Goal: Task Accomplishment & Management: Manage account settings

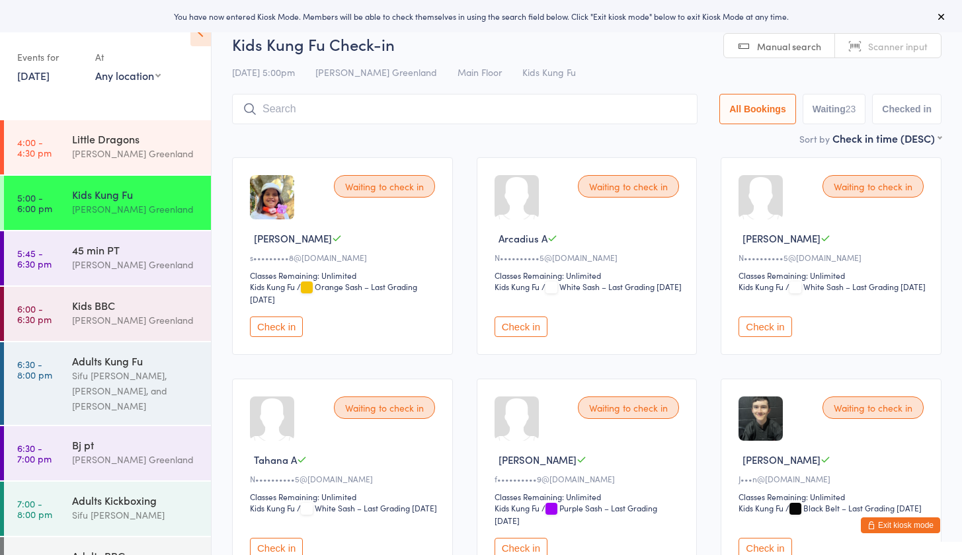
click at [535, 329] on button "Check in" at bounding box center [521, 327] width 53 height 20
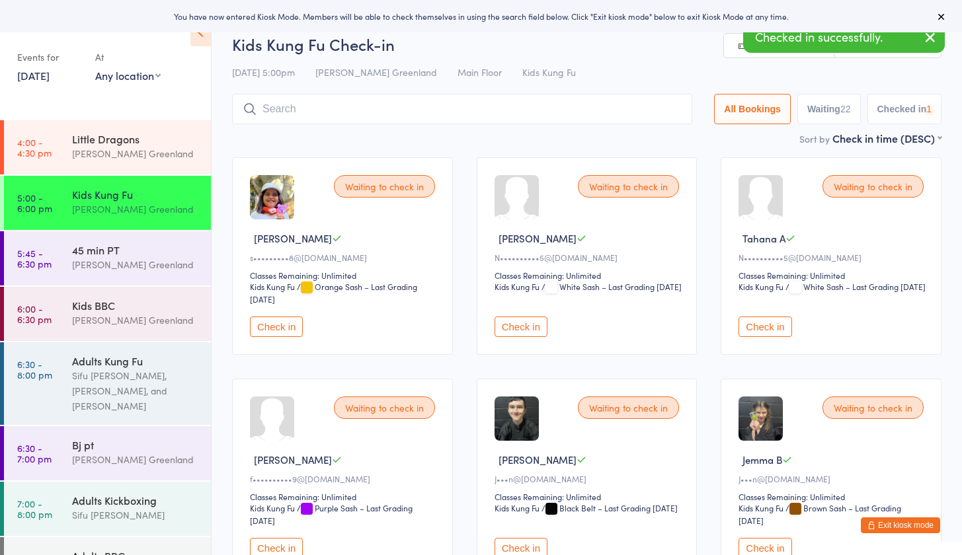
click at [535, 329] on button "Check in" at bounding box center [521, 327] width 53 height 20
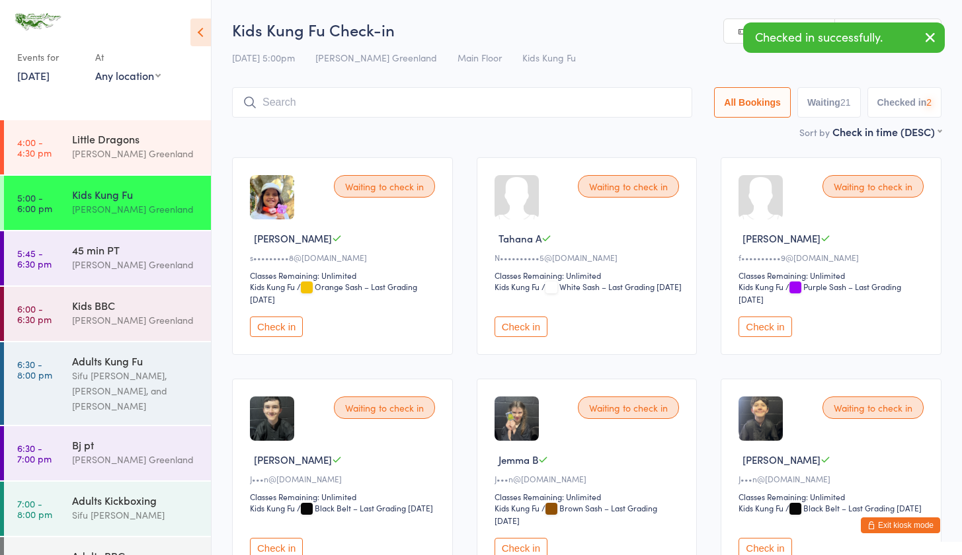
click at [535, 329] on button "Check in" at bounding box center [521, 327] width 53 height 20
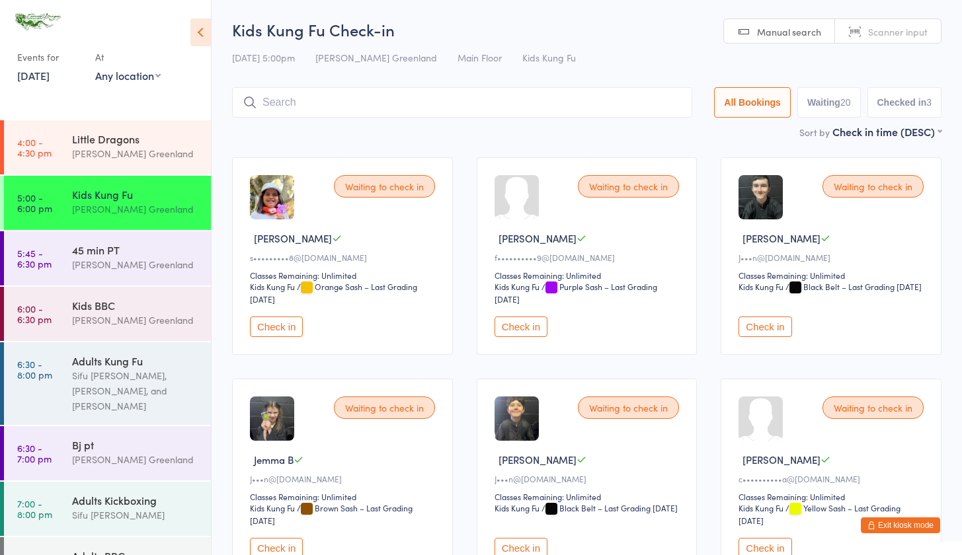
click at [535, 329] on button "Check in" at bounding box center [521, 327] width 53 height 20
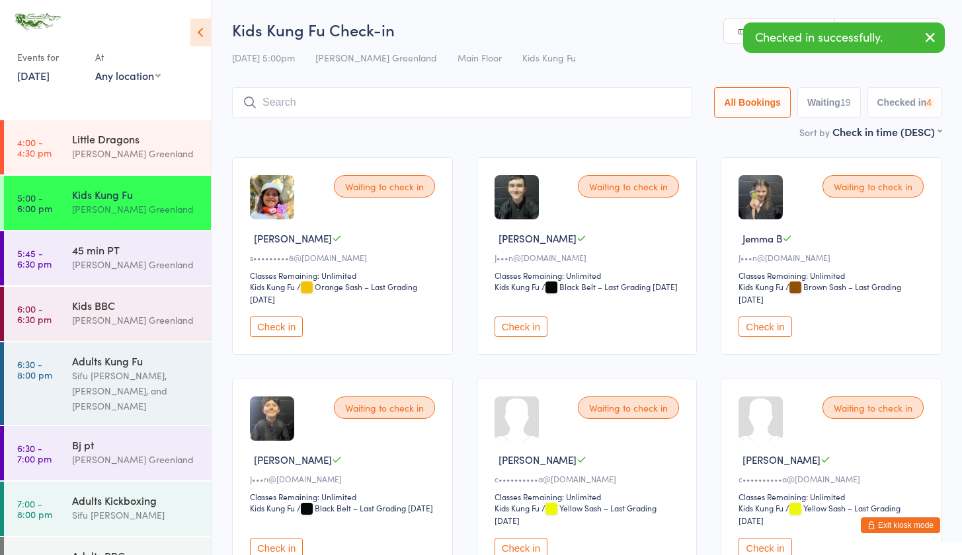
click at [535, 329] on button "Check in" at bounding box center [521, 327] width 53 height 20
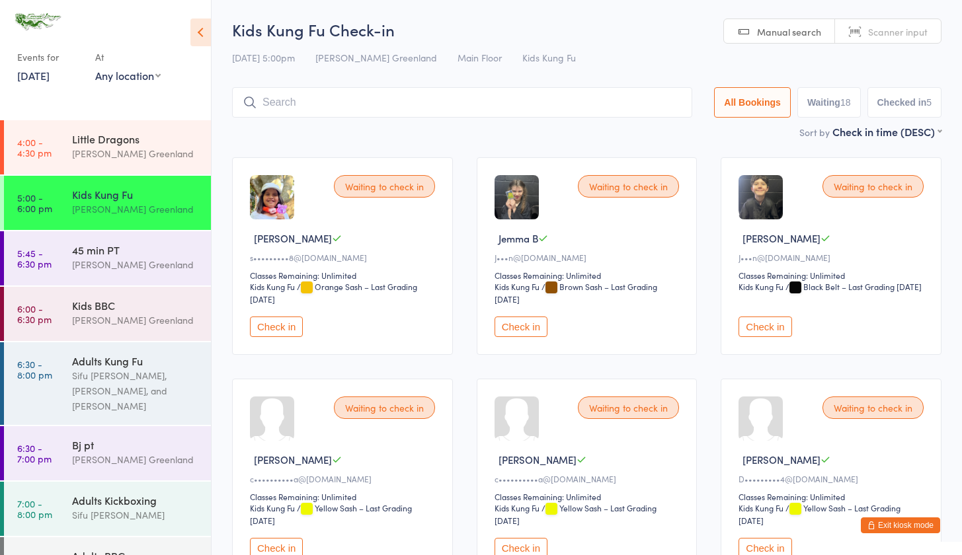
click at [535, 329] on button "Check in" at bounding box center [521, 327] width 53 height 20
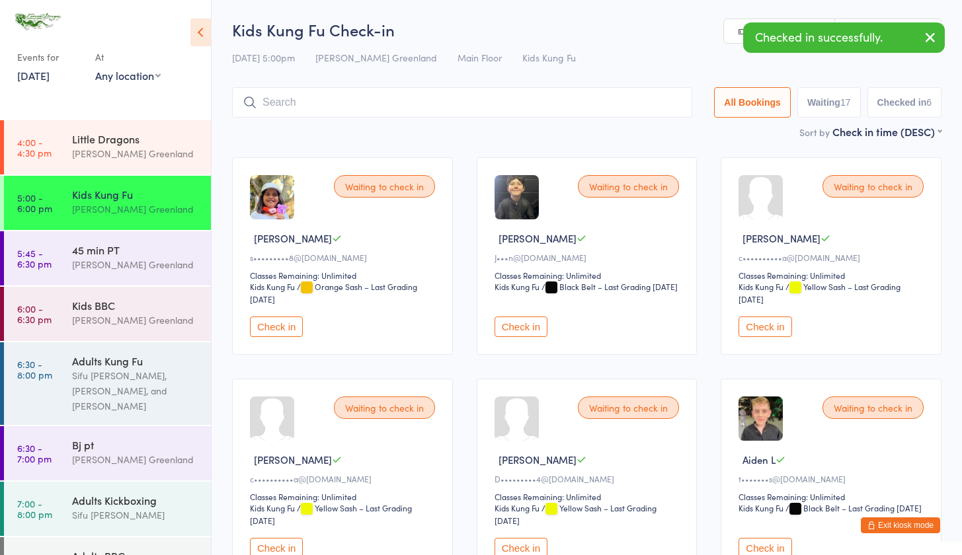
click at [535, 329] on button "Check in" at bounding box center [521, 327] width 53 height 20
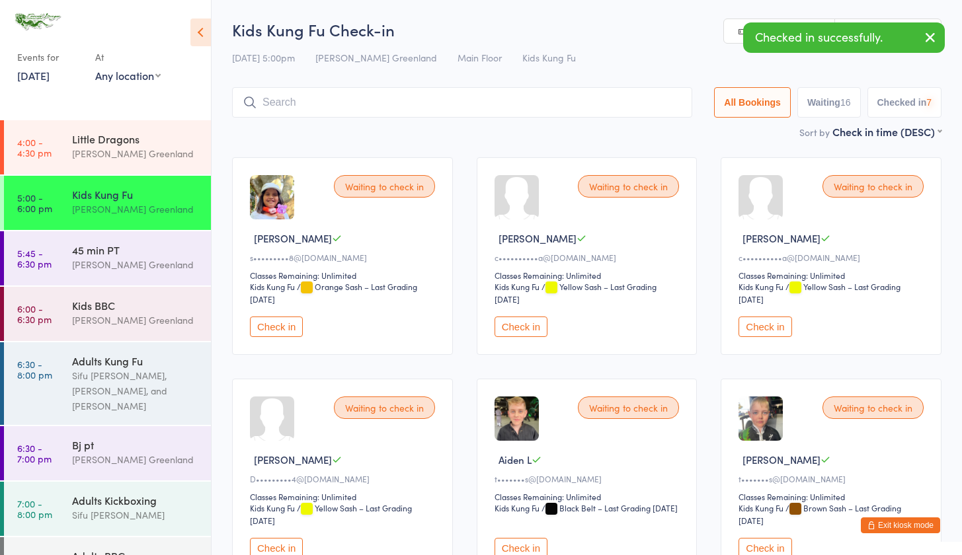
click at [535, 329] on button "Check in" at bounding box center [521, 327] width 53 height 20
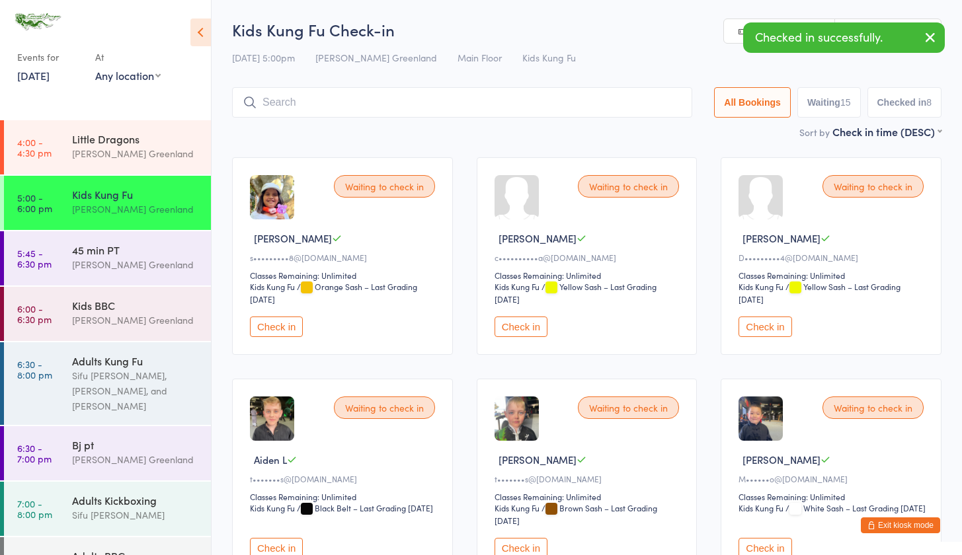
click at [535, 329] on button "Check in" at bounding box center [521, 327] width 53 height 20
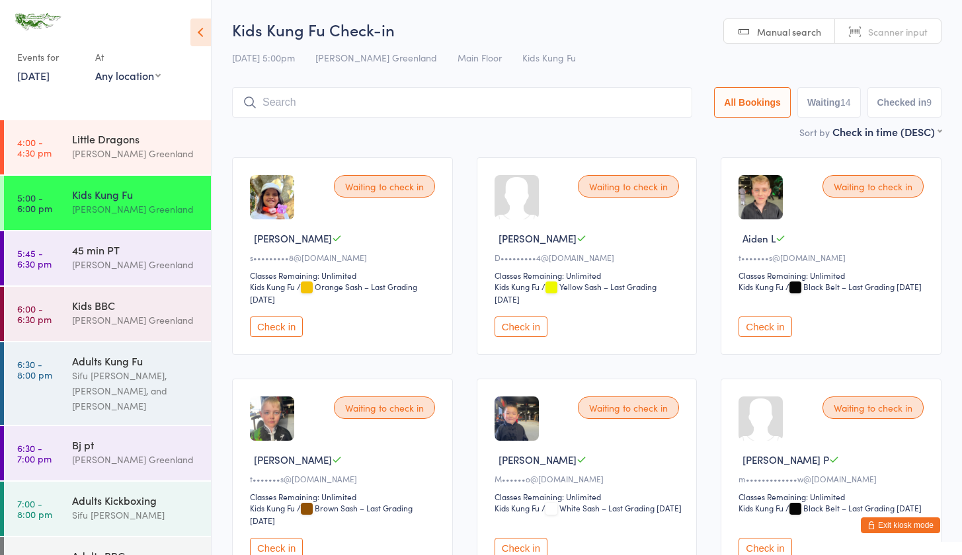
click at [770, 324] on button "Check in" at bounding box center [765, 327] width 53 height 20
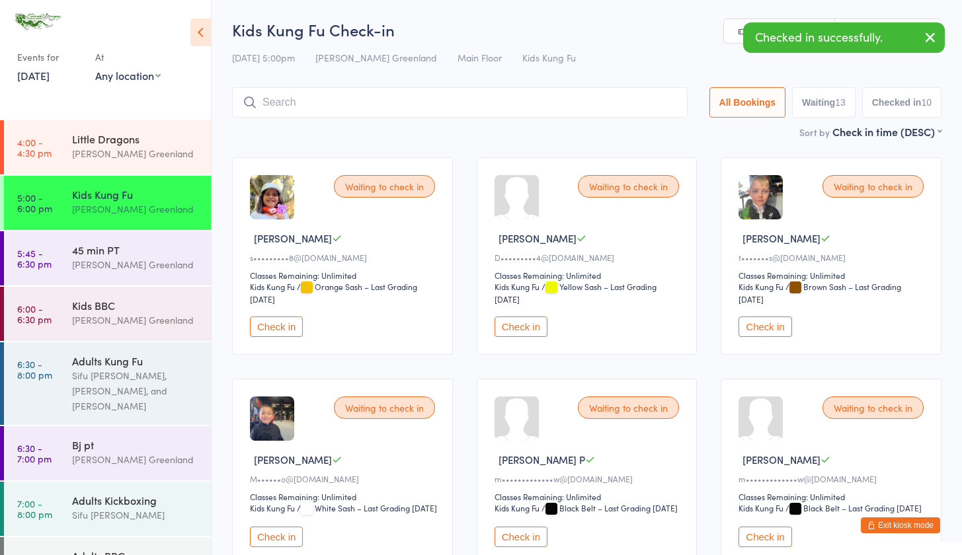
click at [770, 324] on button "Check in" at bounding box center [765, 327] width 53 height 20
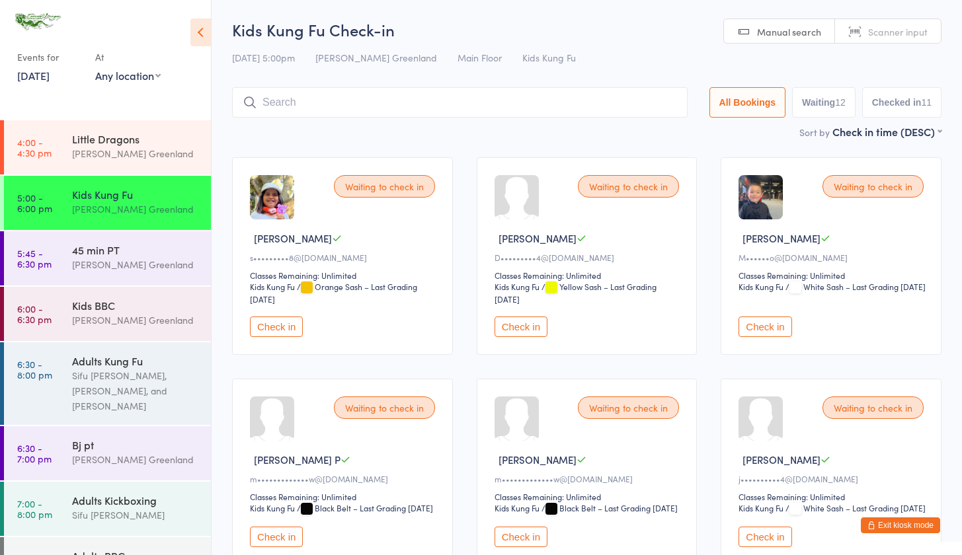
click at [770, 325] on button "Check in" at bounding box center [765, 327] width 53 height 20
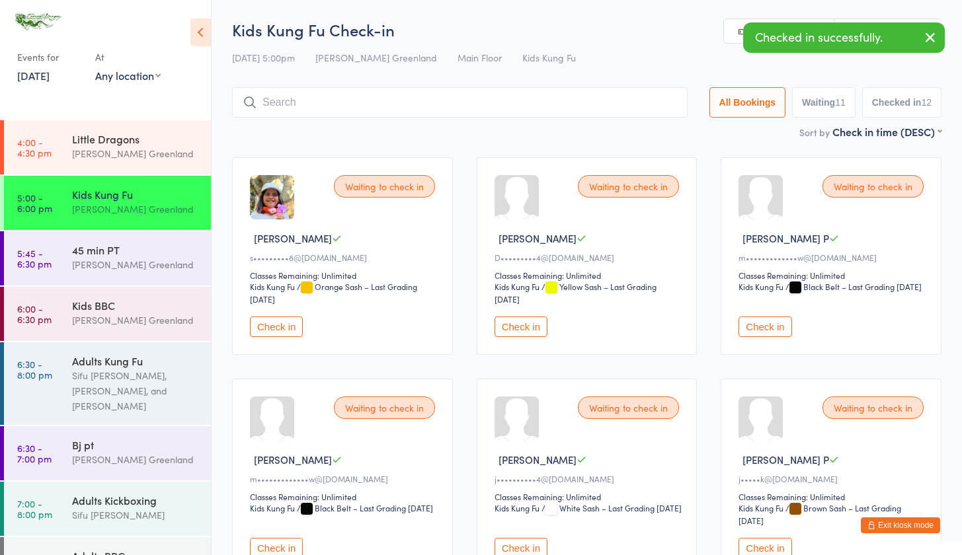
click at [770, 325] on button "Check in" at bounding box center [765, 327] width 53 height 20
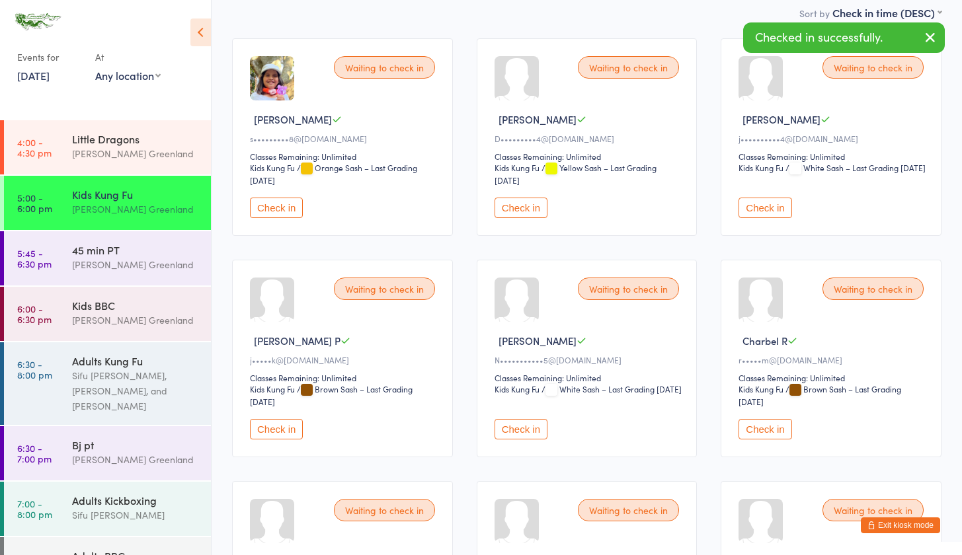
click at [530, 430] on button "Check in" at bounding box center [521, 429] width 53 height 20
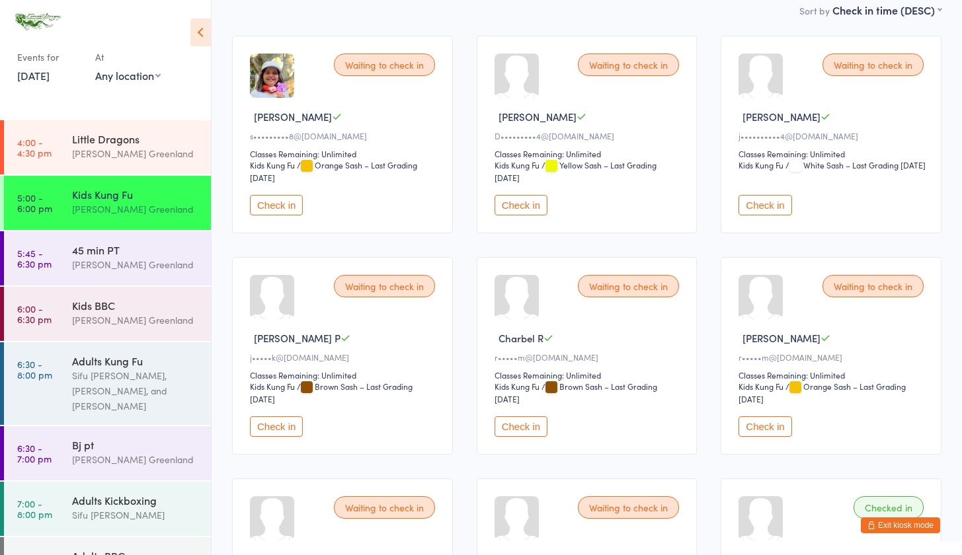
scroll to position [137, 0]
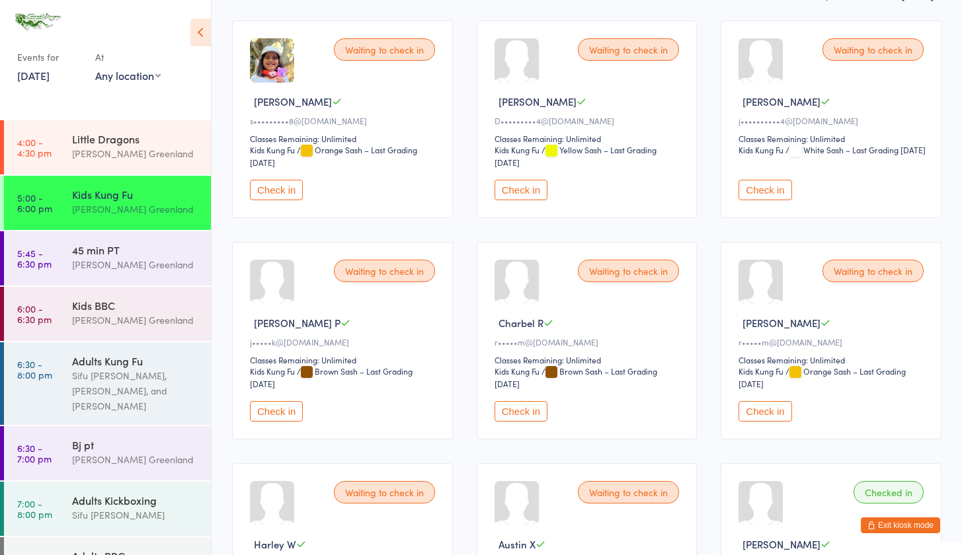
click at [290, 407] on button "Check in" at bounding box center [276, 411] width 53 height 20
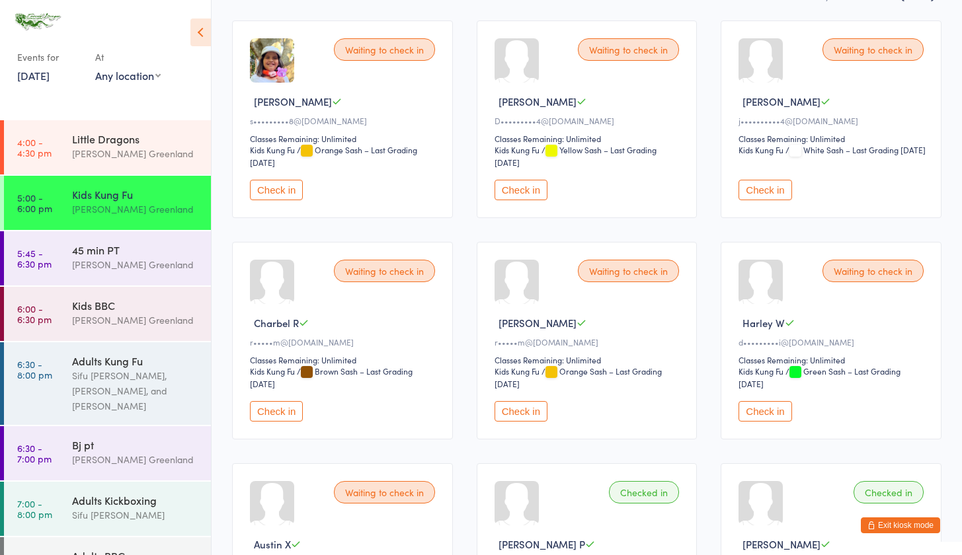
click at [897, 530] on button "Exit kiosk mode" at bounding box center [900, 526] width 79 height 16
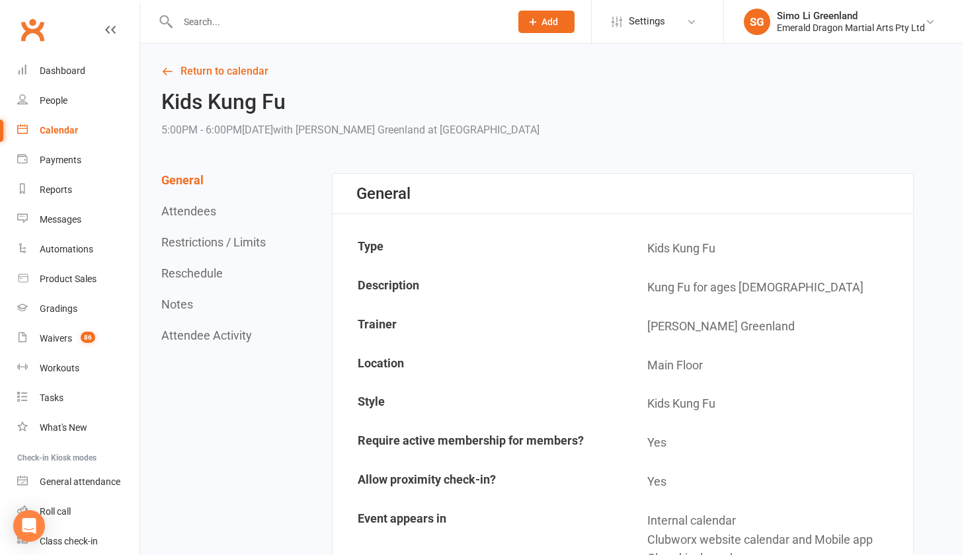
click at [205, 13] on input "text" at bounding box center [337, 22] width 327 height 19
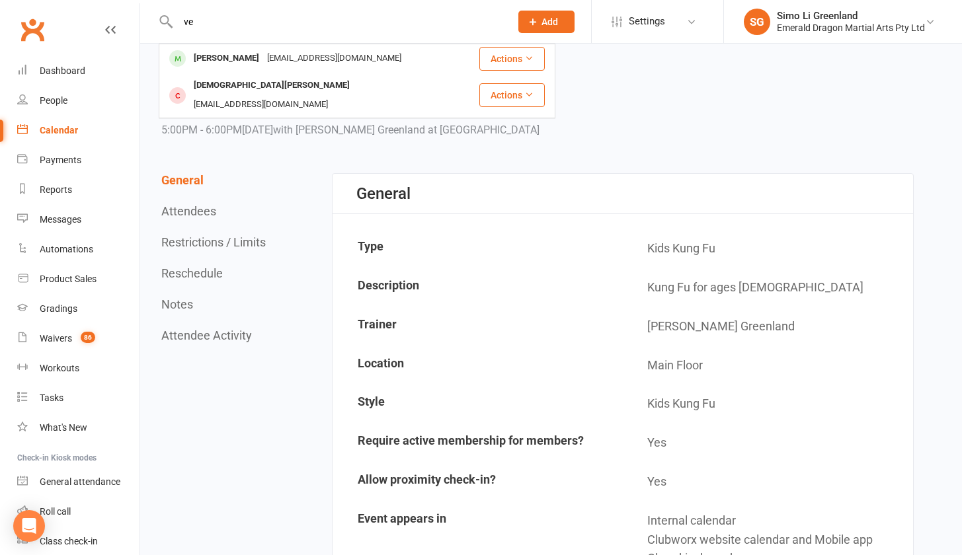
type input "v"
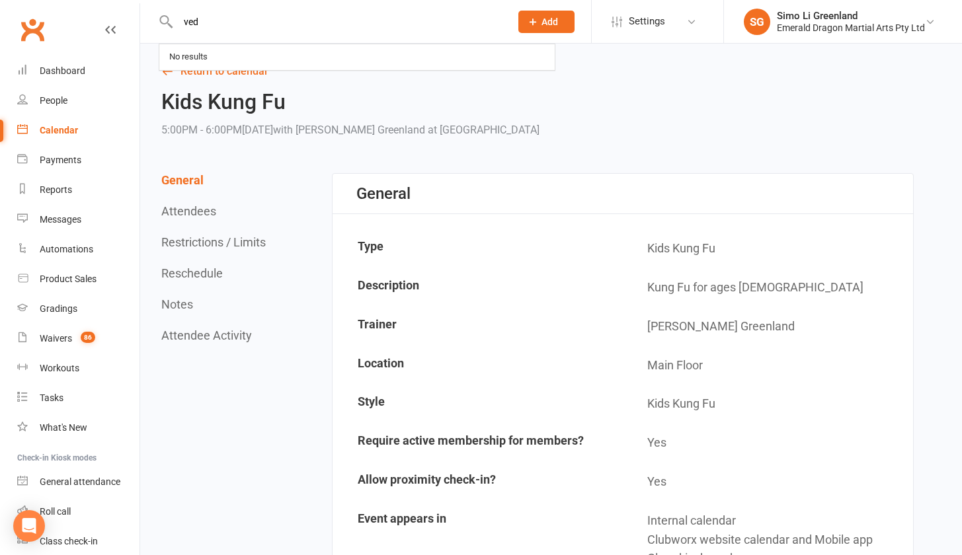
type input "ved"
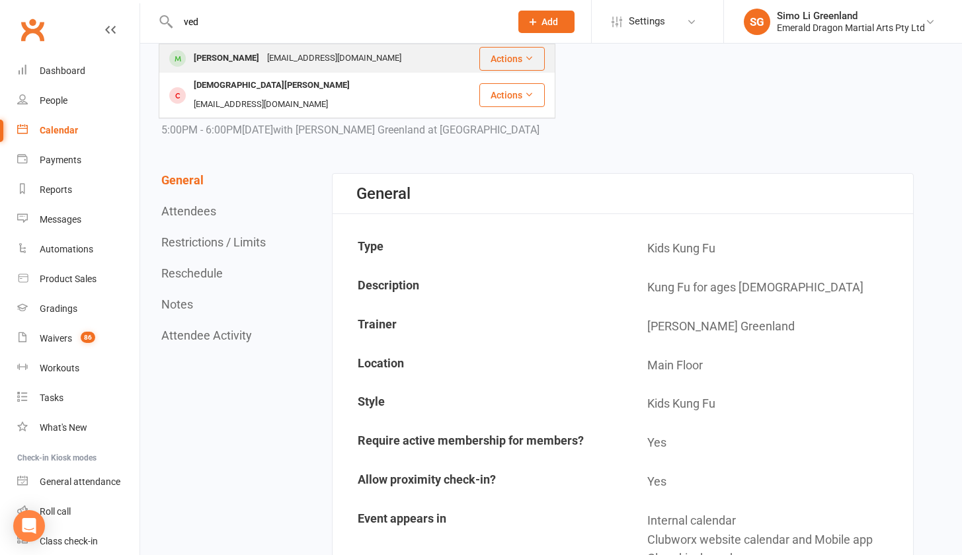
click at [222, 61] on div "Ved Mehta" at bounding box center [226, 58] width 73 height 19
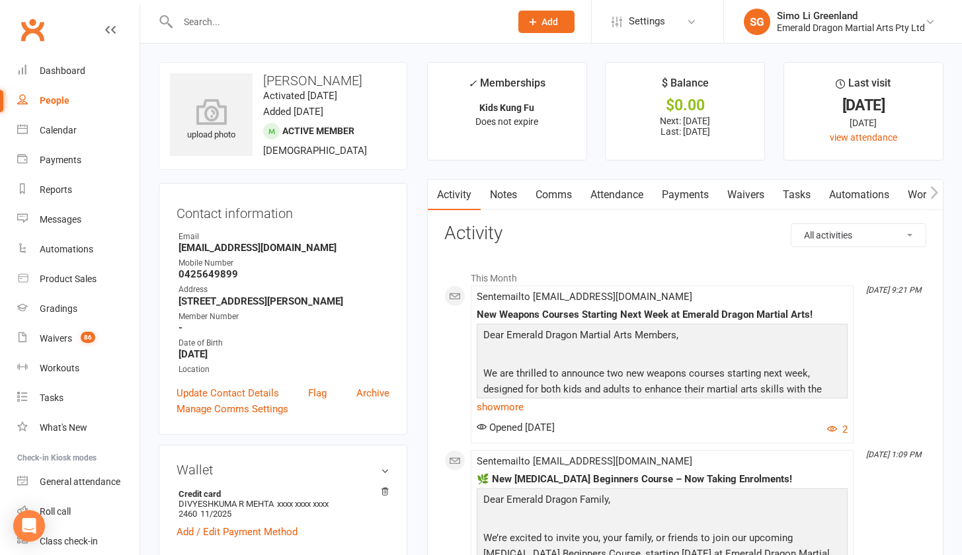
click at [692, 196] on link "Payments" at bounding box center [685, 195] width 65 height 30
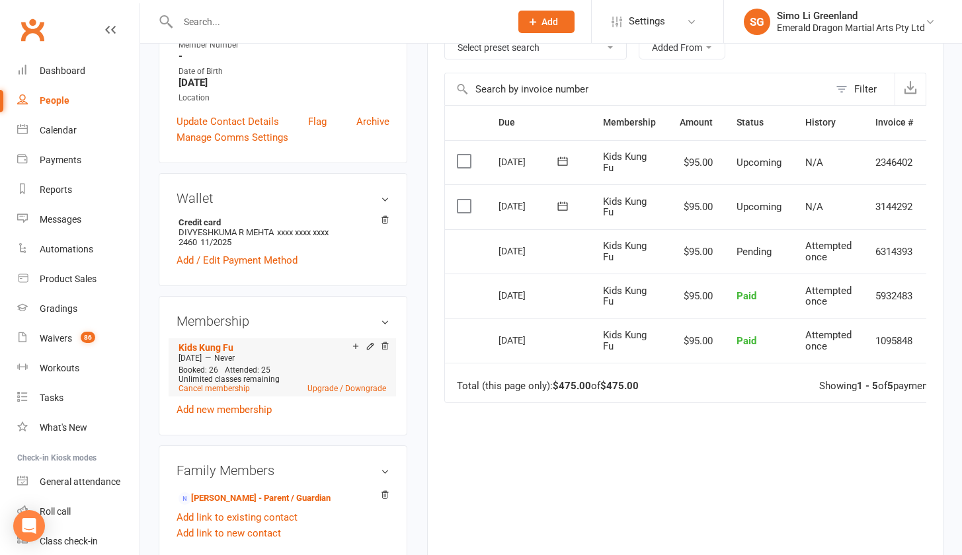
scroll to position [376, 0]
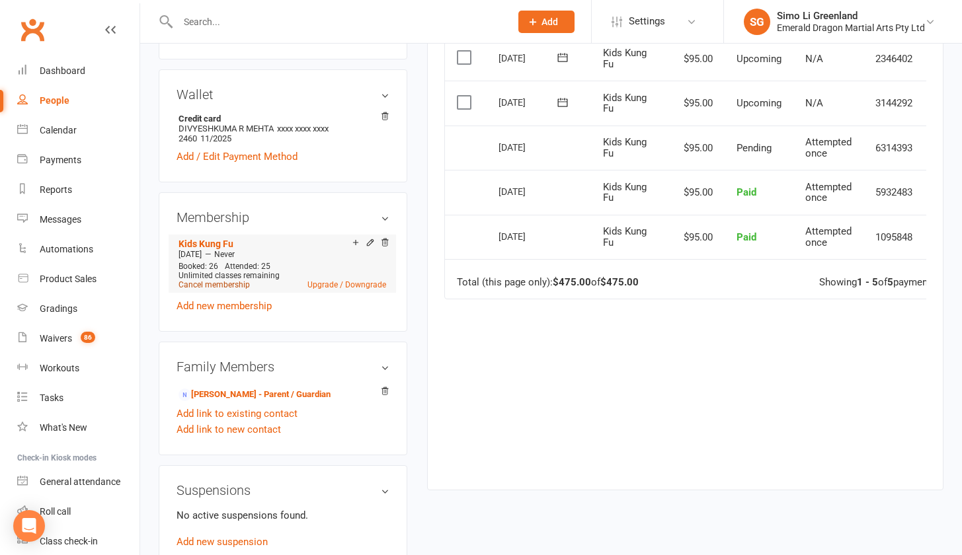
click at [231, 282] on link "Cancel membership" at bounding box center [214, 284] width 71 height 9
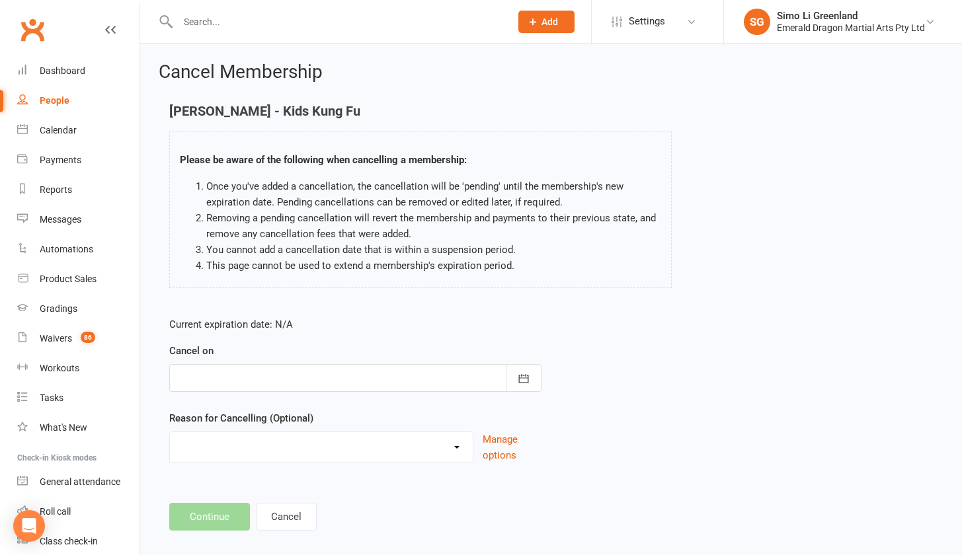
click at [202, 375] on div at bounding box center [355, 378] width 372 height 28
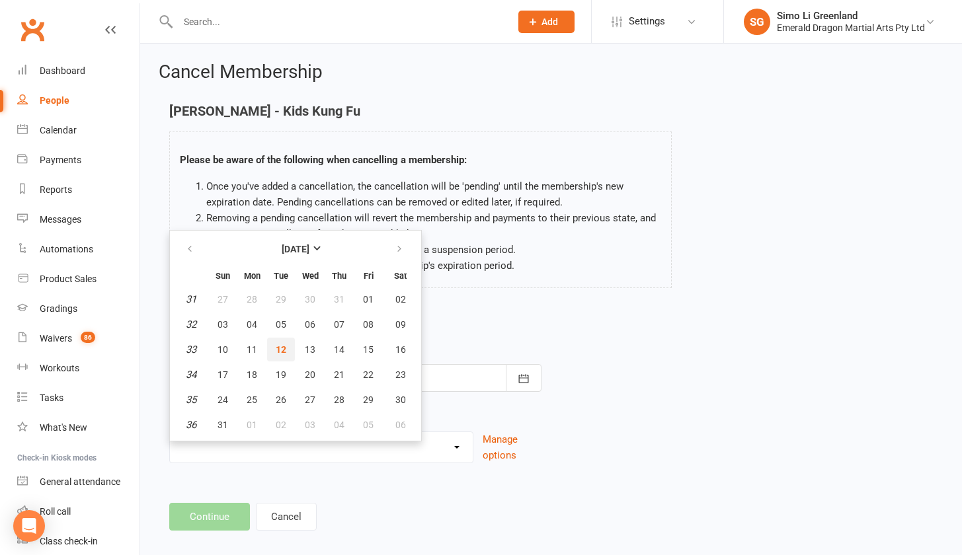
click at [286, 344] on button "12" at bounding box center [281, 350] width 28 height 24
type input "12 Aug 2025"
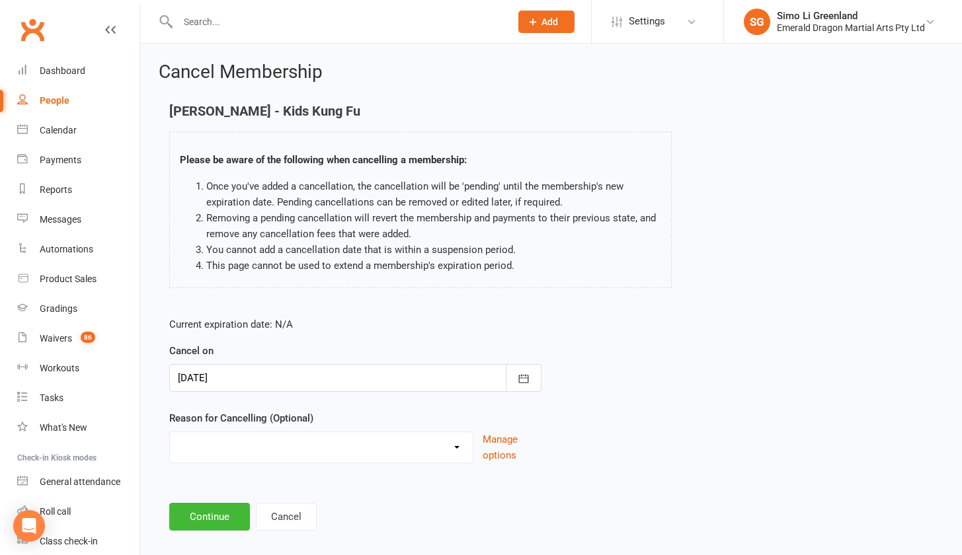
select select "2"
click at [250, 517] on input at bounding box center [355, 517] width 372 height 28
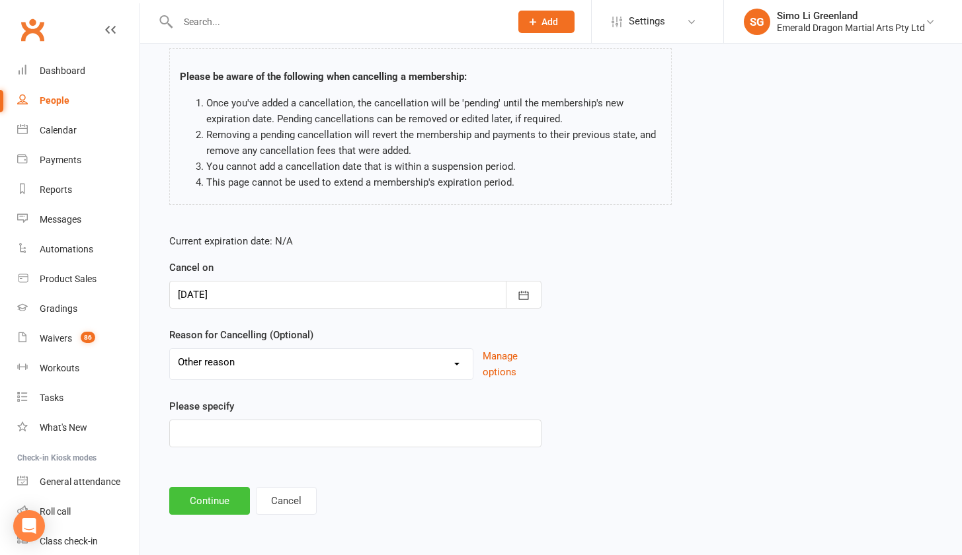
click at [217, 490] on button "Continue" at bounding box center [209, 501] width 81 height 28
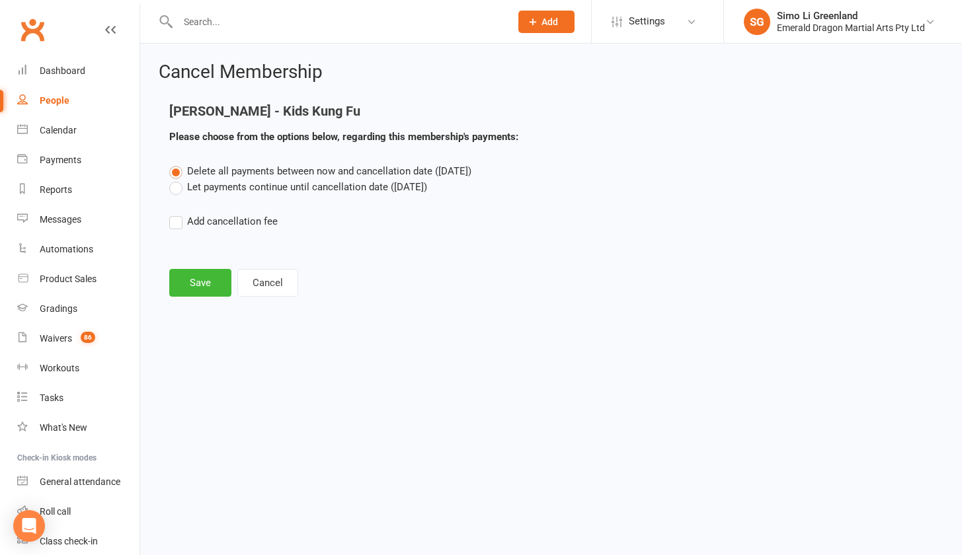
scroll to position [0, 0]
click at [276, 186] on label "Let payments continue until cancellation date (Aug 12, 2025)" at bounding box center [298, 187] width 258 height 16
click at [178, 179] on input "Let payments continue until cancellation date (Aug 12, 2025)" at bounding box center [173, 179] width 9 height 0
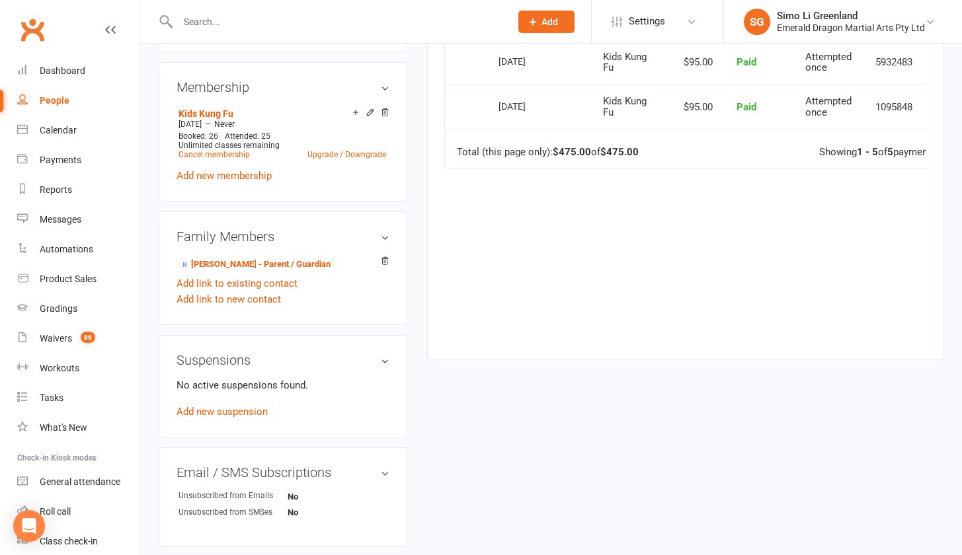
scroll to position [389, 0]
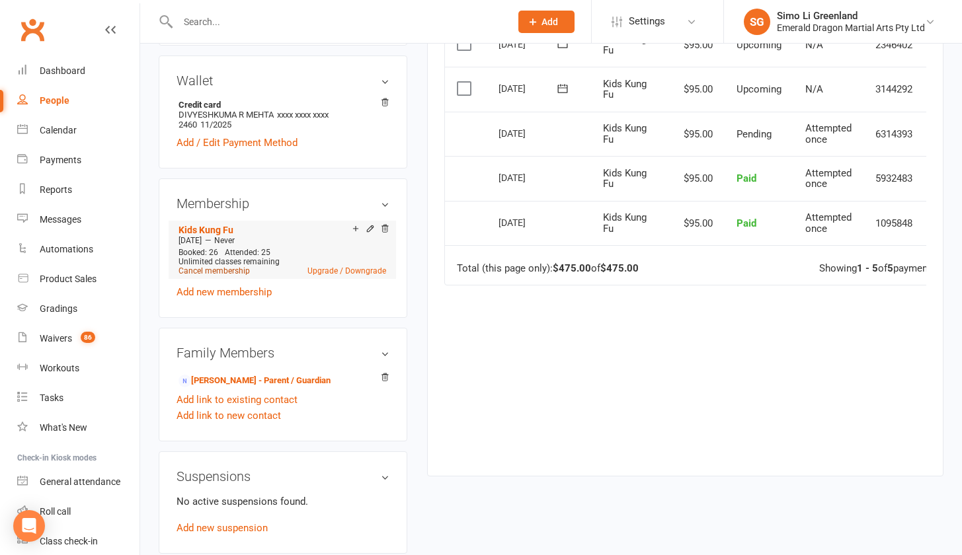
click at [225, 270] on link "Cancel membership" at bounding box center [214, 270] width 71 height 9
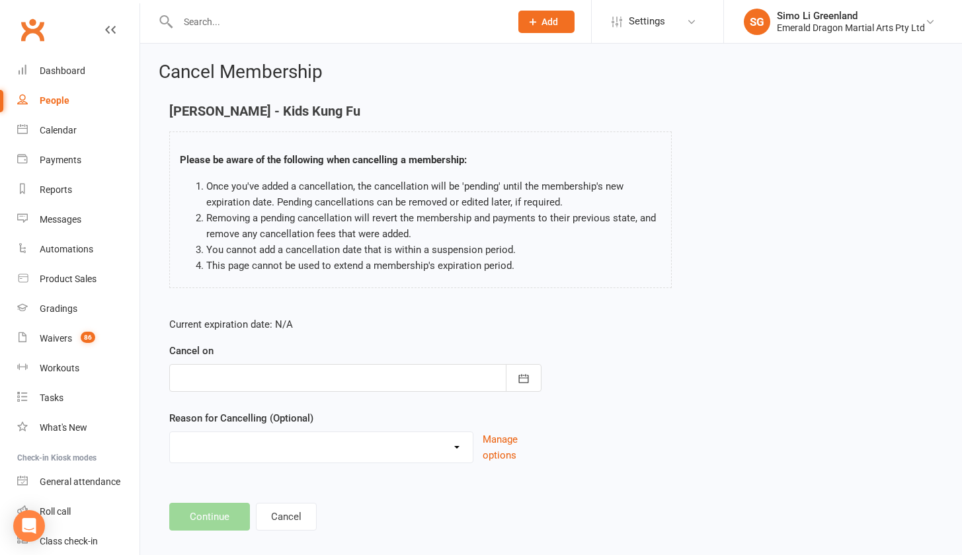
click at [221, 372] on div at bounding box center [355, 378] width 372 height 28
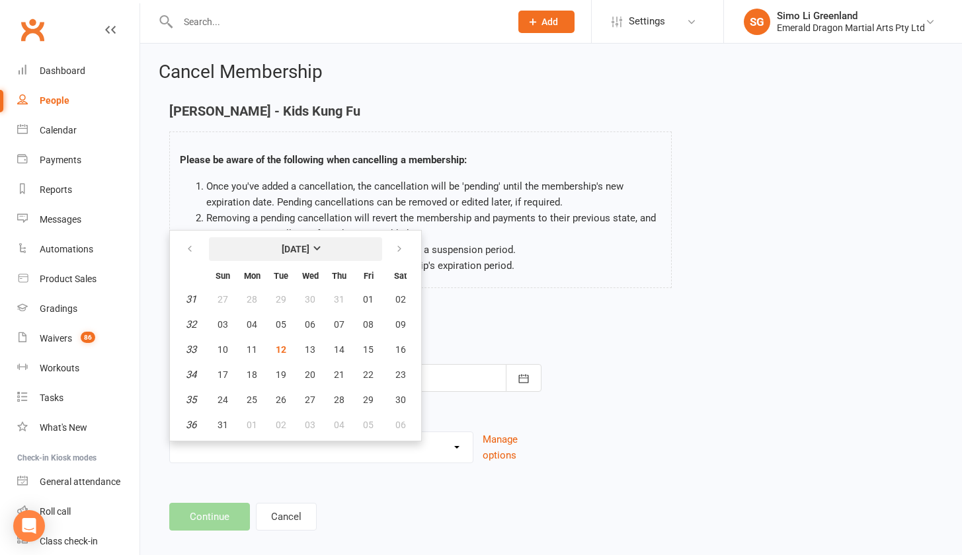
click at [309, 249] on strong "[DATE]" at bounding box center [296, 249] width 28 height 11
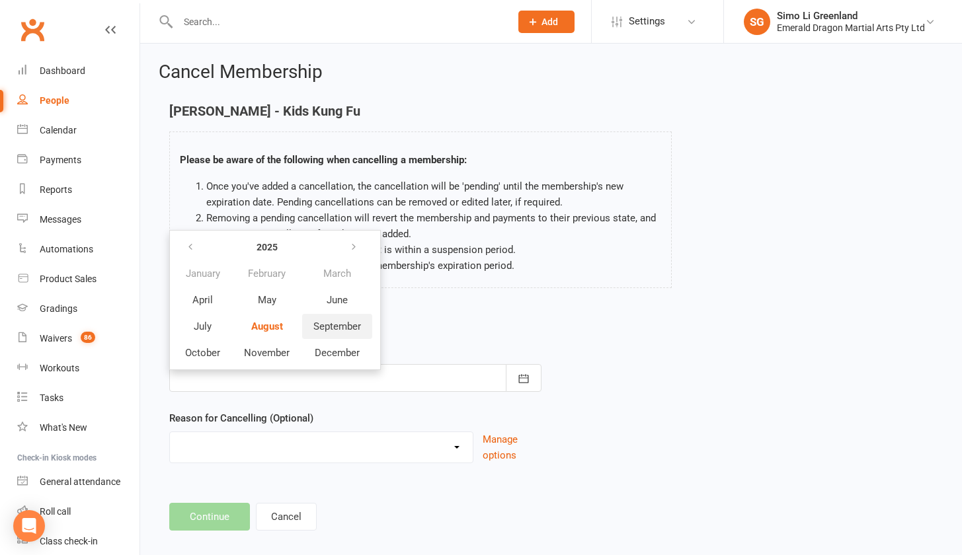
click at [335, 327] on span "September" at bounding box center [337, 327] width 48 height 12
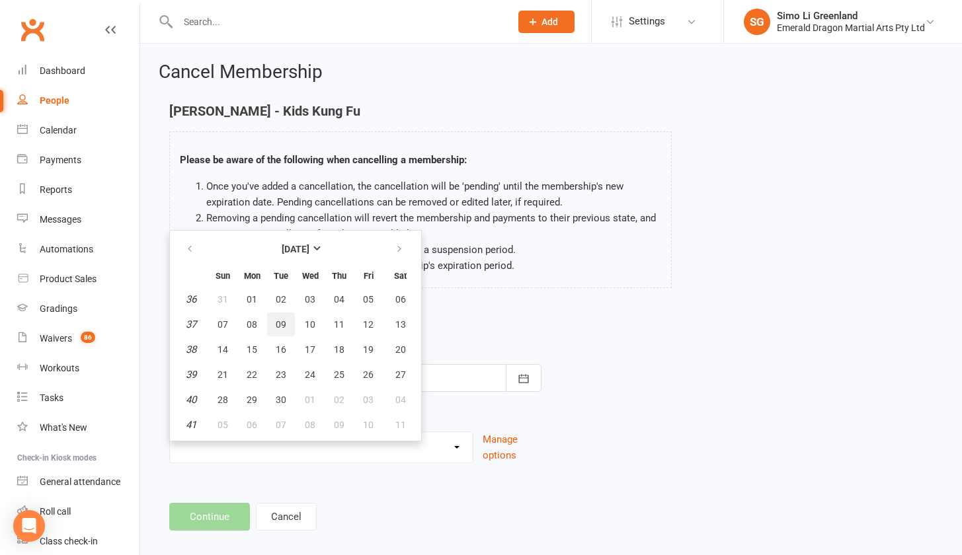
click at [284, 325] on span "09" at bounding box center [281, 324] width 11 height 11
type input "09 Sep 2025"
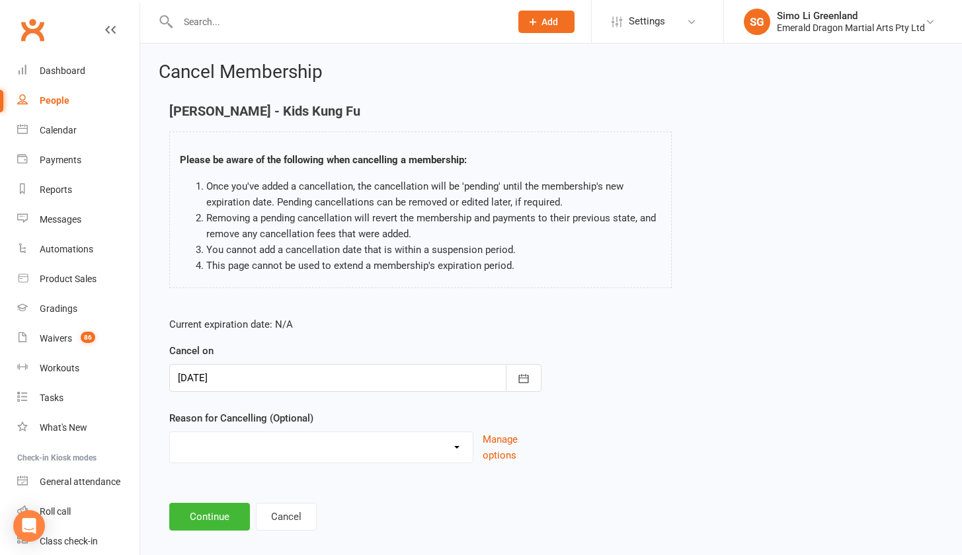
select select "2"
click at [415, 333] on form "Current expiration date: N/A Cancel on 09 Sep 2025 September 2025 Sun Mon Tue W…" at bounding box center [355, 424] width 372 height 214
click at [219, 520] on input at bounding box center [355, 517] width 372 height 28
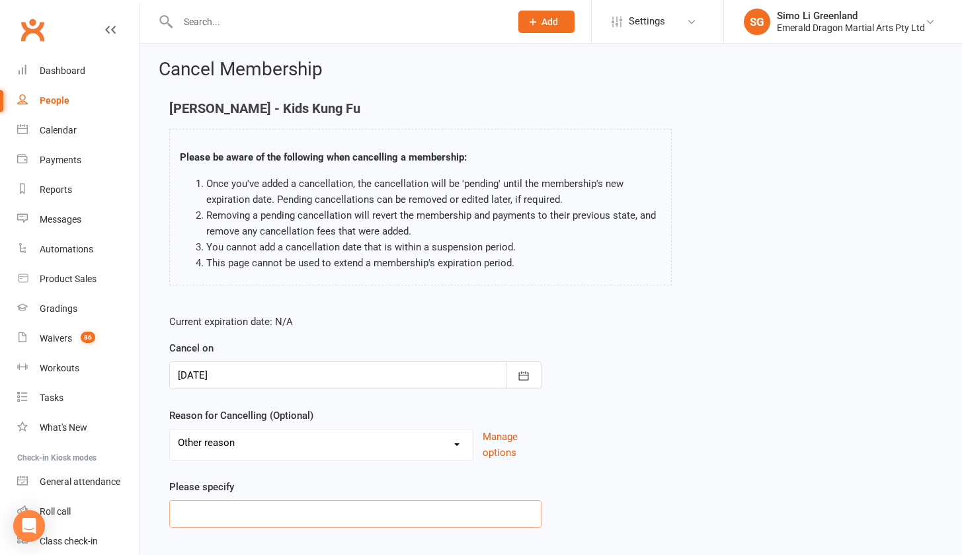
scroll to position [94, 0]
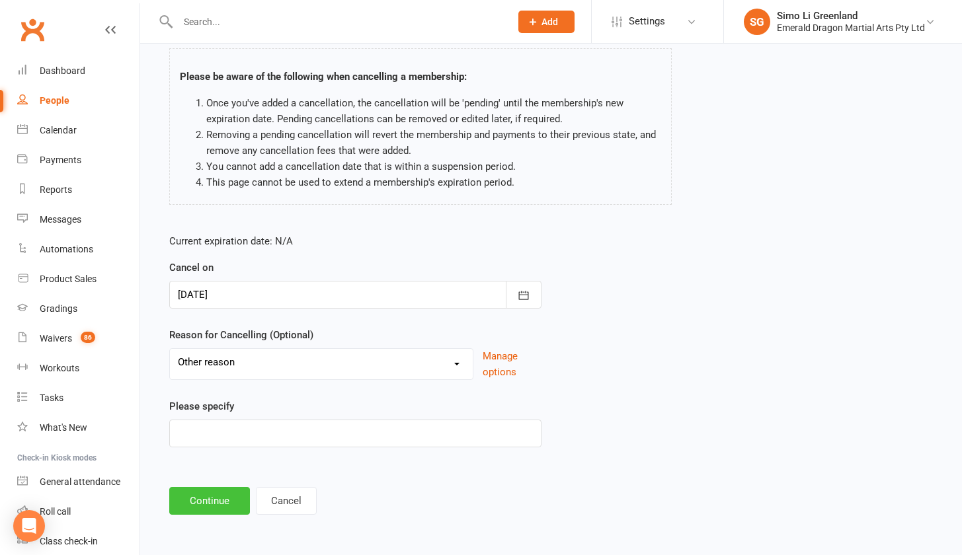
click at [212, 487] on button "Continue" at bounding box center [209, 501] width 81 height 28
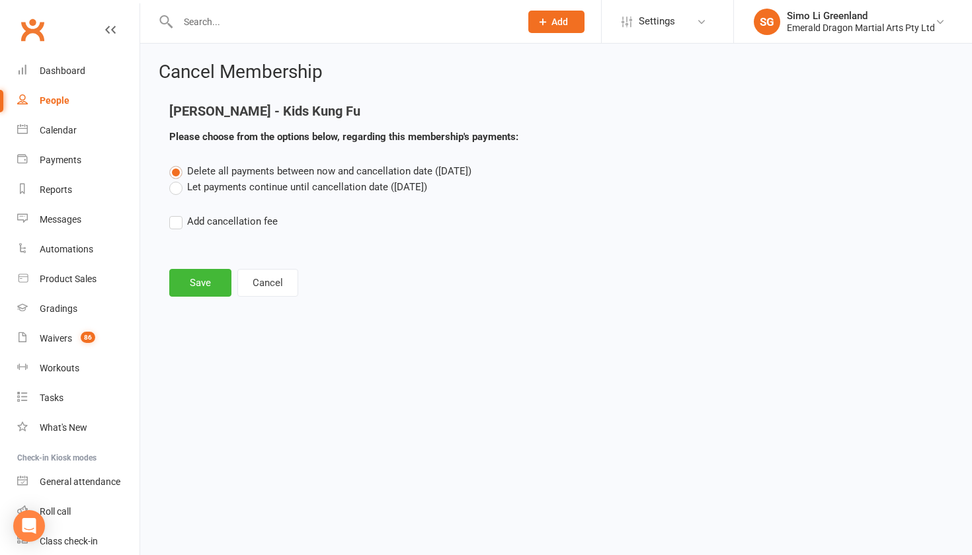
click at [341, 185] on label "Let payments continue until cancellation date (Sep 9, 2025)" at bounding box center [298, 187] width 258 height 16
click at [178, 179] on input "Let payments continue until cancellation date (Sep 9, 2025)" at bounding box center [173, 179] width 9 height 0
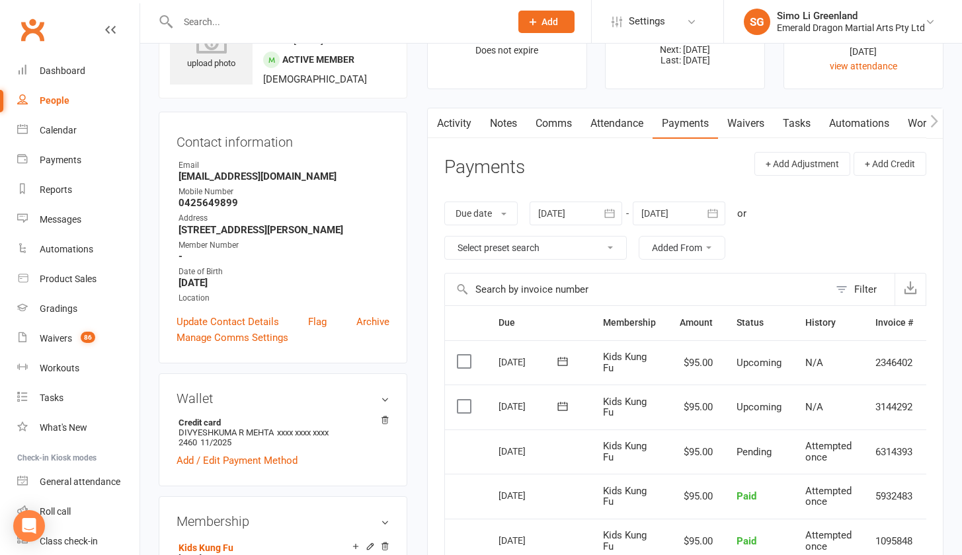
scroll to position [307, 0]
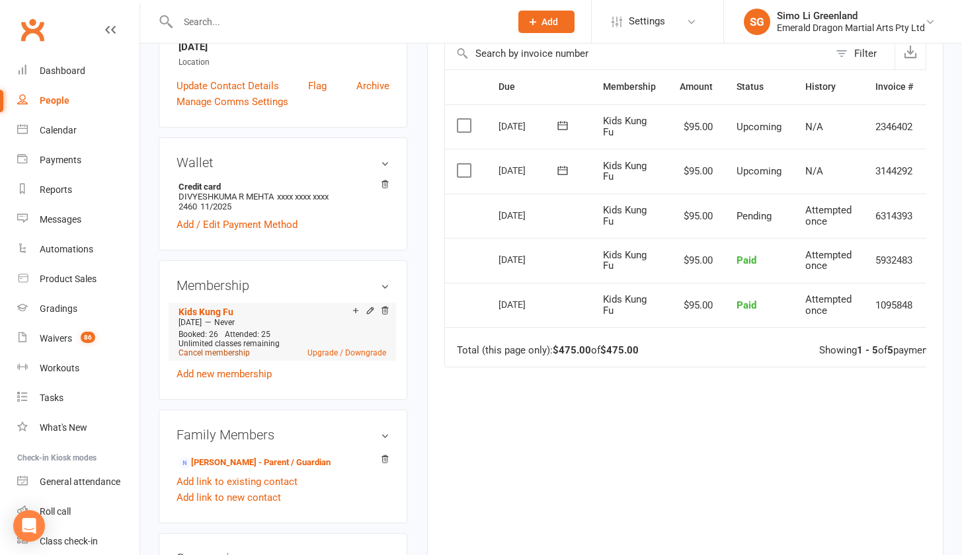
click at [209, 352] on link "Cancel membership" at bounding box center [214, 352] width 71 height 9
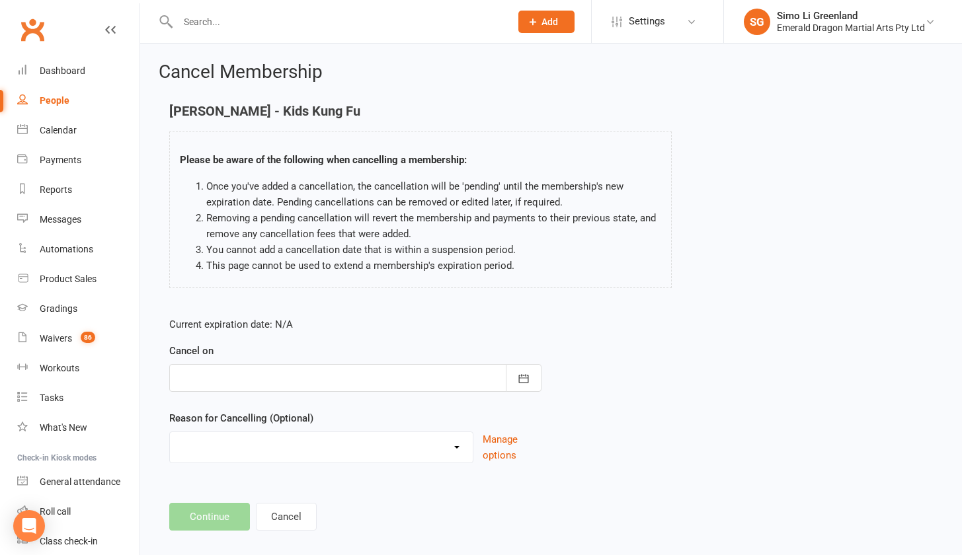
click at [260, 377] on div at bounding box center [355, 378] width 372 height 28
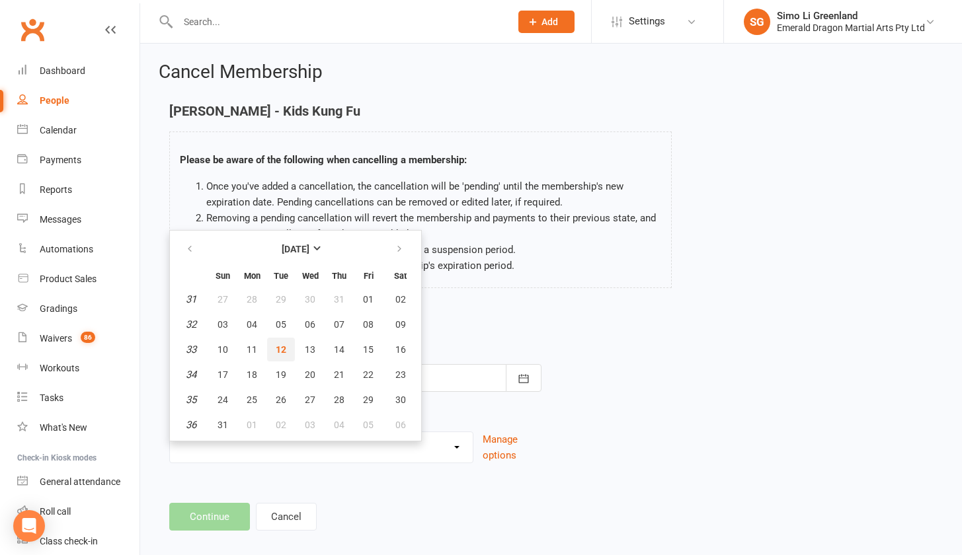
click at [284, 347] on span "12" at bounding box center [281, 349] width 11 height 11
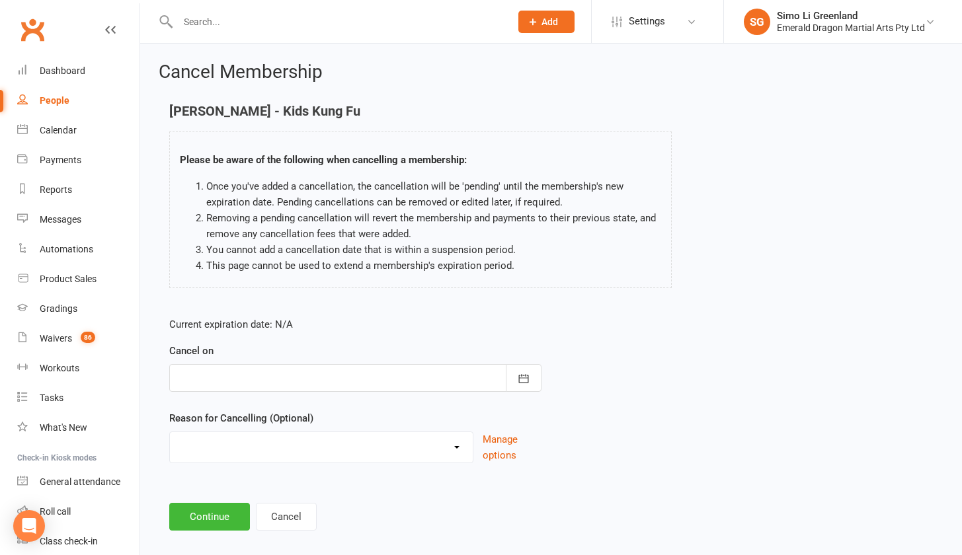
type input "12 Aug 2025"
select select "2"
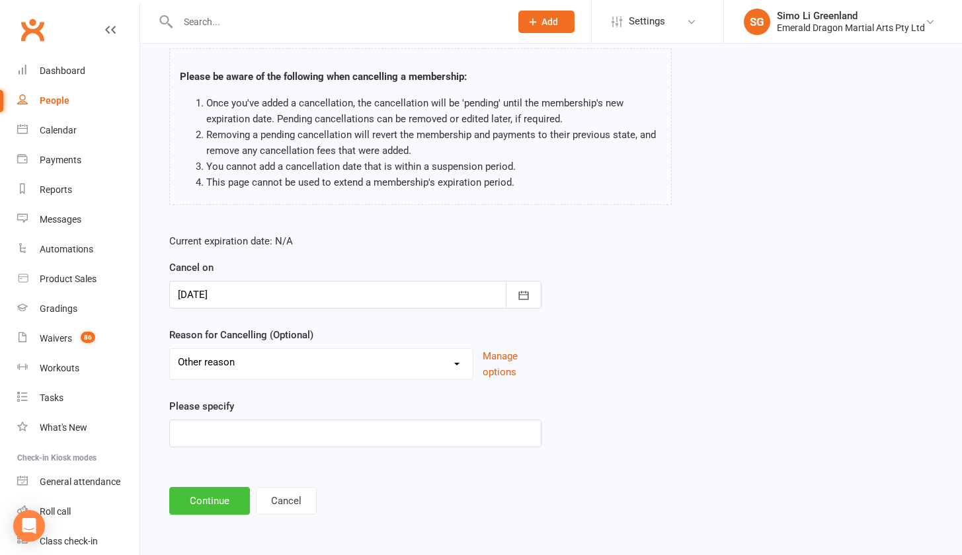
click at [206, 488] on button "Continue" at bounding box center [209, 501] width 81 height 28
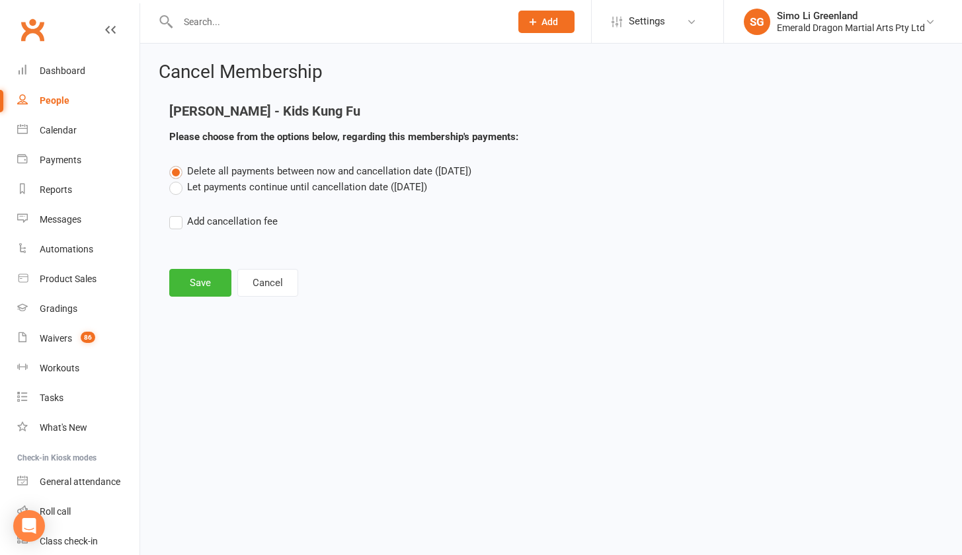
scroll to position [0, 0]
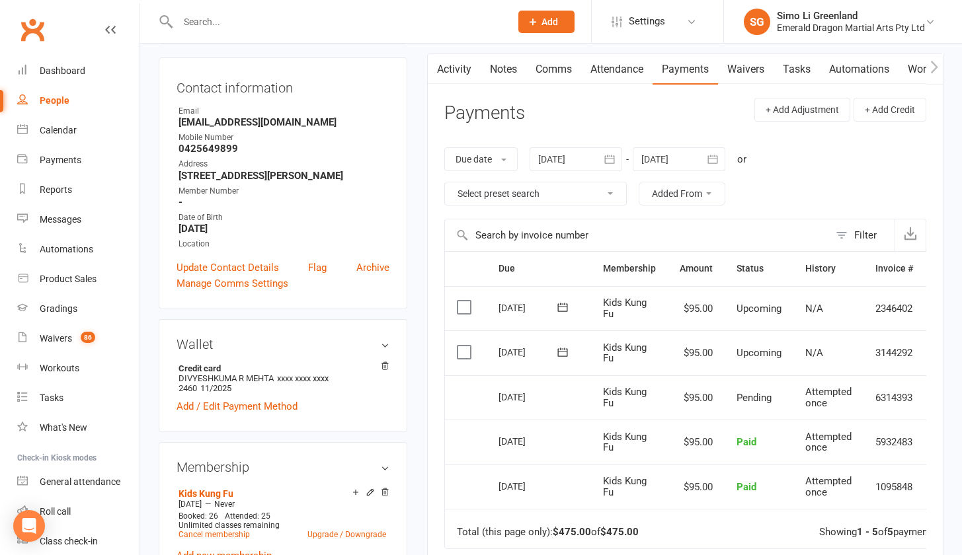
scroll to position [364, 0]
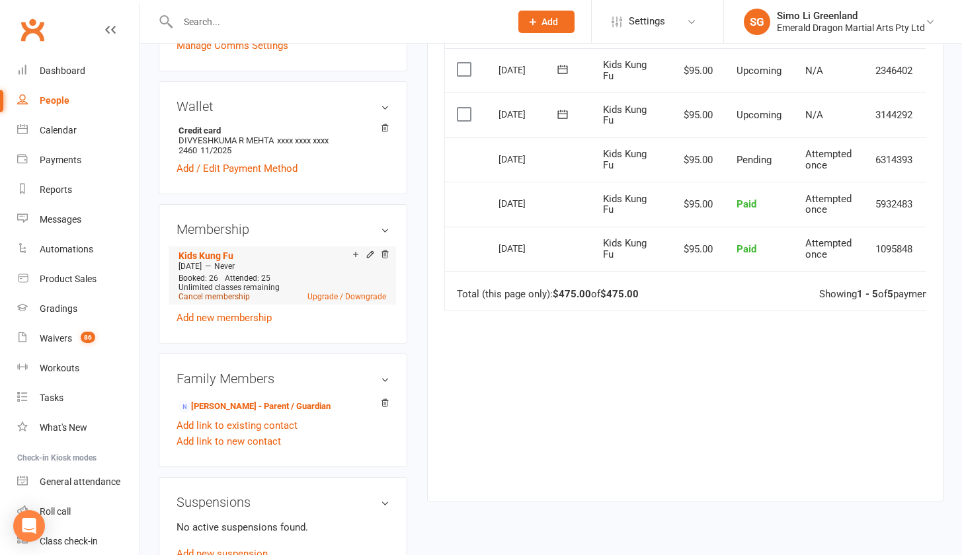
click at [211, 296] on link "Cancel membership" at bounding box center [214, 296] width 71 height 9
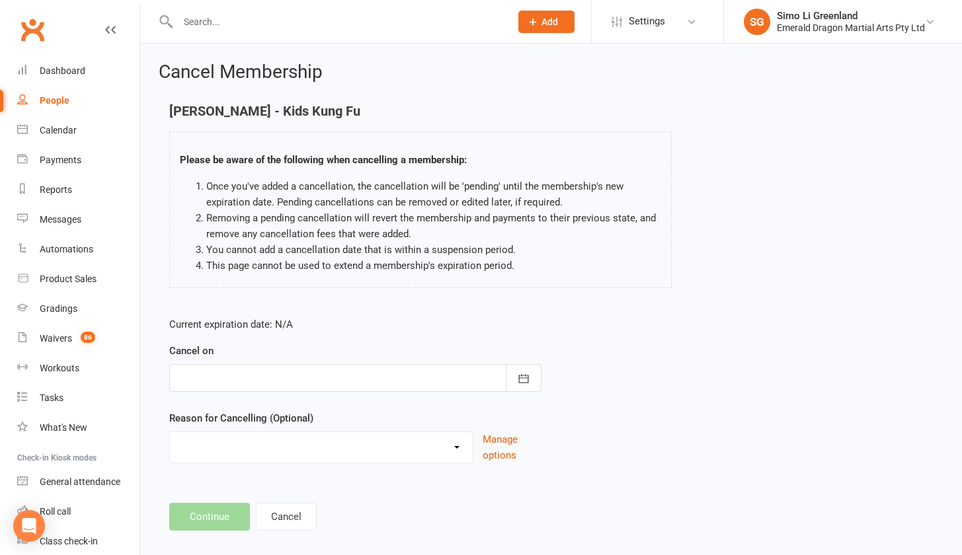
click at [230, 372] on div at bounding box center [355, 378] width 372 height 28
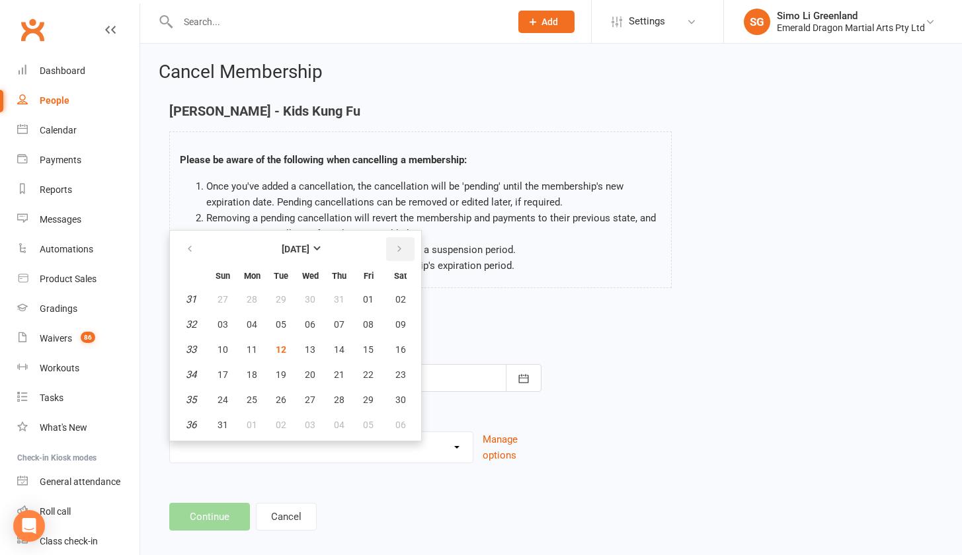
click at [399, 248] on icon "button" at bounding box center [399, 249] width 9 height 11
click at [190, 246] on icon "button" at bounding box center [189, 249] width 9 height 11
click at [709, 304] on div "Ved Mehta - Kids Kung Fu Please be aware of the following when cancelling a mem…" at bounding box center [551, 205] width 784 height 203
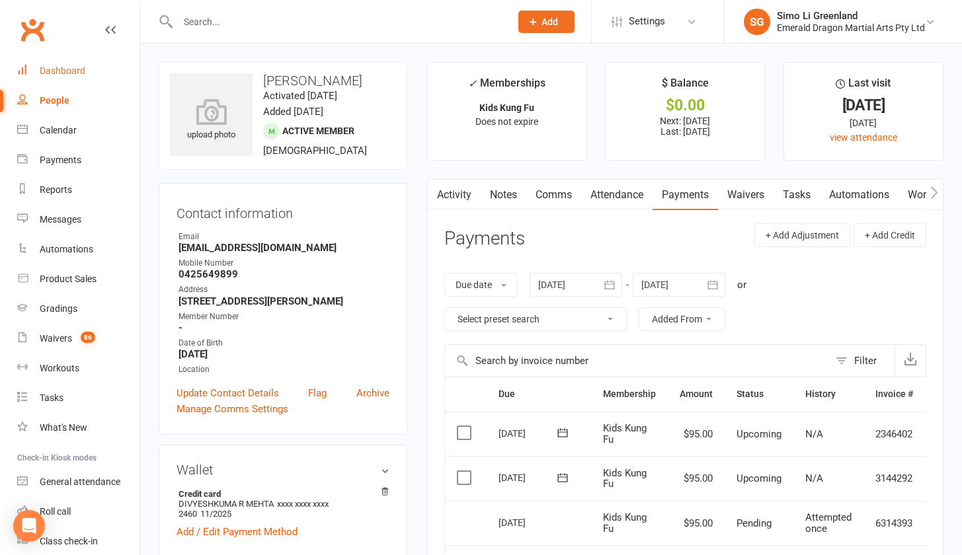
click at [64, 66] on div "Dashboard" at bounding box center [63, 70] width 46 height 11
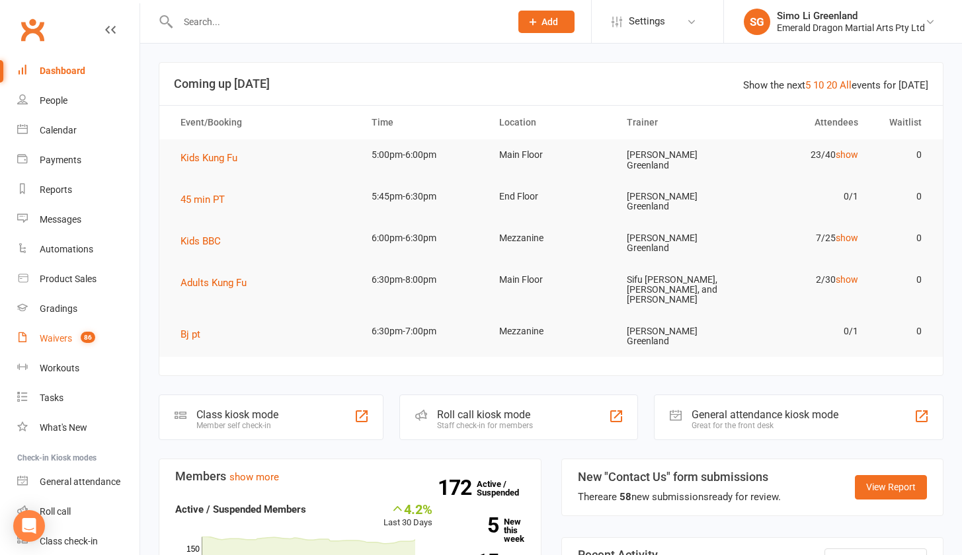
click at [50, 337] on div "Waivers" at bounding box center [56, 338] width 32 height 11
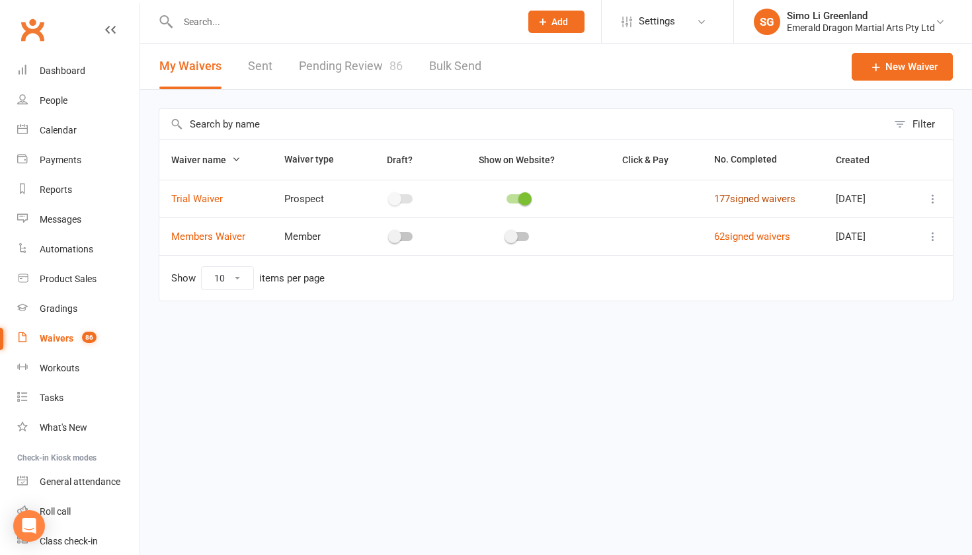
click at [749, 200] on link "177 signed waivers" at bounding box center [754, 199] width 81 height 12
click at [702, 198] on td "177 signed waivers" at bounding box center [763, 199] width 122 height 38
click at [341, 58] on link "Pending Review 86" at bounding box center [351, 67] width 104 height 46
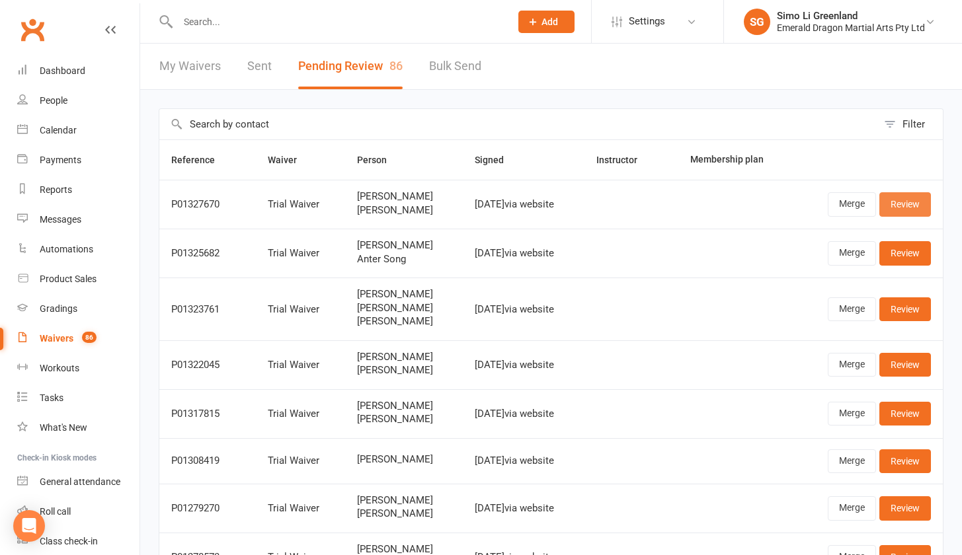
click at [919, 204] on link "Review" at bounding box center [905, 204] width 52 height 24
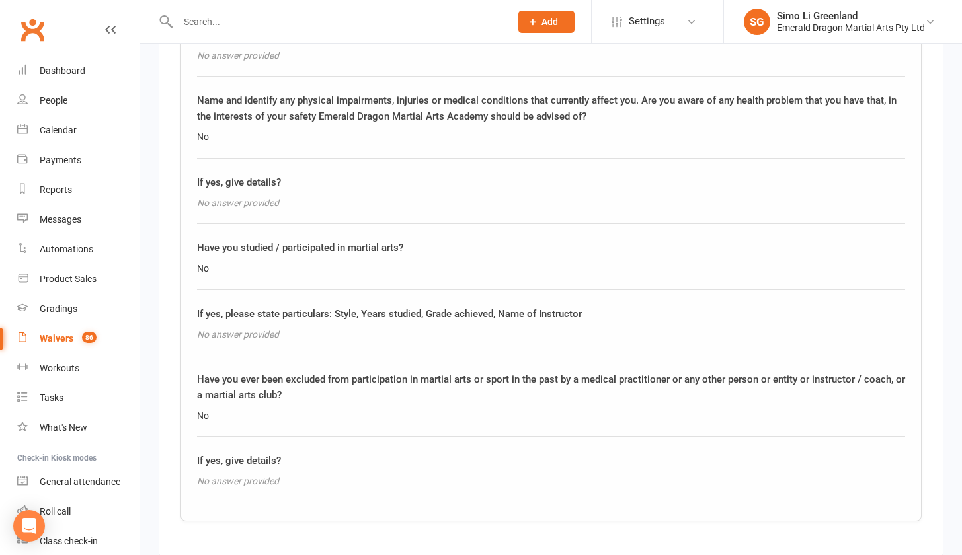
scroll to position [2179, 0]
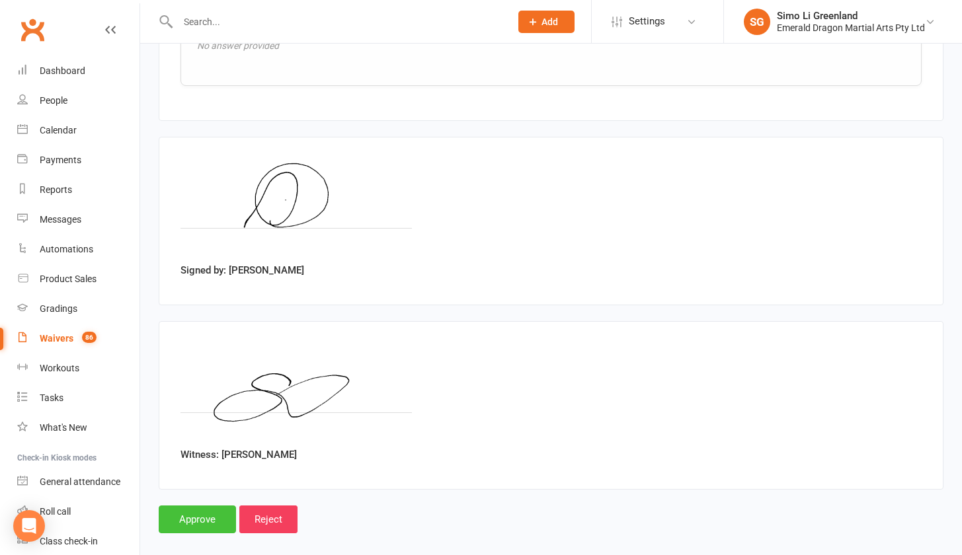
click at [199, 506] on input "Approve" at bounding box center [197, 520] width 77 height 28
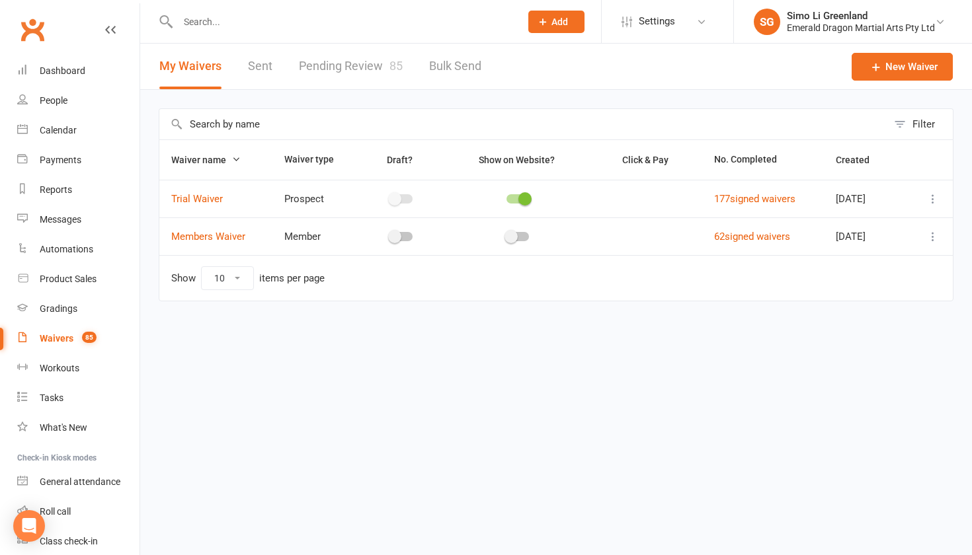
click at [226, 21] on input "text" at bounding box center [342, 22] width 337 height 19
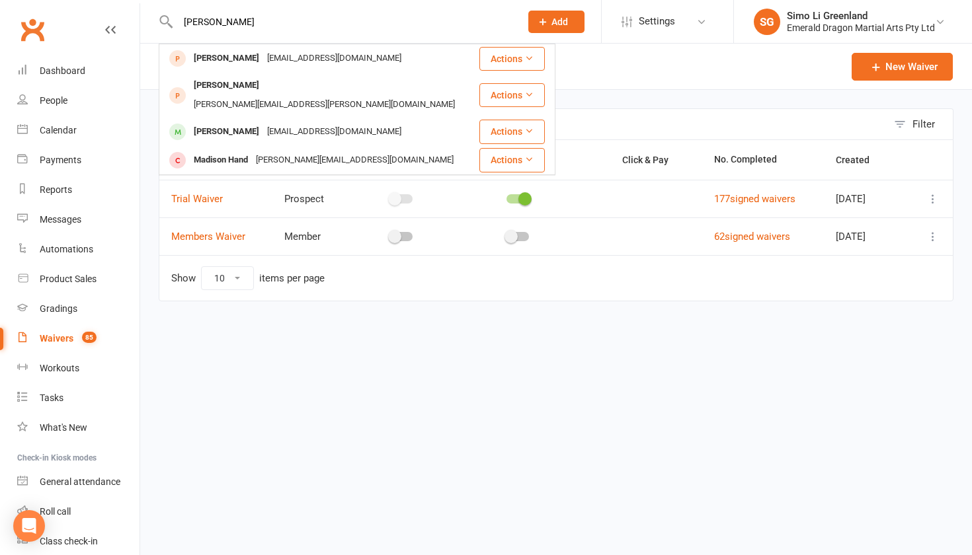
type input "madelein"
drag, startPoint x: 226, startPoint y: 21, endPoint x: 224, endPoint y: 57, distance: 35.8
click at [224, 57] on div "Madeleine Ivancu" at bounding box center [226, 58] width 73 height 19
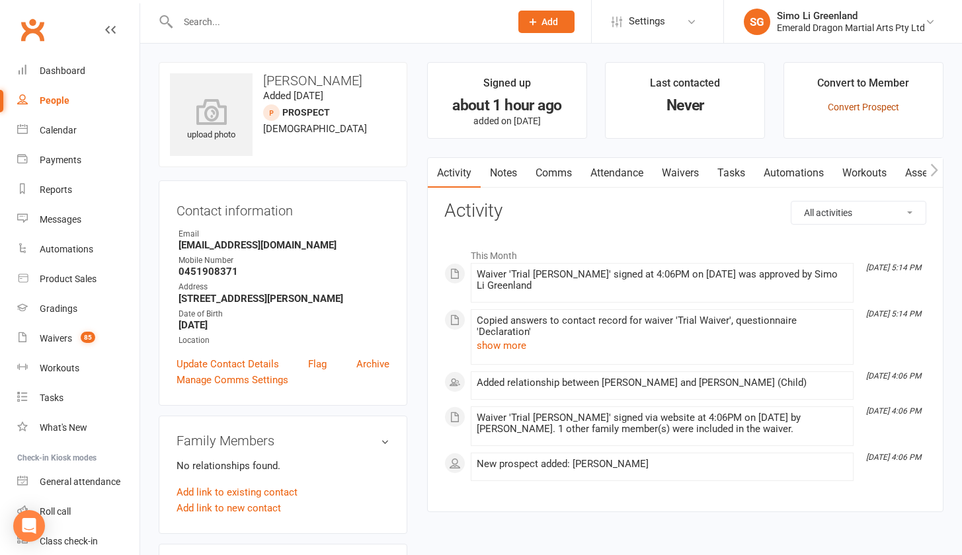
click at [868, 106] on link "Convert Prospect" at bounding box center [863, 107] width 71 height 11
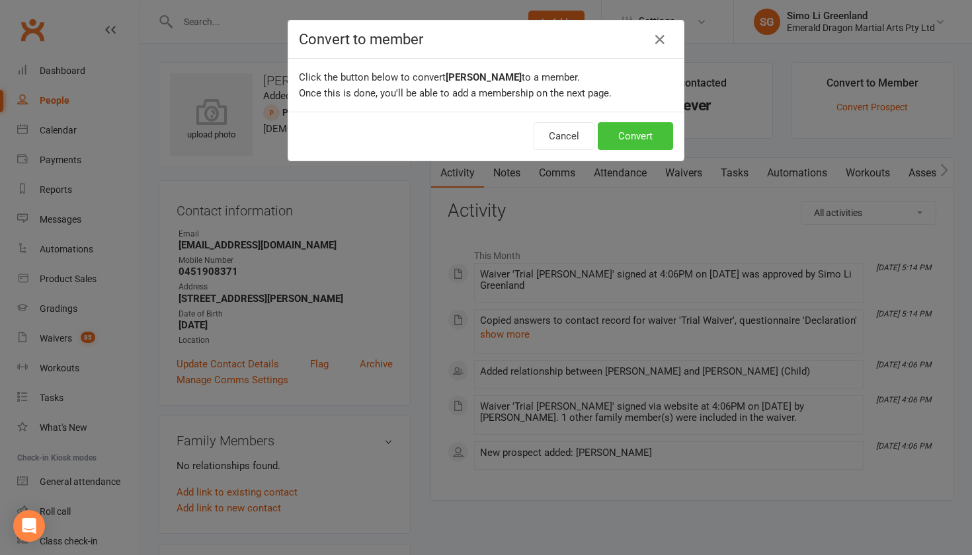
click at [624, 123] on button "Convert" at bounding box center [635, 136] width 75 height 28
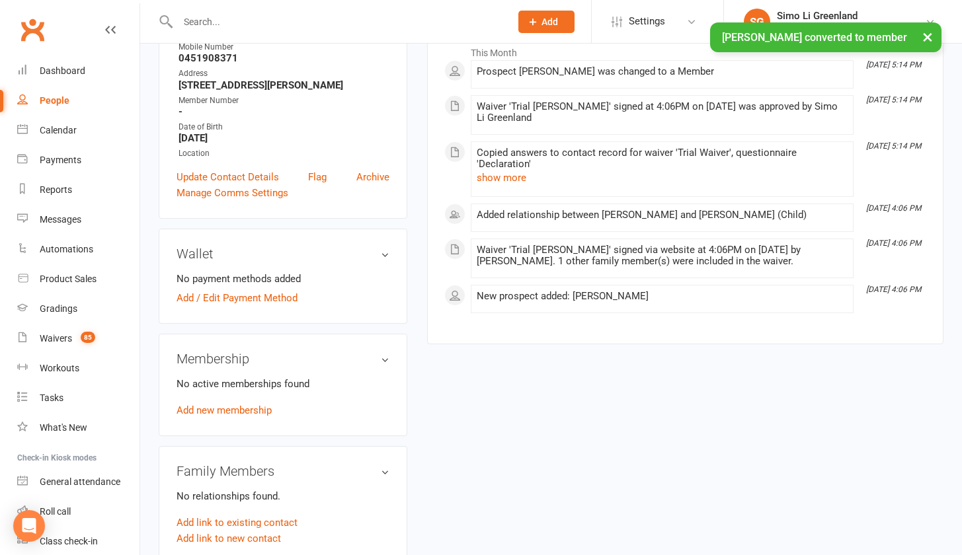
scroll to position [237, 0]
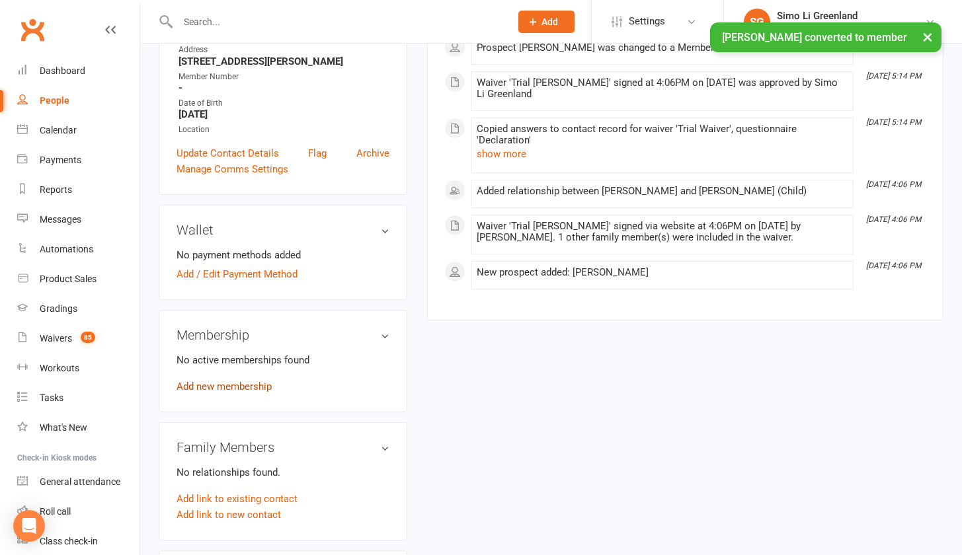
click at [245, 393] on link "Add new membership" at bounding box center [224, 387] width 95 height 12
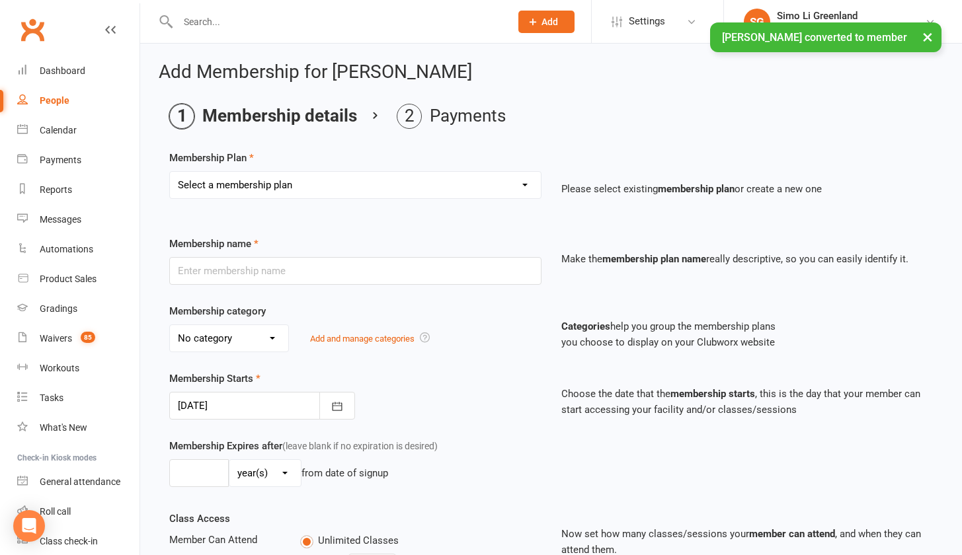
select select "0"
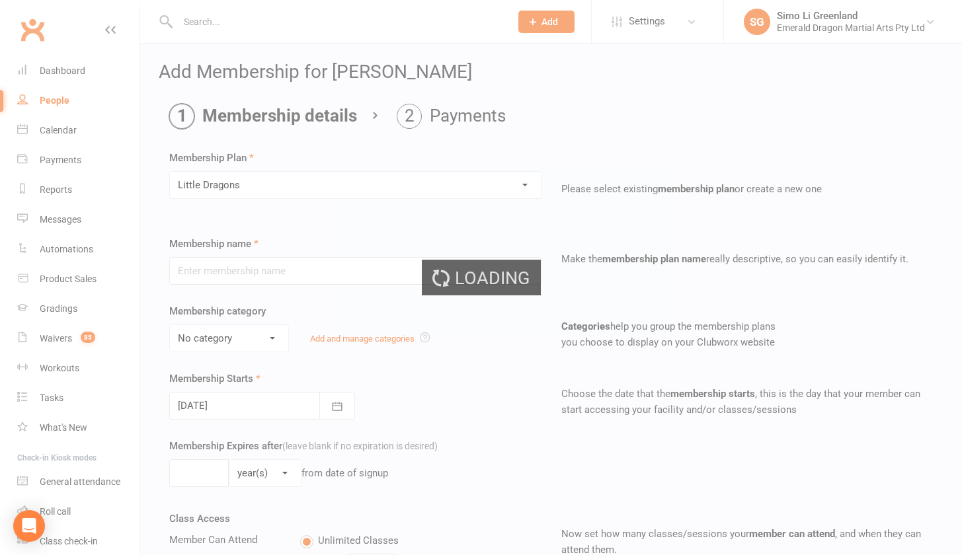
type input "Little Dragons"
select select "1"
type input "0"
type input "2"
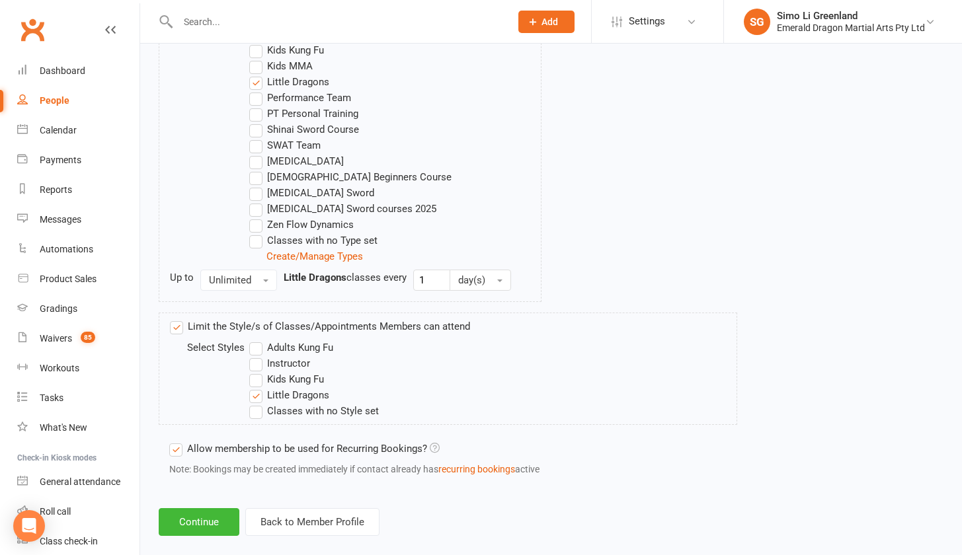
scroll to position [947, 0]
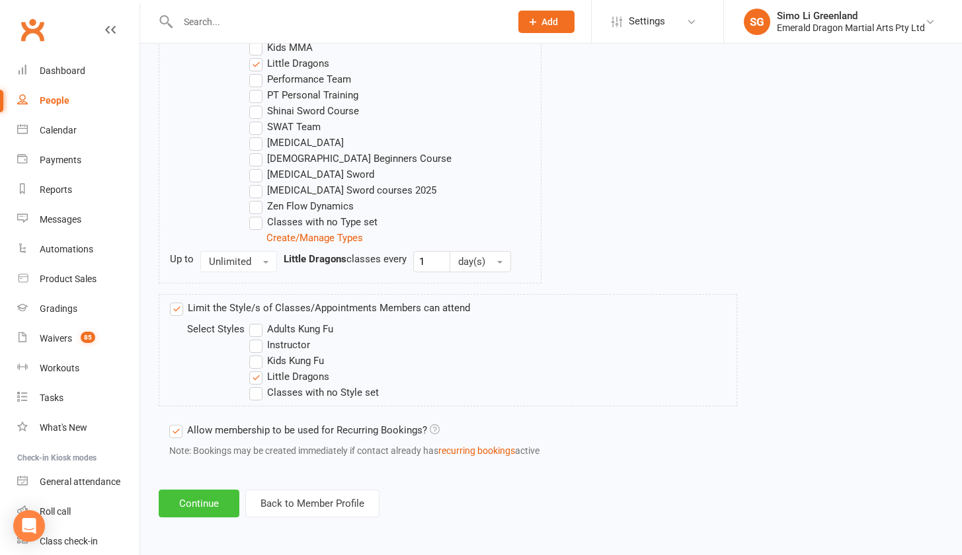
click at [203, 491] on button "Continue" at bounding box center [199, 504] width 81 height 28
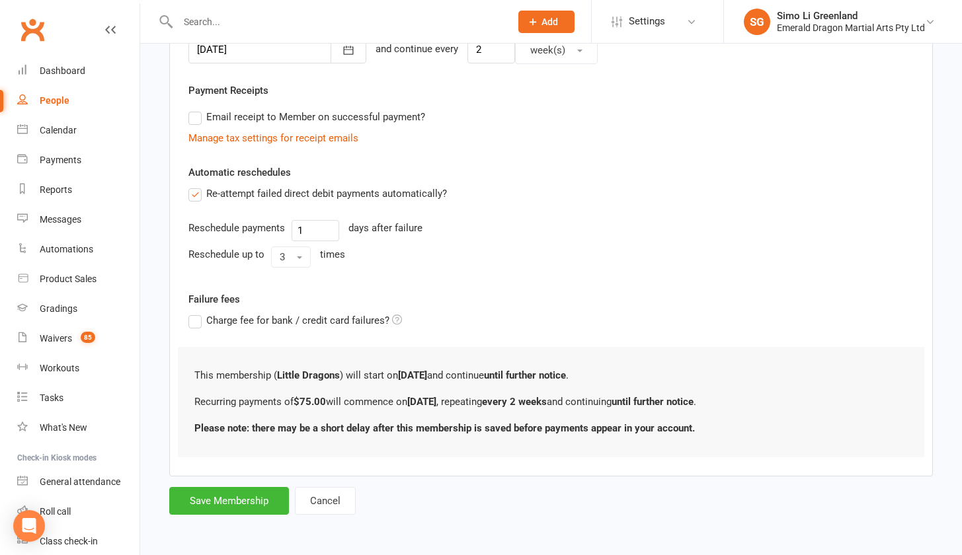
scroll to position [0, 0]
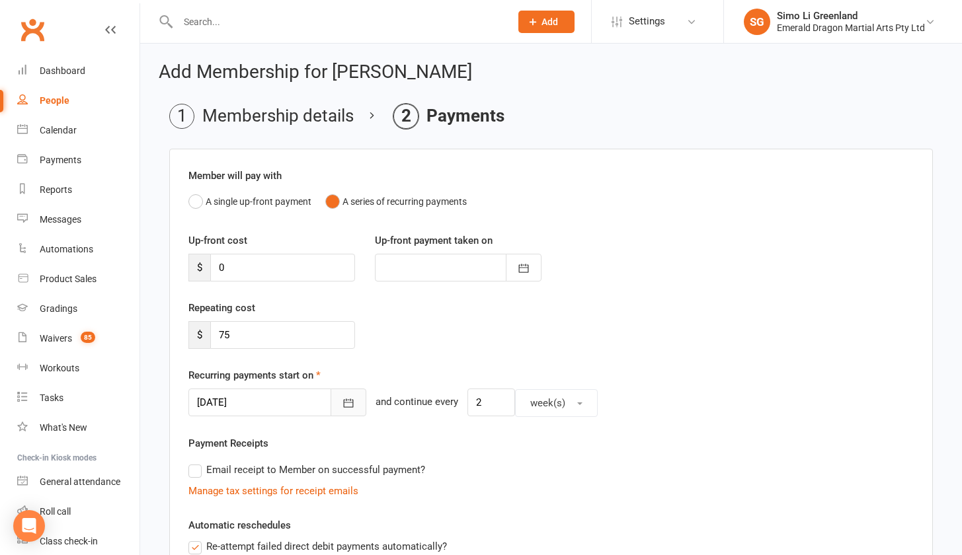
click at [348, 395] on button "button" at bounding box center [349, 403] width 36 height 28
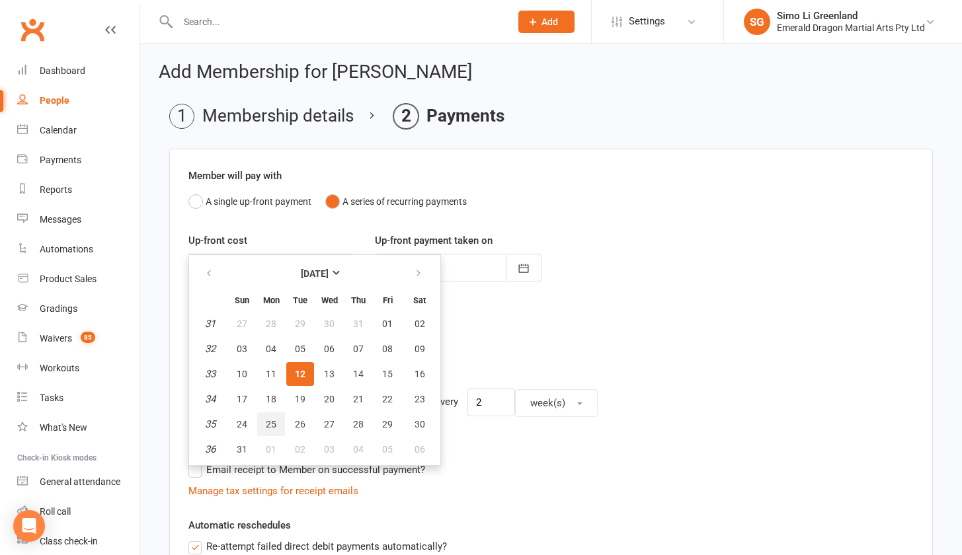
click at [271, 421] on span "25" at bounding box center [271, 424] width 11 height 11
type input "25 Aug 2025"
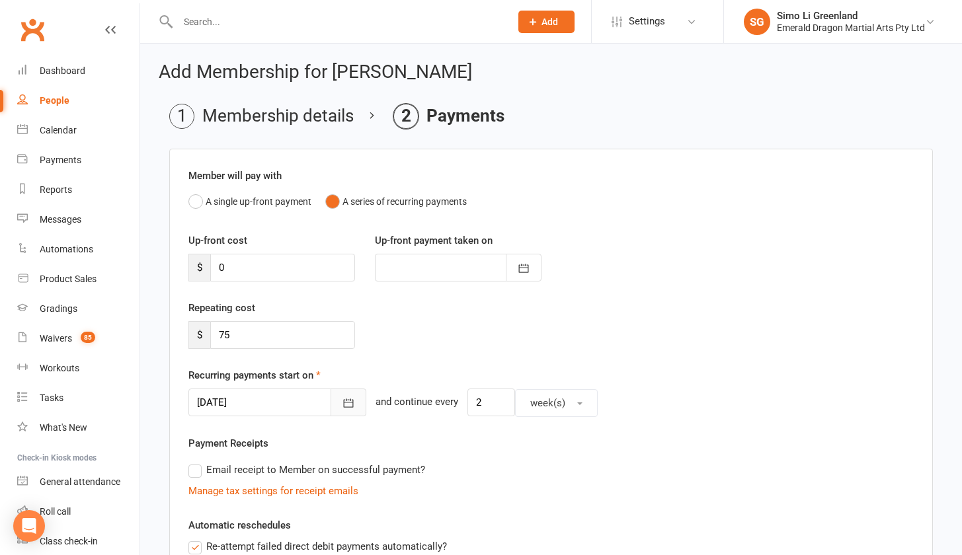
click at [342, 409] on icon "button" at bounding box center [348, 403] width 13 height 13
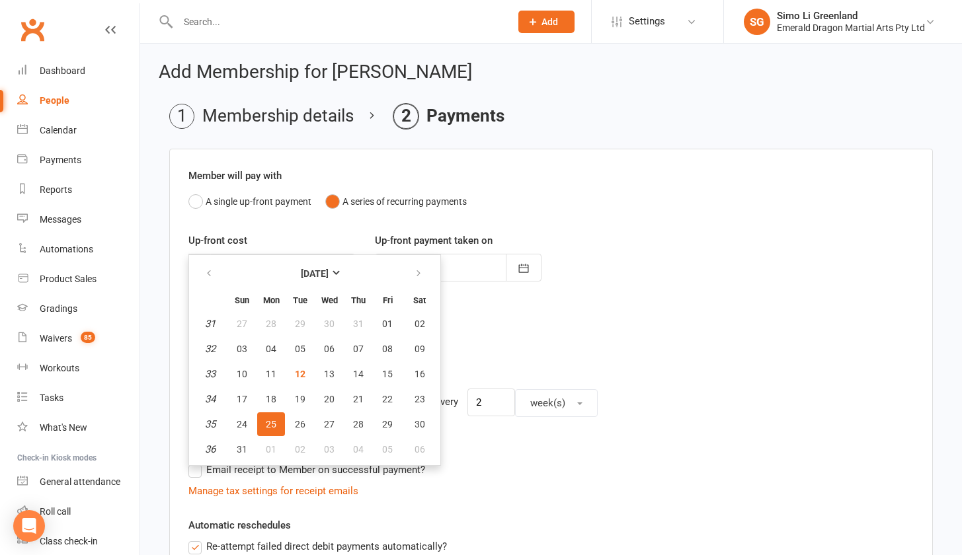
click at [509, 475] on div "Email receipt to Member on successful payment?" at bounding box center [546, 470] width 736 height 26
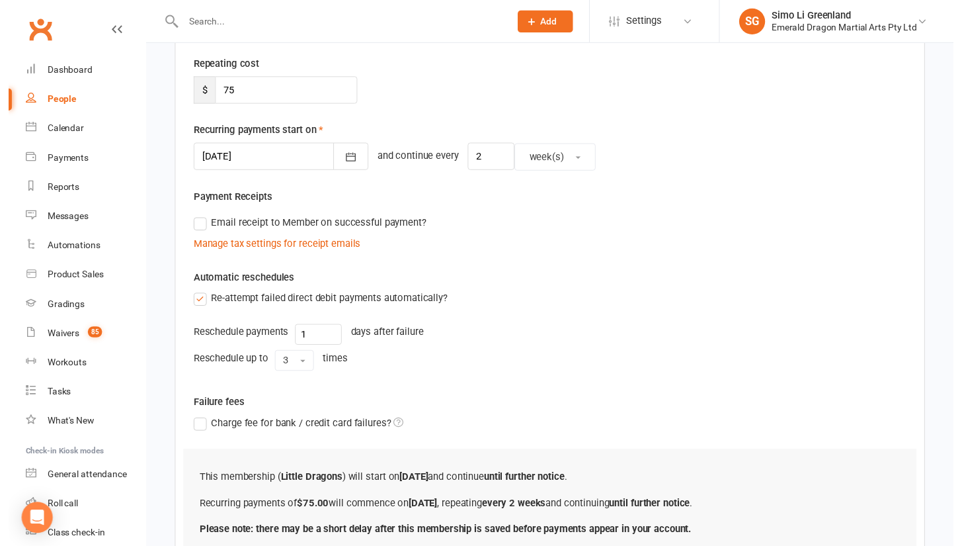
scroll to position [364, 0]
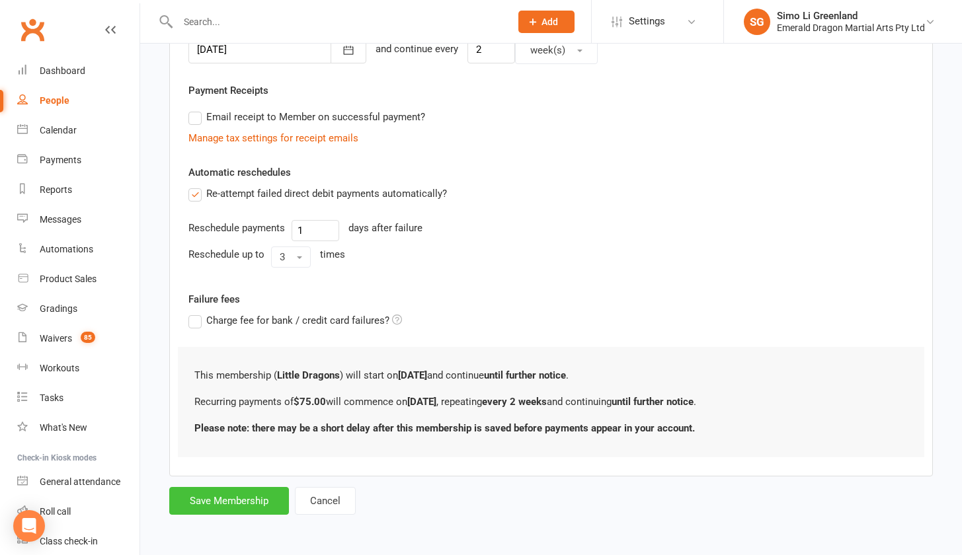
click at [223, 487] on button "Save Membership" at bounding box center [229, 501] width 120 height 28
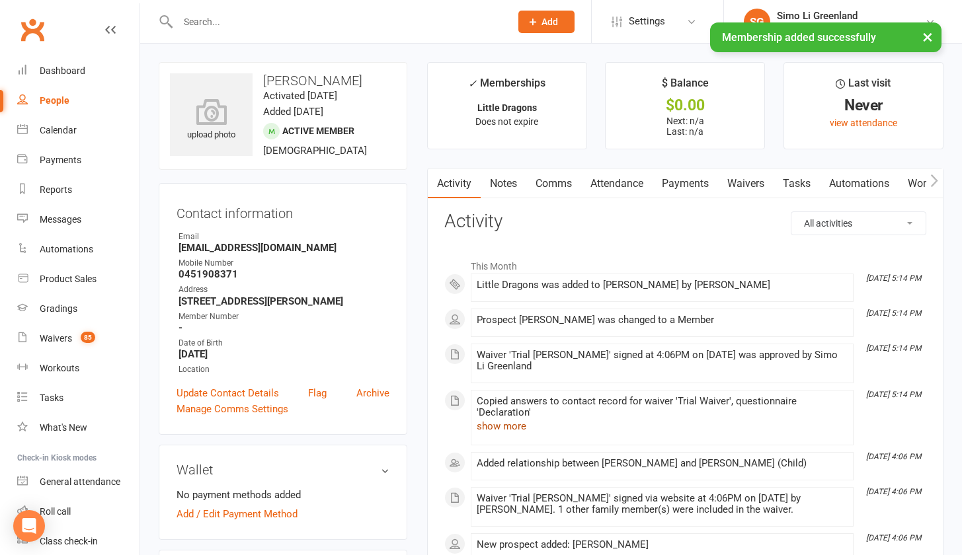
scroll to position [249, 0]
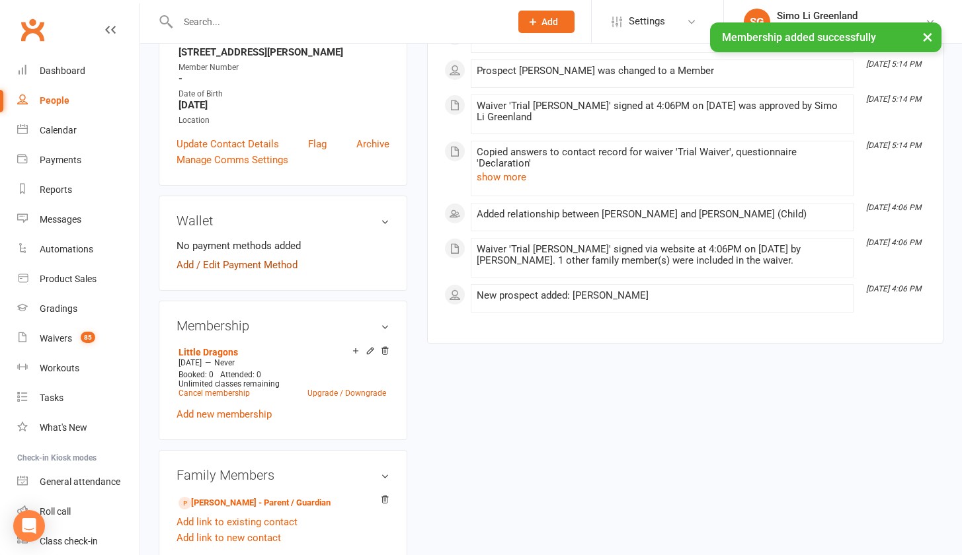
click at [229, 273] on link "Add / Edit Payment Method" at bounding box center [237, 265] width 121 height 16
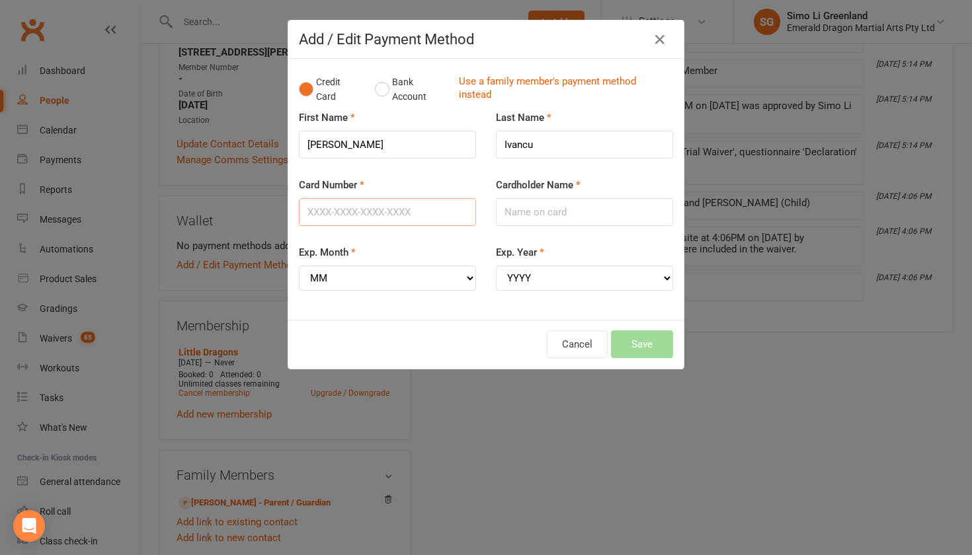
click at [316, 209] on input "Card Number" at bounding box center [387, 212] width 177 height 28
type input "4017954233561225"
click at [537, 210] on input "Cardholder Name" at bounding box center [584, 212] width 177 height 28
click at [559, 209] on input "MS AMBER OALEY" at bounding box center [584, 212] width 177 height 28
type input "MS AMBER DALEY"
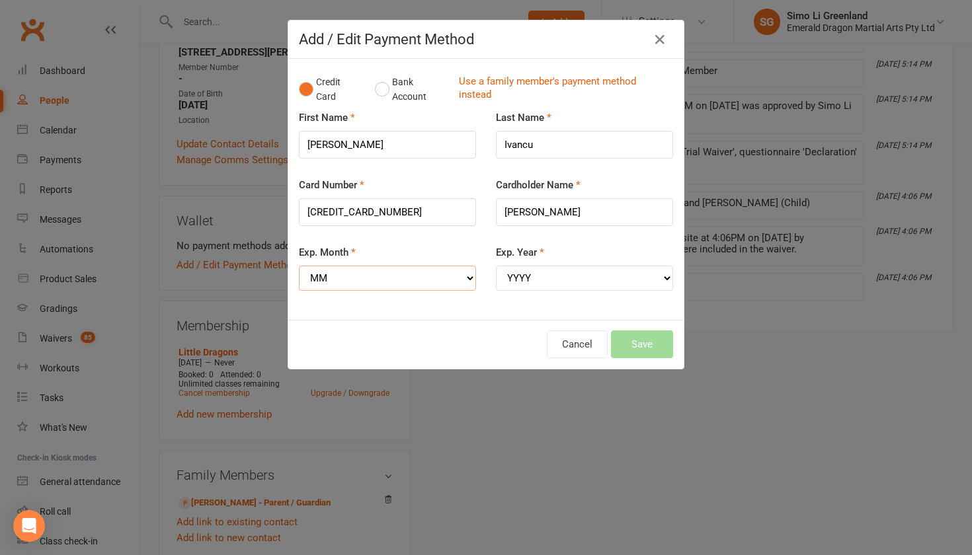
select select "09"
select select "2028"
click at [632, 336] on button "Save" at bounding box center [642, 345] width 62 height 28
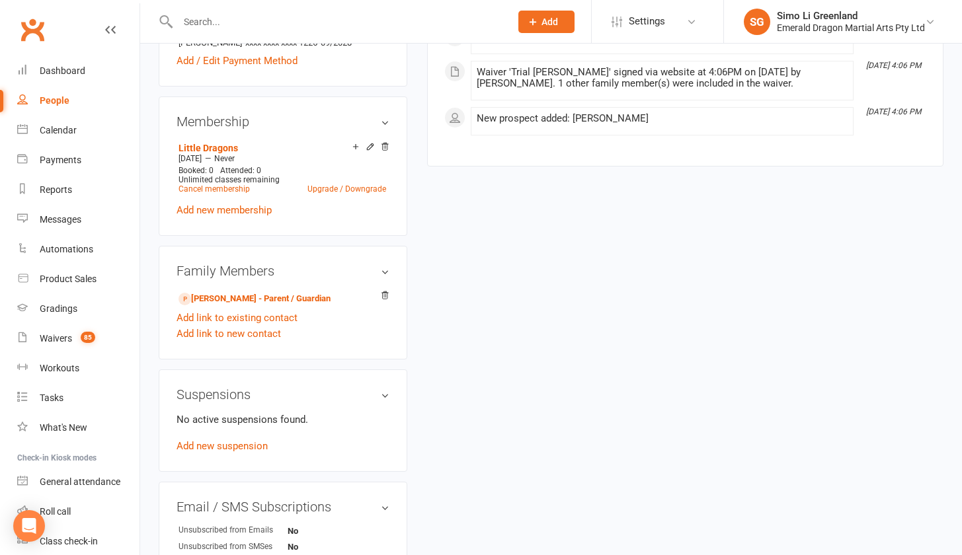
scroll to position [712, 0]
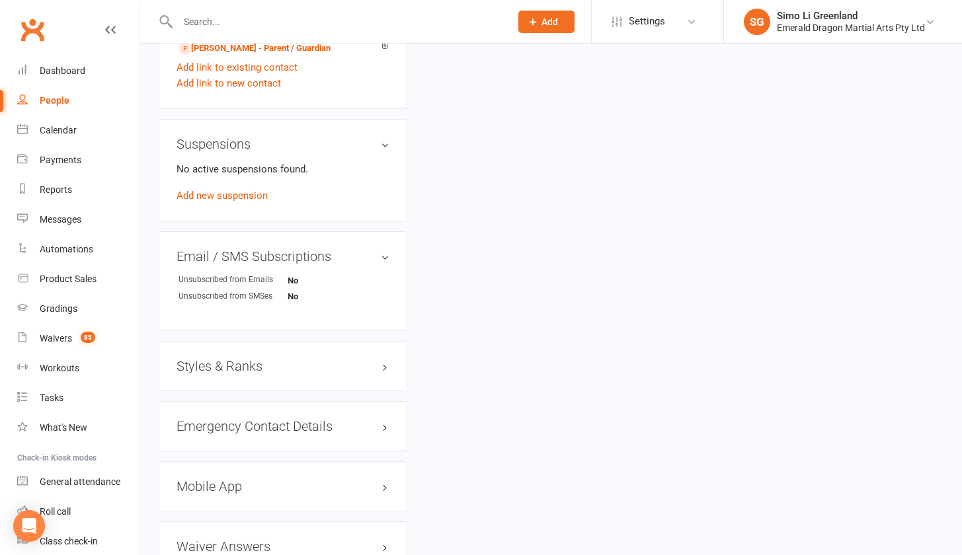
click at [264, 374] on h3 "Styles & Ranks" at bounding box center [283, 366] width 213 height 15
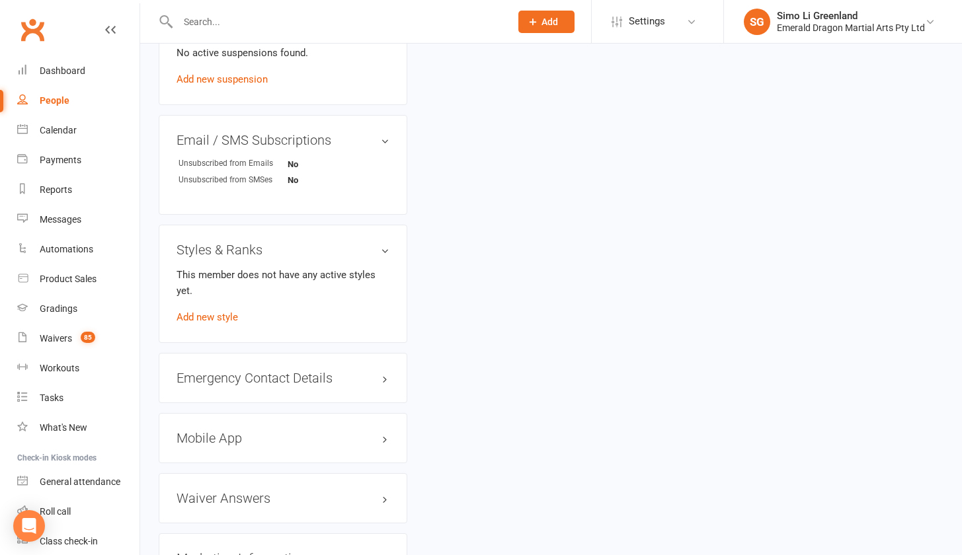
scroll to position [942, 0]
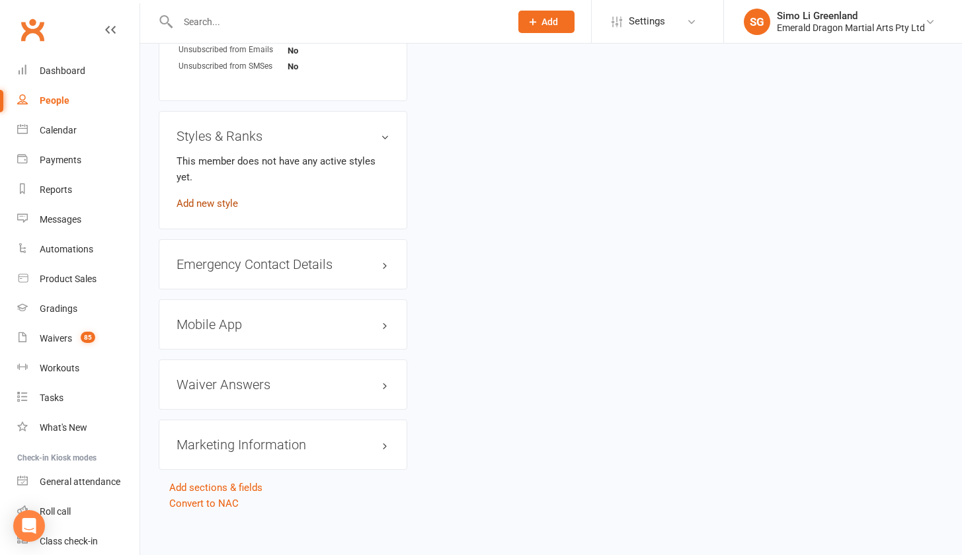
click at [231, 210] on link "Add new style" at bounding box center [207, 204] width 61 height 12
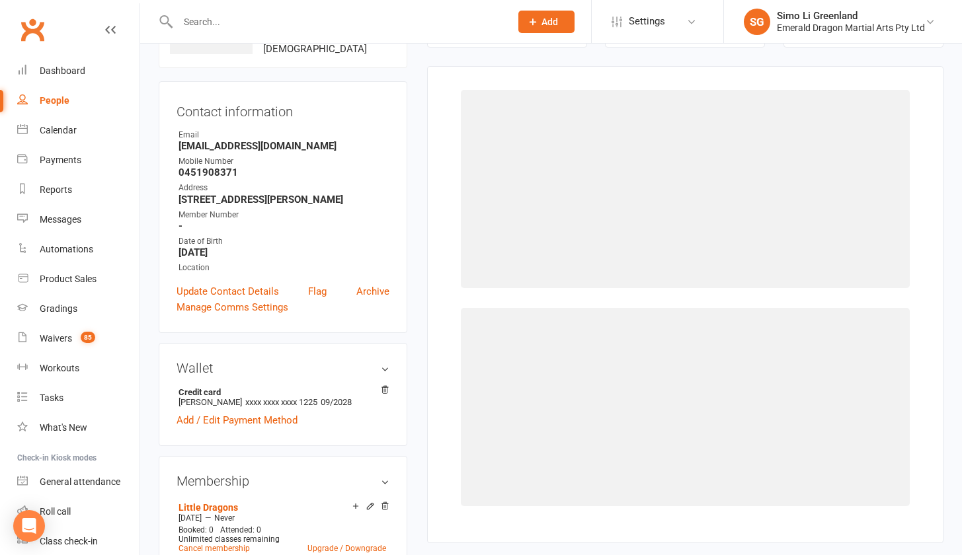
scroll to position [101, 0]
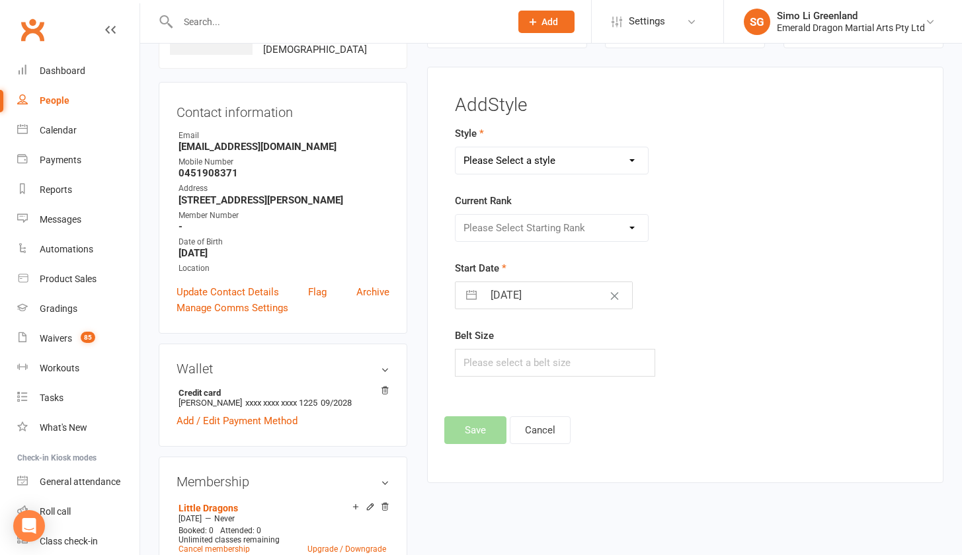
select select "3111"
select select "34646"
click at [760, 311] on div "Style Adults Kung Fu Instructor Kids Kung Fu Little Dragons Current Rank Please…" at bounding box center [605, 261] width 321 height 270
select select "34646"
click at [524, 430] on button "Cancel" at bounding box center [540, 431] width 61 height 28
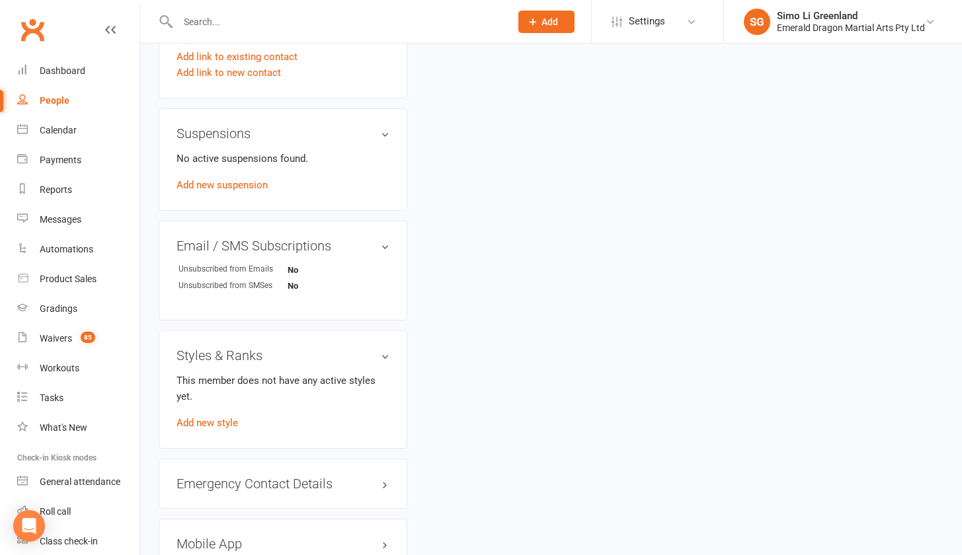
scroll to position [846, 0]
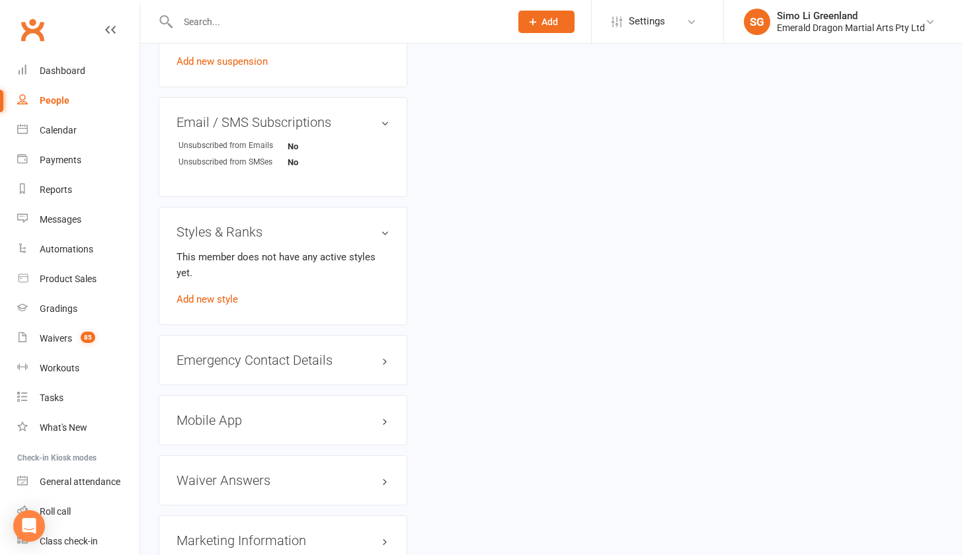
click at [256, 426] on h3 "Mobile App" at bounding box center [283, 420] width 213 height 15
click at [237, 452] on div at bounding box center [227, 447] width 22 height 9
click at [216, 446] on input "checkbox" at bounding box center [216, 446] width 0 height 0
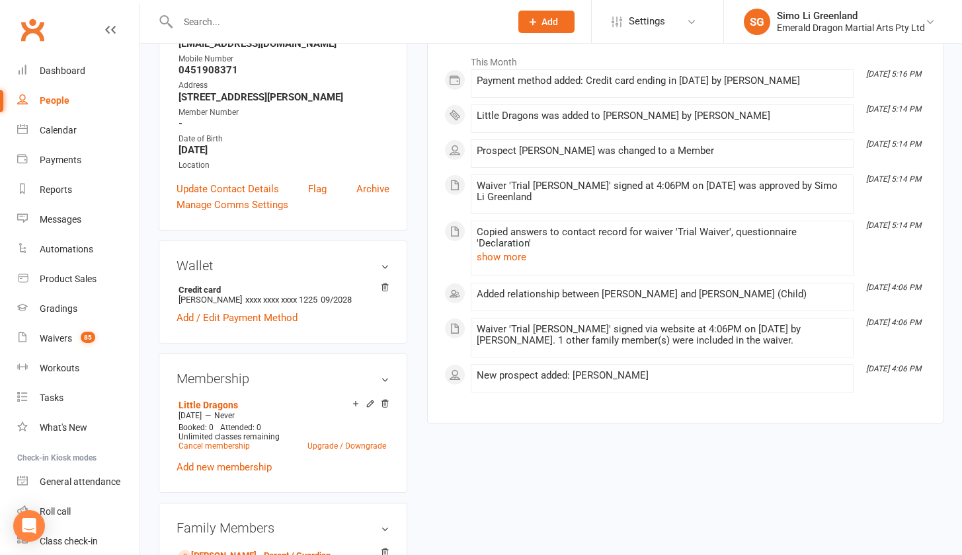
scroll to position [0, 0]
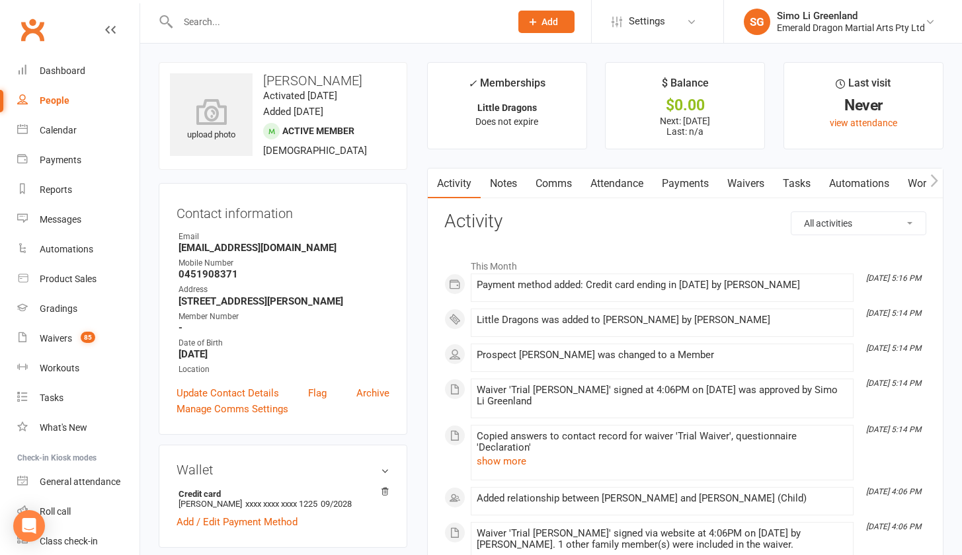
click at [936, 178] on icon "button" at bounding box center [934, 181] width 7 height 13
click at [936, 179] on icon "button" at bounding box center [934, 181] width 7 height 13
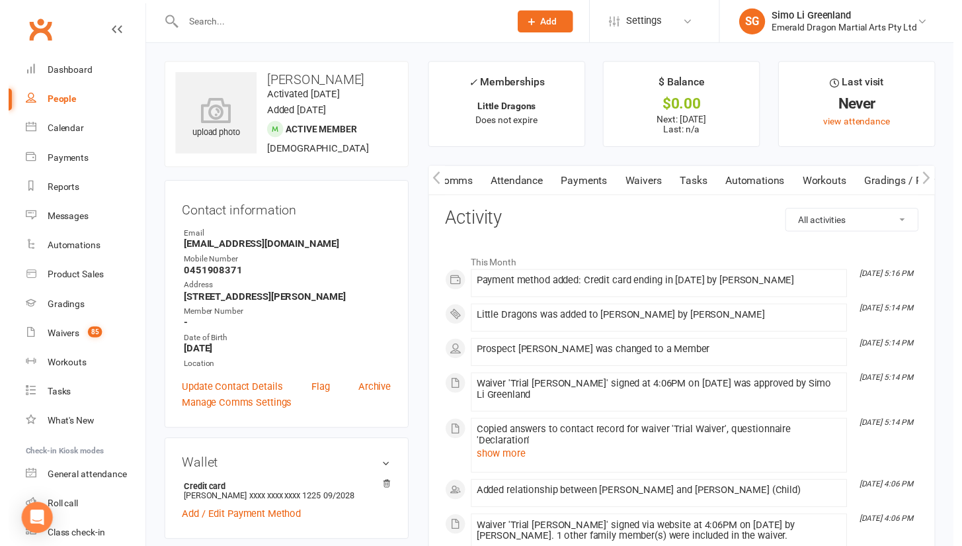
scroll to position [0, 198]
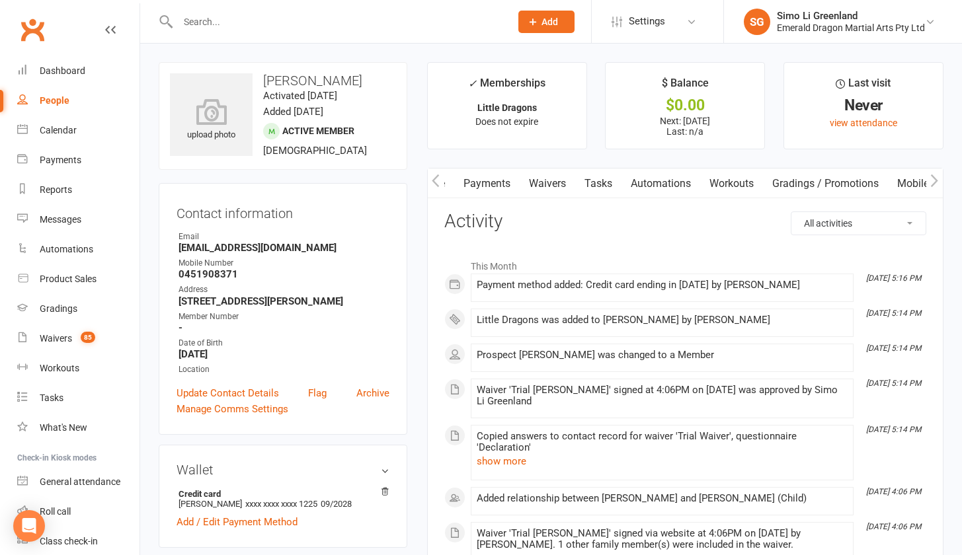
click at [919, 180] on link "Mobile App" at bounding box center [923, 184] width 71 height 30
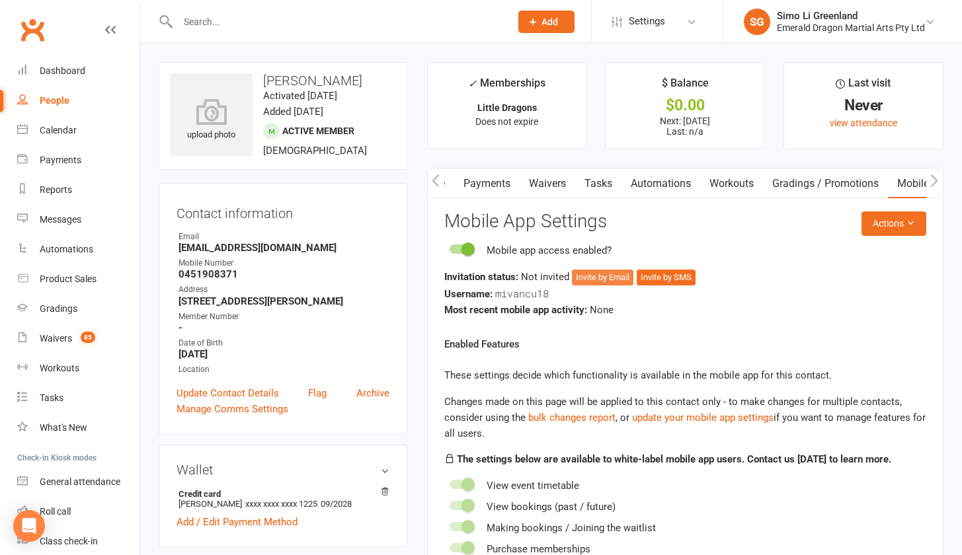
click at [616, 270] on button "Invite by Email" at bounding box center [602, 278] width 61 height 16
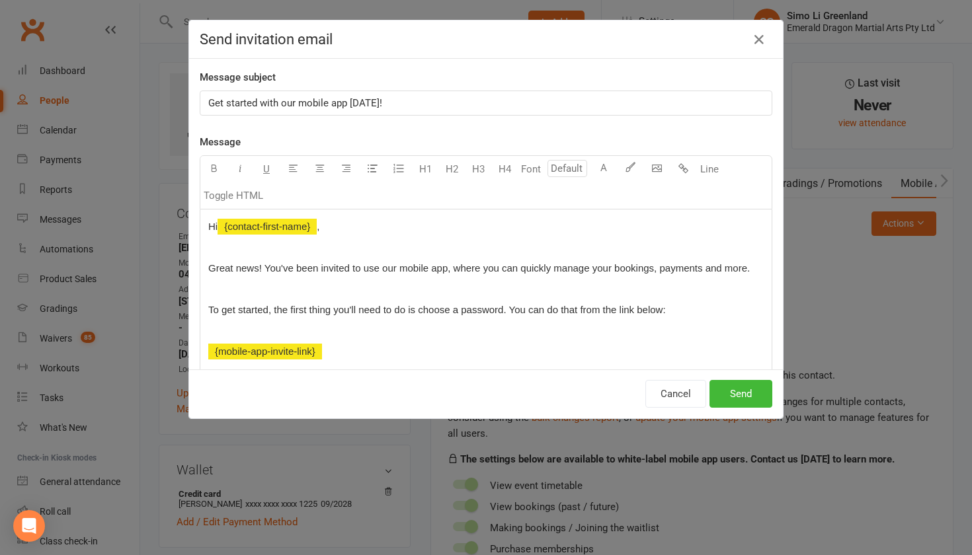
click at [740, 387] on button "Send" at bounding box center [740, 394] width 63 height 28
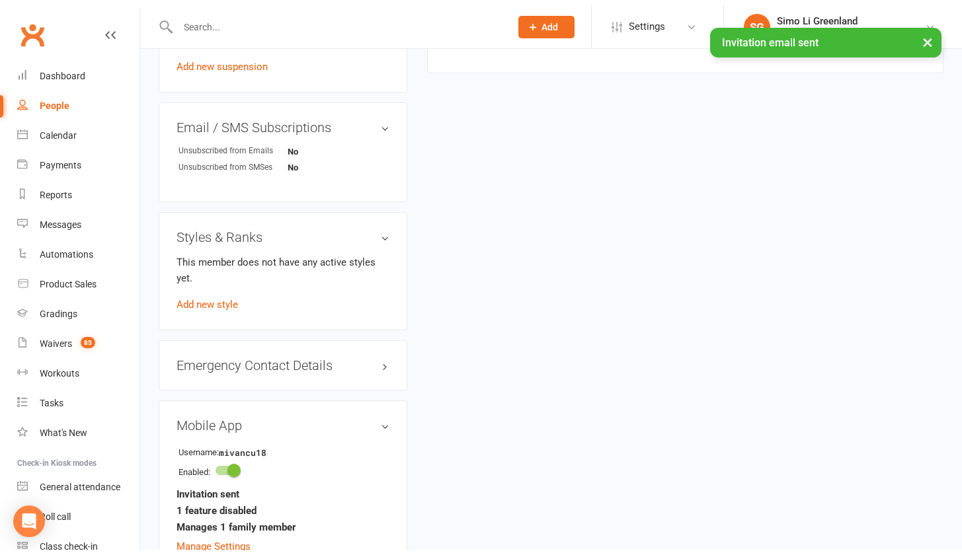
scroll to position [935, 0]
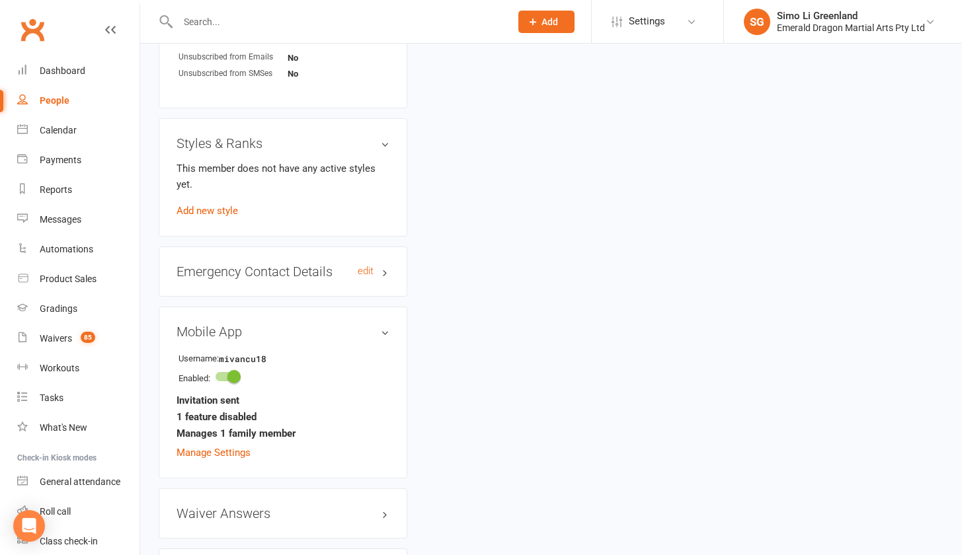
click at [313, 279] on h3 "Emergency Contact Details edit" at bounding box center [283, 271] width 213 height 15
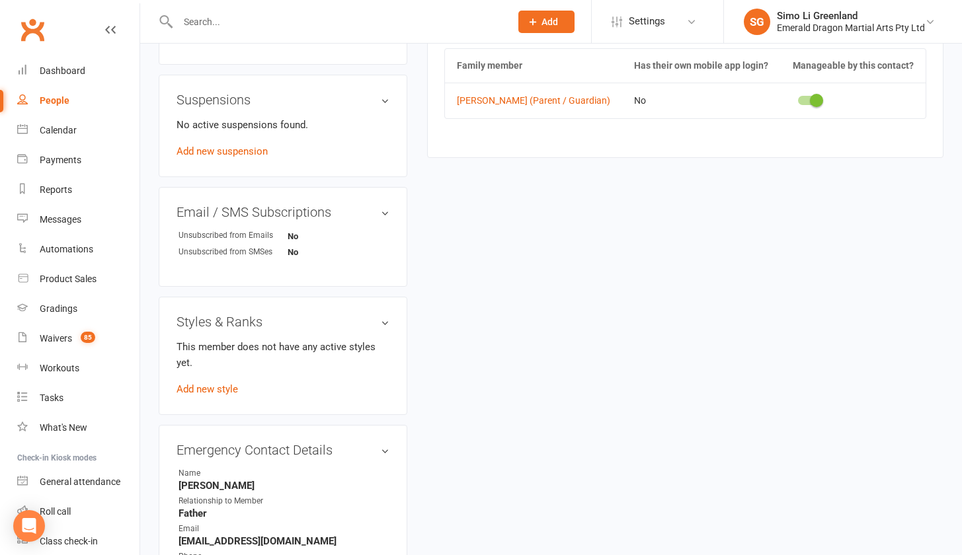
scroll to position [0, 0]
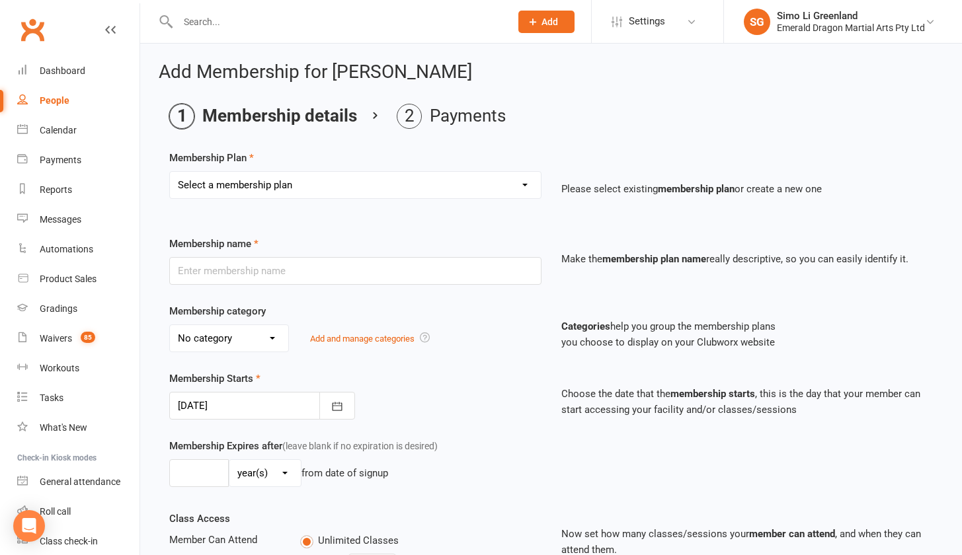
scroll to position [24, 0]
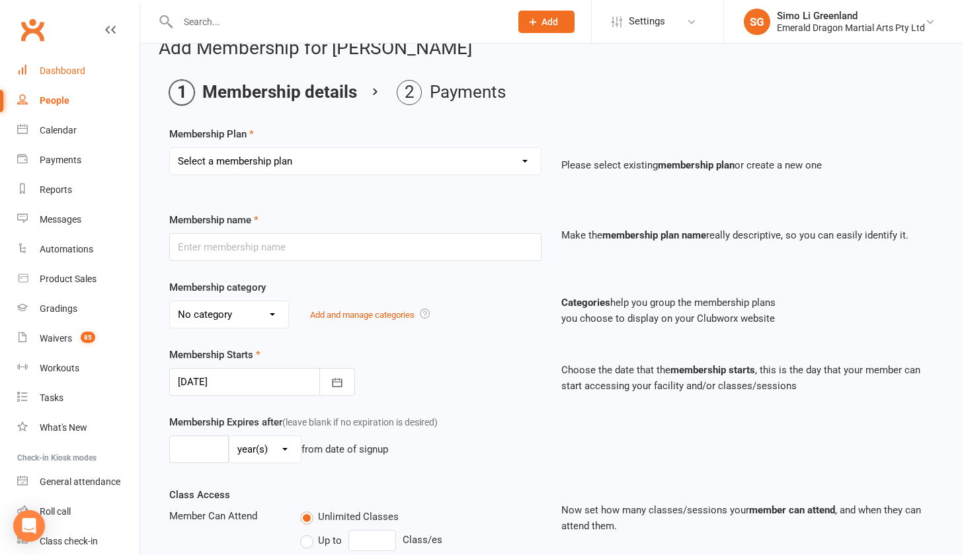
click at [46, 66] on div "Dashboard" at bounding box center [63, 70] width 46 height 11
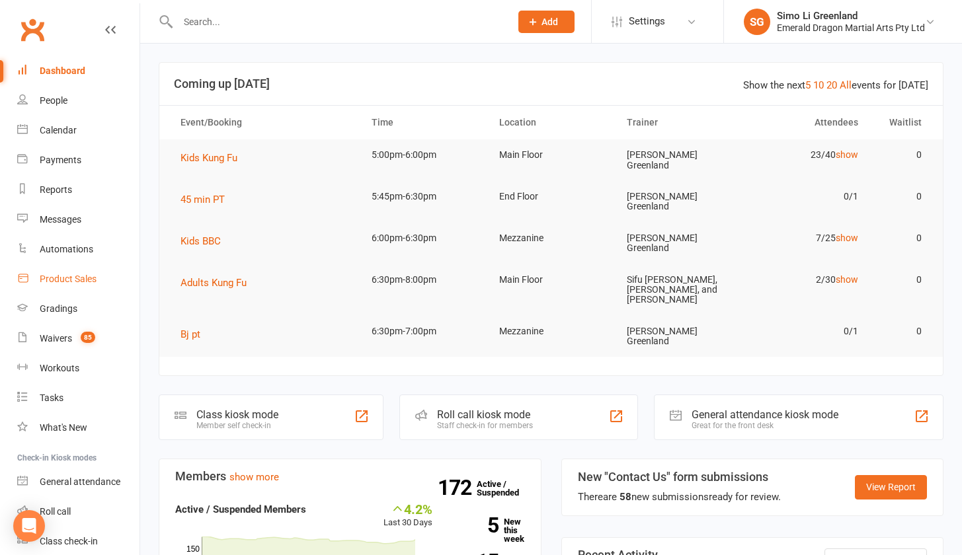
click at [63, 279] on div "Product Sales" at bounding box center [68, 279] width 57 height 11
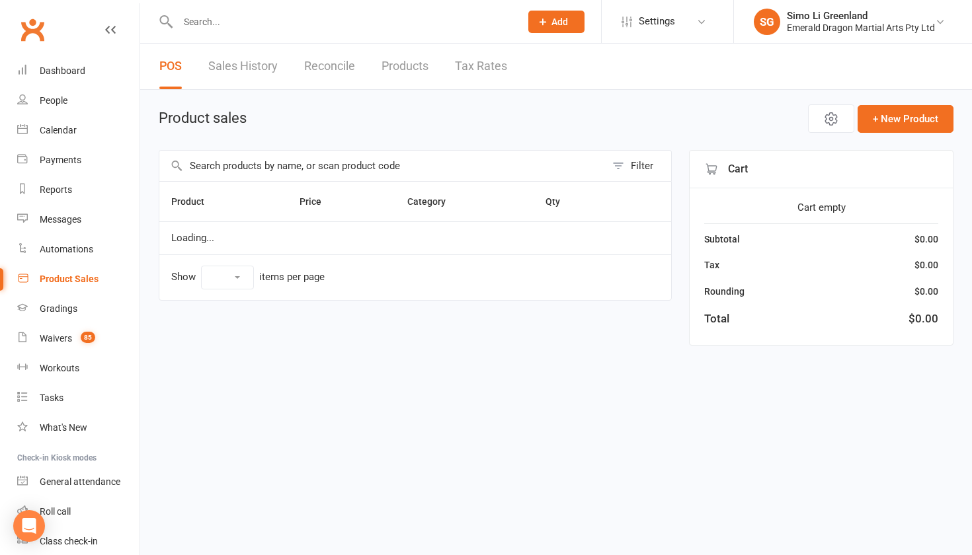
select select "10"
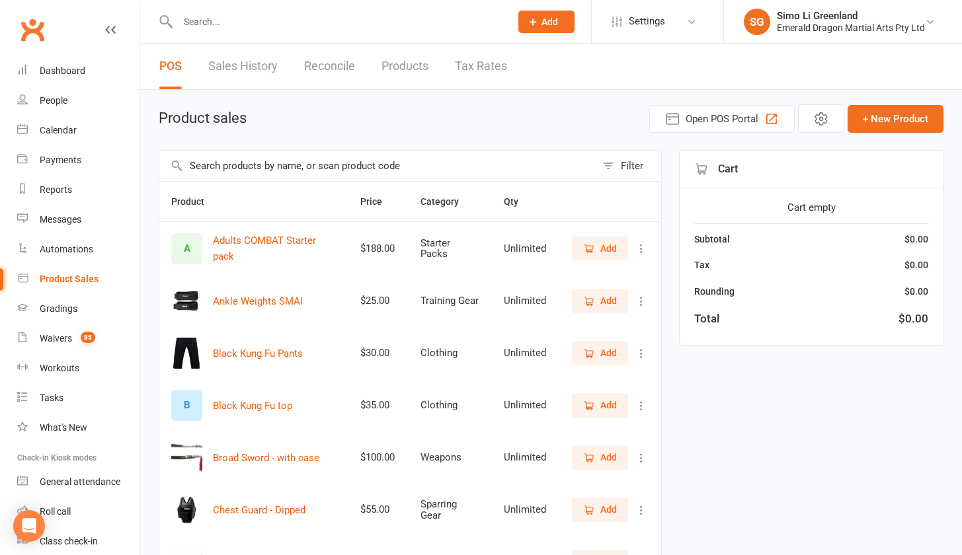
click at [325, 166] on input "text" at bounding box center [377, 166] width 436 height 30
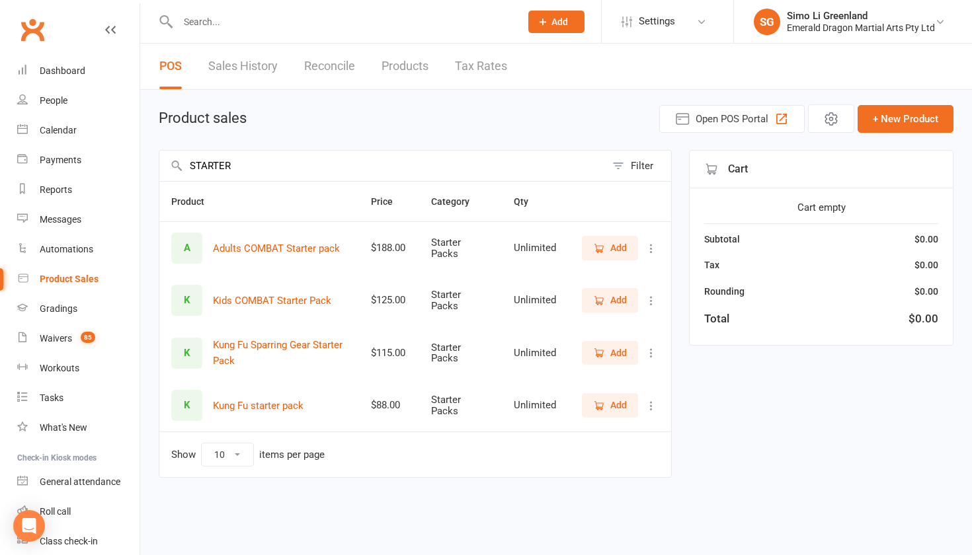
type input "STARTER"
click at [618, 409] on span "Add" at bounding box center [618, 405] width 17 height 15
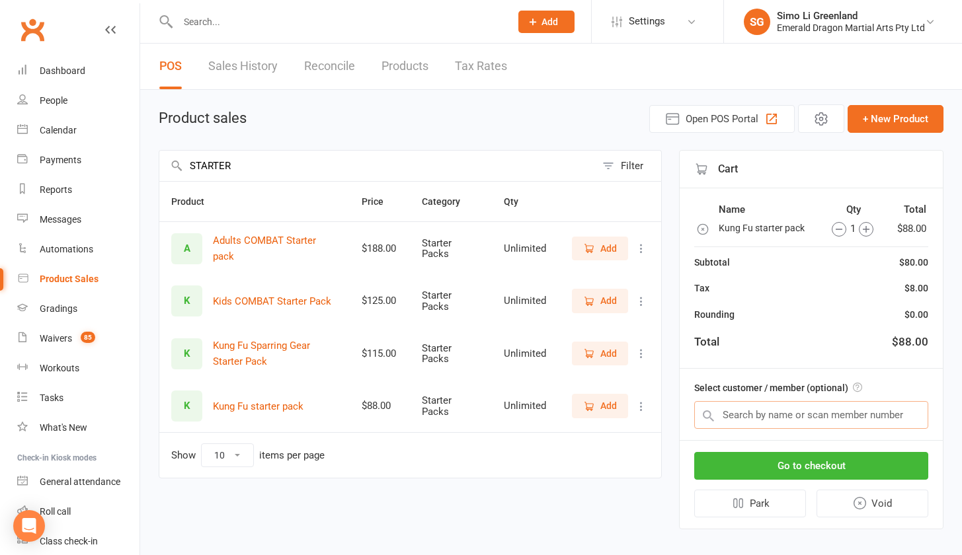
click at [761, 415] on input "text" at bounding box center [811, 415] width 234 height 28
type input "S"
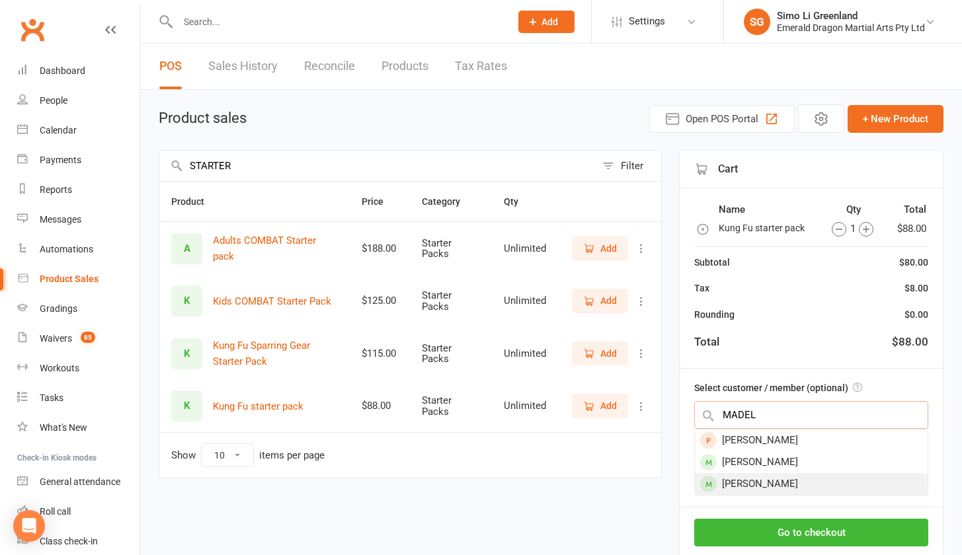
type input "MADEL"
click at [752, 483] on div "Madeleine Ivancu" at bounding box center [811, 484] width 233 height 22
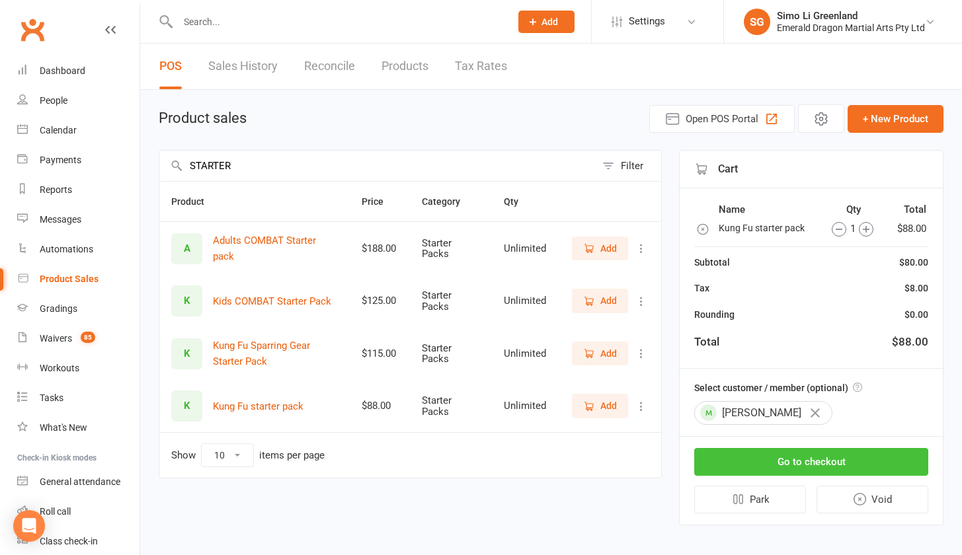
click at [802, 461] on button "Go to checkout" at bounding box center [811, 462] width 234 height 28
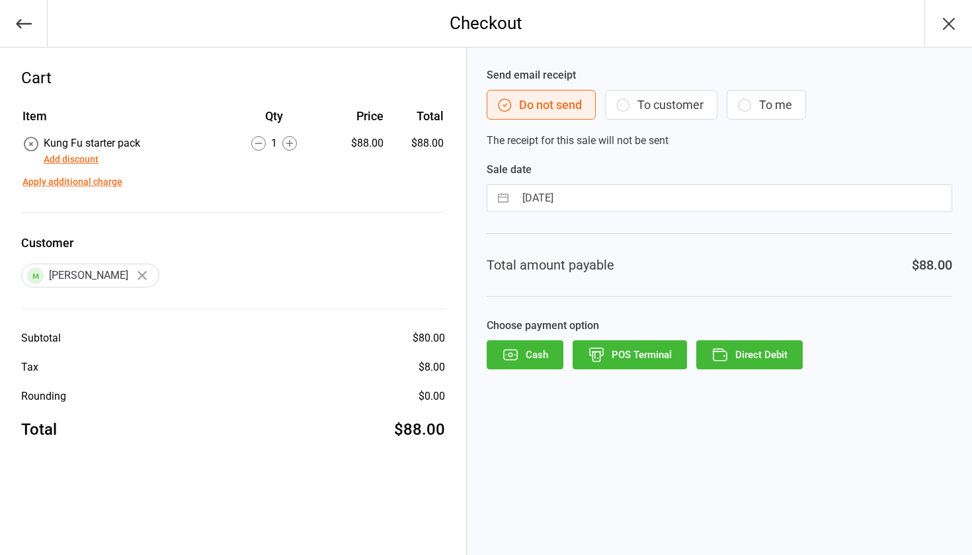
click at [641, 352] on button "POS Terminal" at bounding box center [630, 355] width 114 height 29
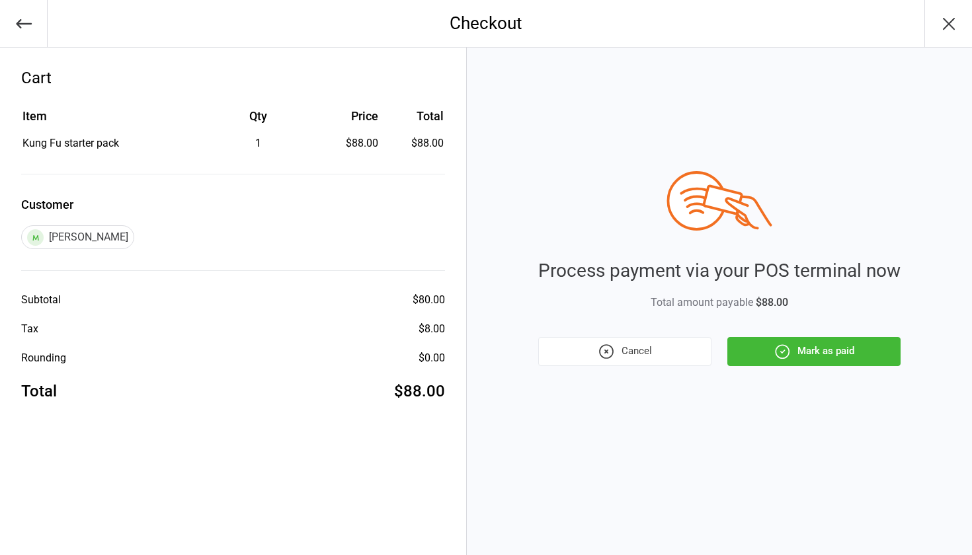
click at [836, 348] on button "Mark as paid" at bounding box center [813, 351] width 173 height 29
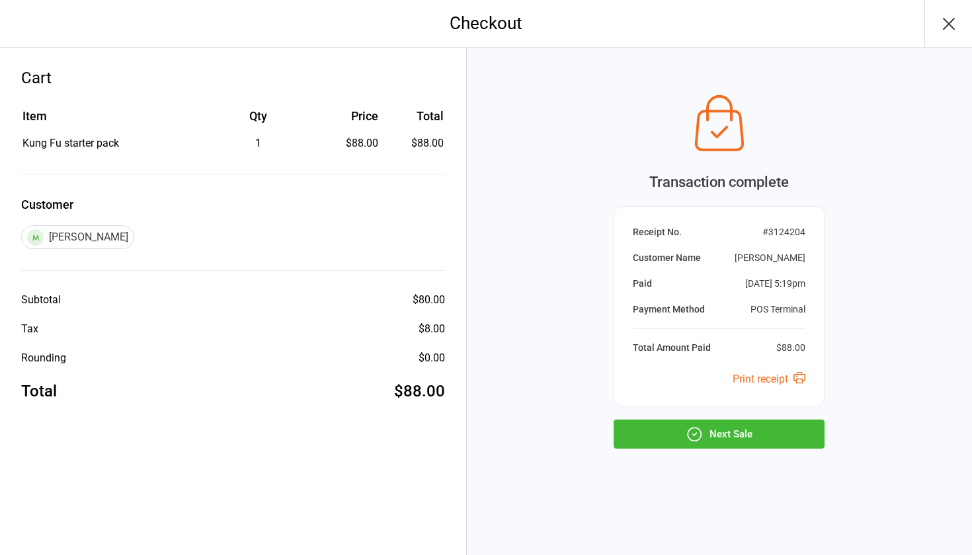
click at [956, 18] on icon "button" at bounding box center [948, 23] width 21 height 21
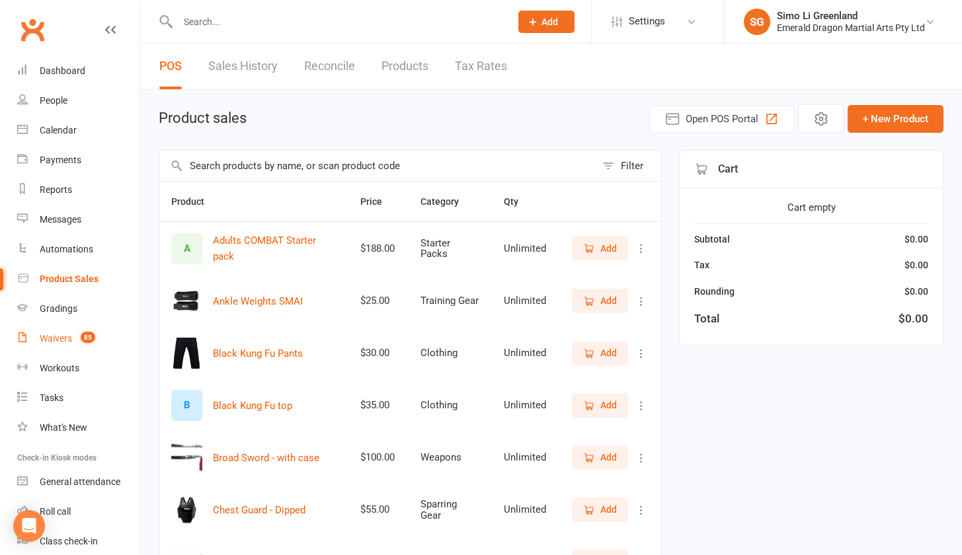
click at [45, 336] on div "Waivers" at bounding box center [56, 338] width 32 height 11
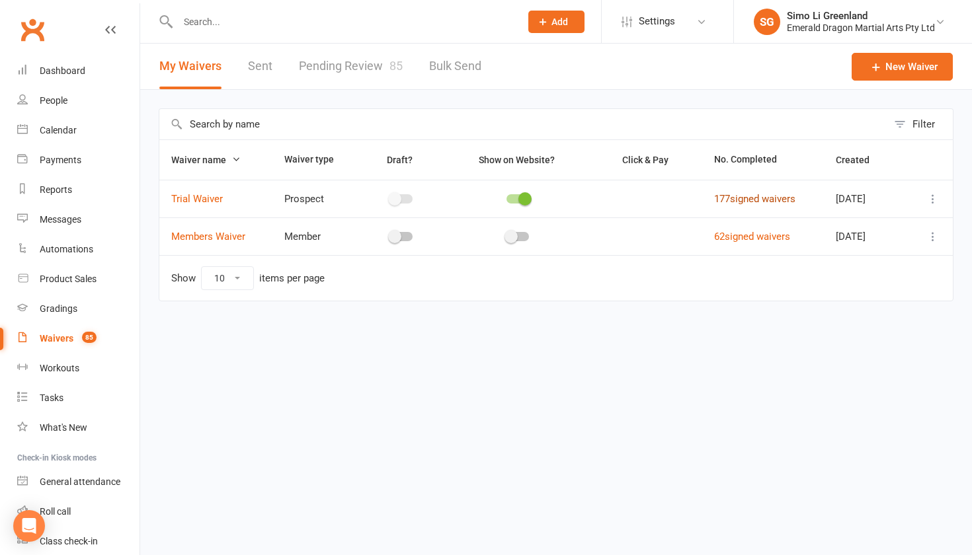
click at [768, 196] on link "177 signed waivers" at bounding box center [754, 199] width 81 height 12
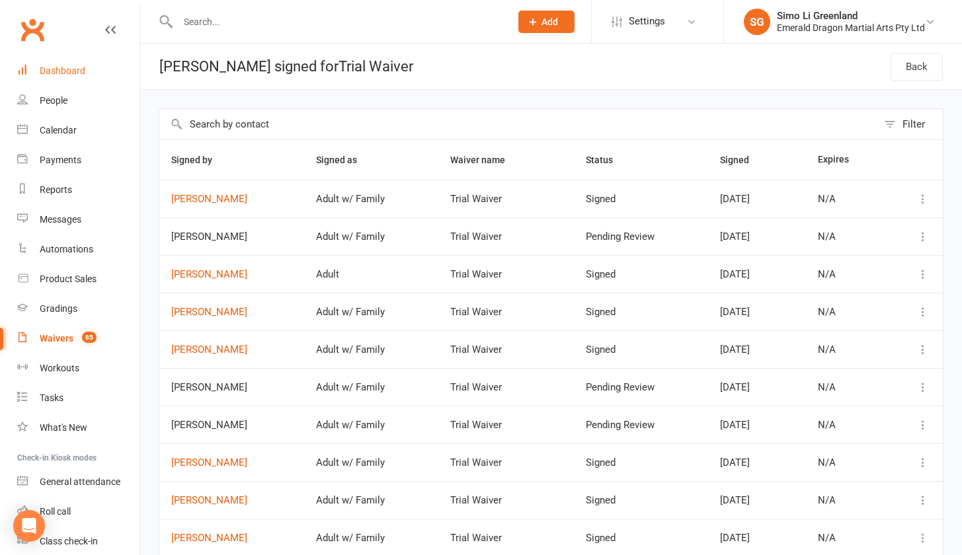
click at [54, 68] on div "Dashboard" at bounding box center [63, 70] width 46 height 11
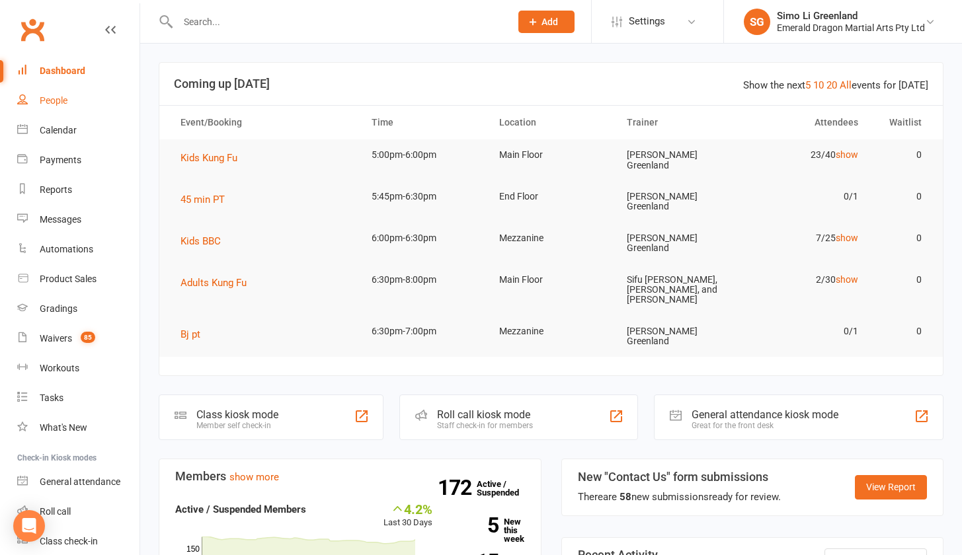
click at [47, 100] on div "People" at bounding box center [54, 100] width 28 height 11
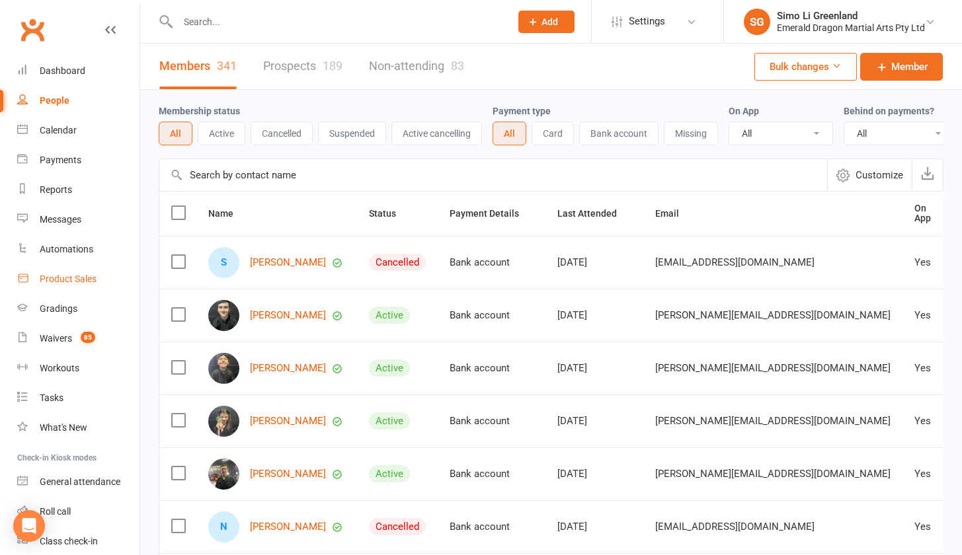
click at [55, 281] on div "Product Sales" at bounding box center [68, 279] width 57 height 11
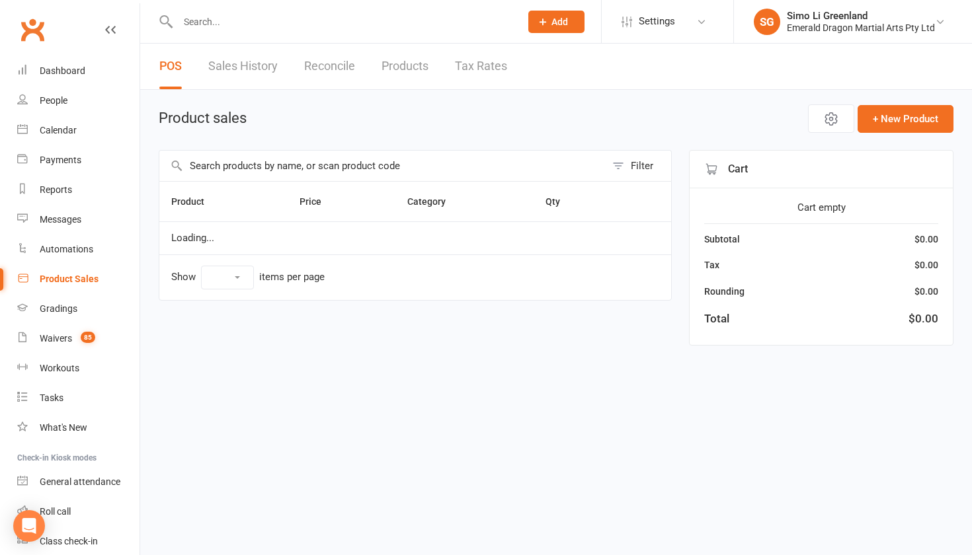
select select "10"
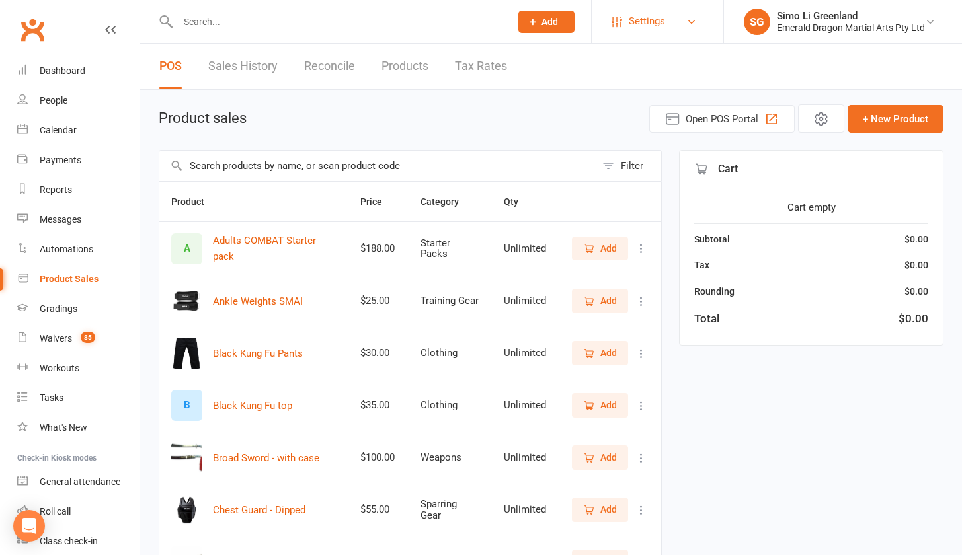
click at [665, 21] on span "Settings" at bounding box center [647, 22] width 36 height 30
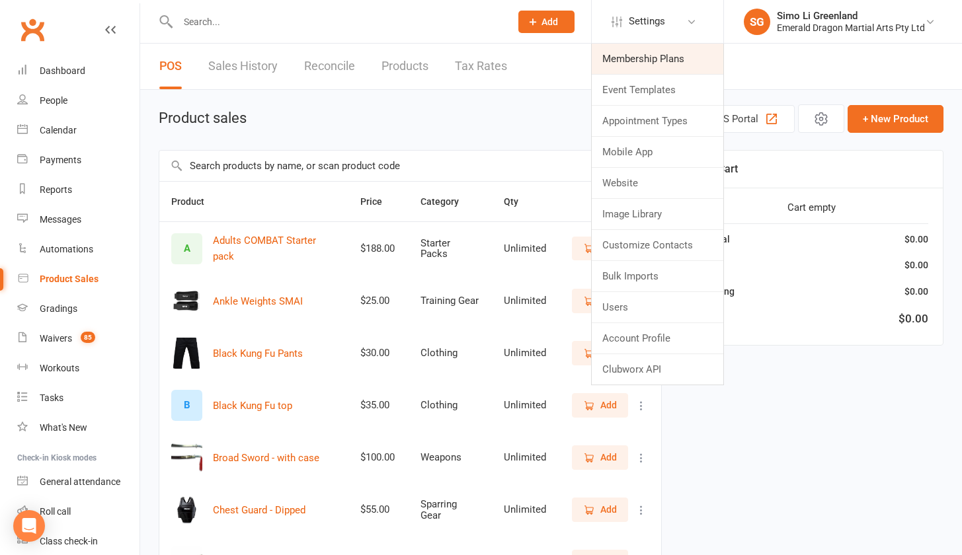
click at [647, 50] on link "Membership Plans" at bounding box center [658, 59] width 132 height 30
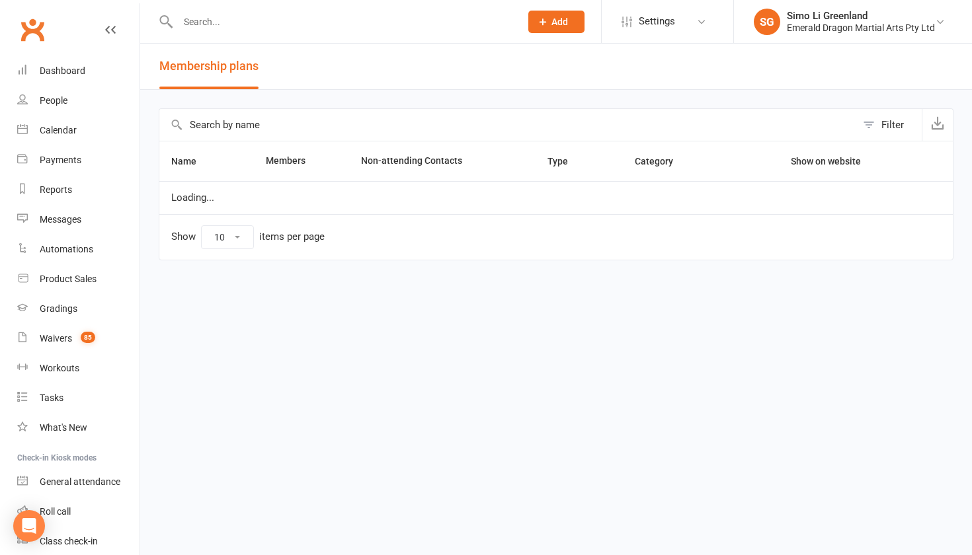
select select "100"
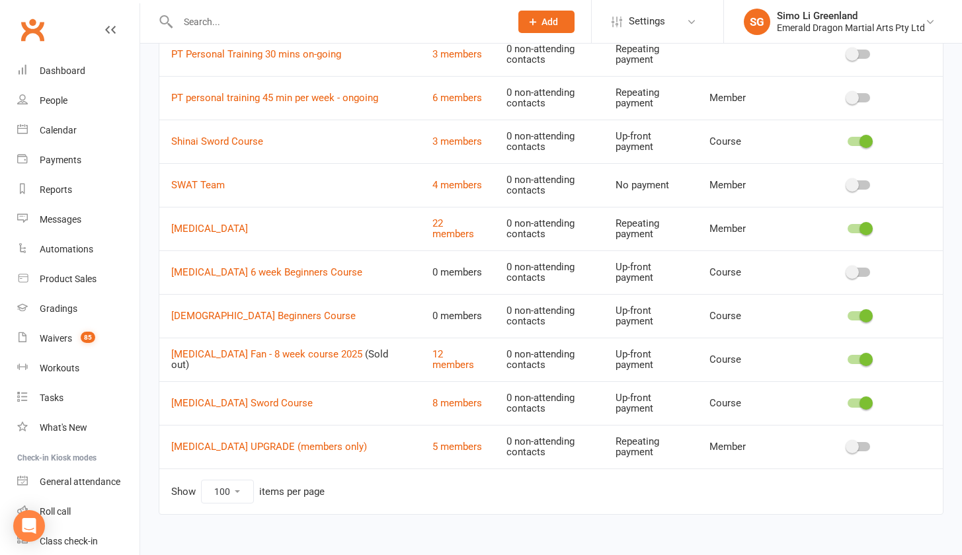
scroll to position [349, 0]
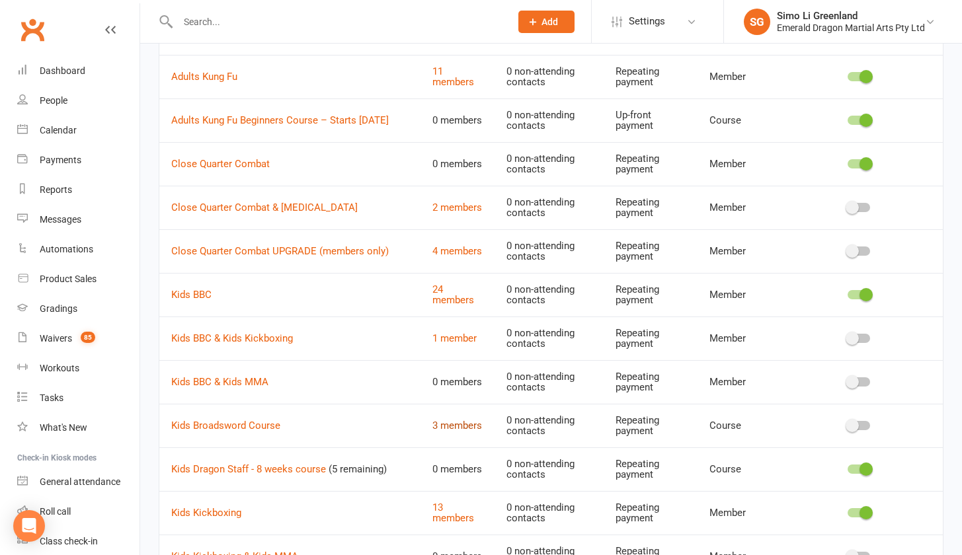
click at [455, 424] on link "3 members" at bounding box center [457, 426] width 50 height 12
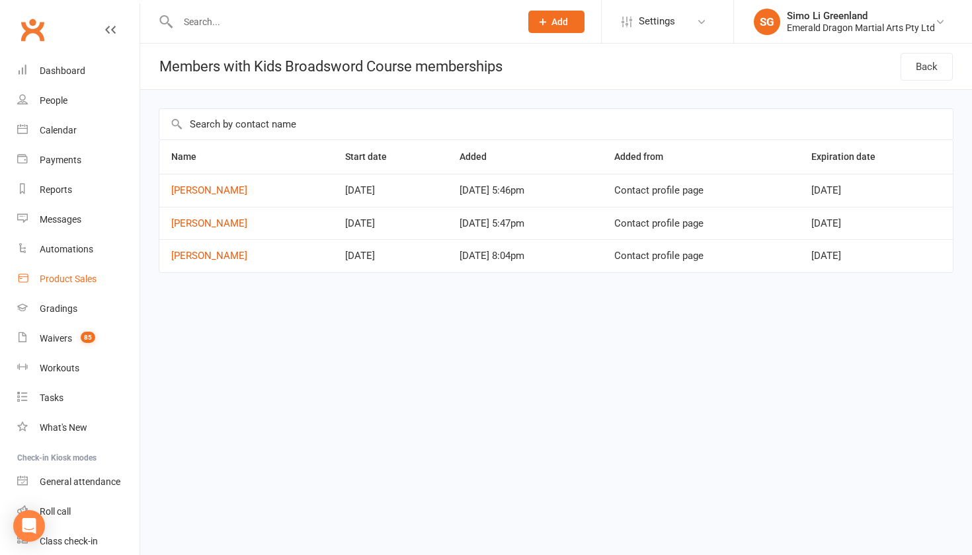
click at [58, 277] on div "Product Sales" at bounding box center [68, 279] width 57 height 11
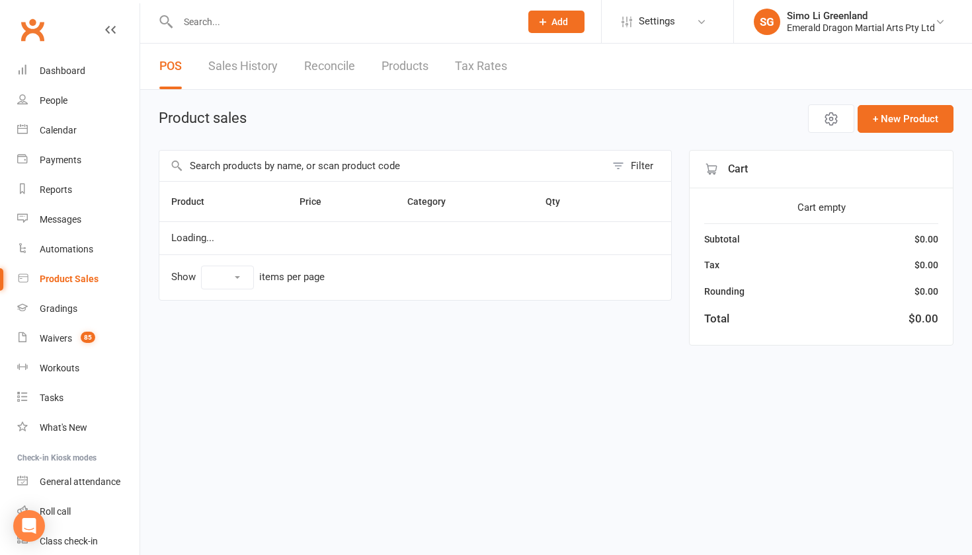
select select "10"
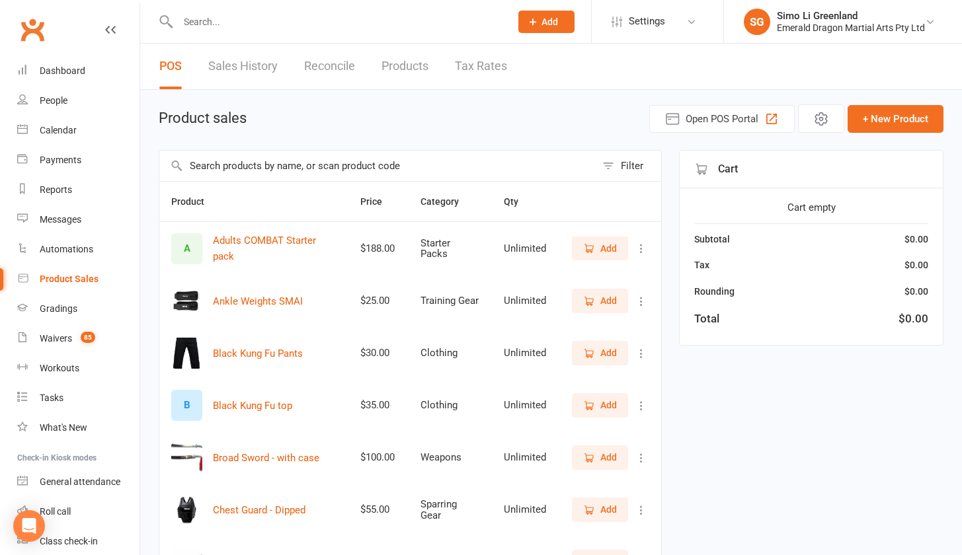
click at [245, 70] on link "Sales History" at bounding box center [242, 67] width 69 height 46
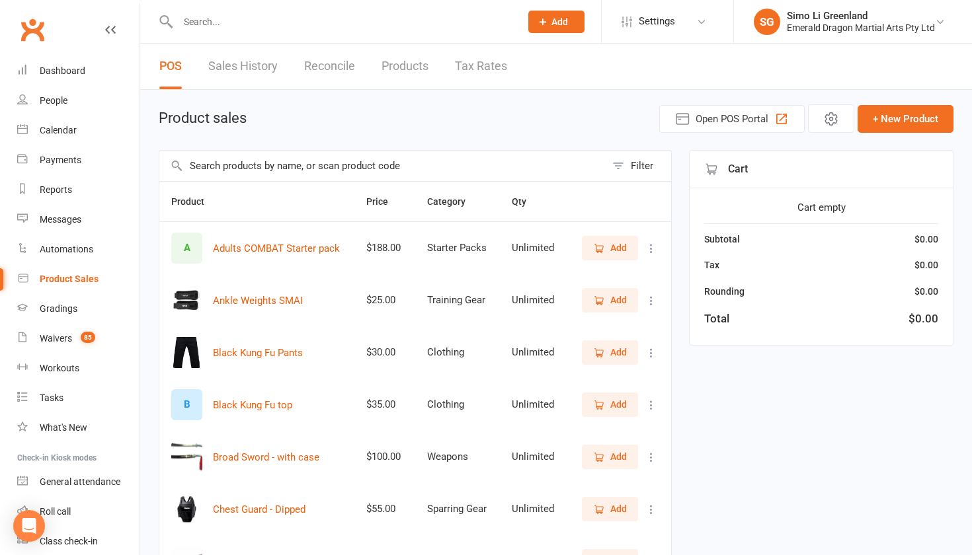
select select "100"
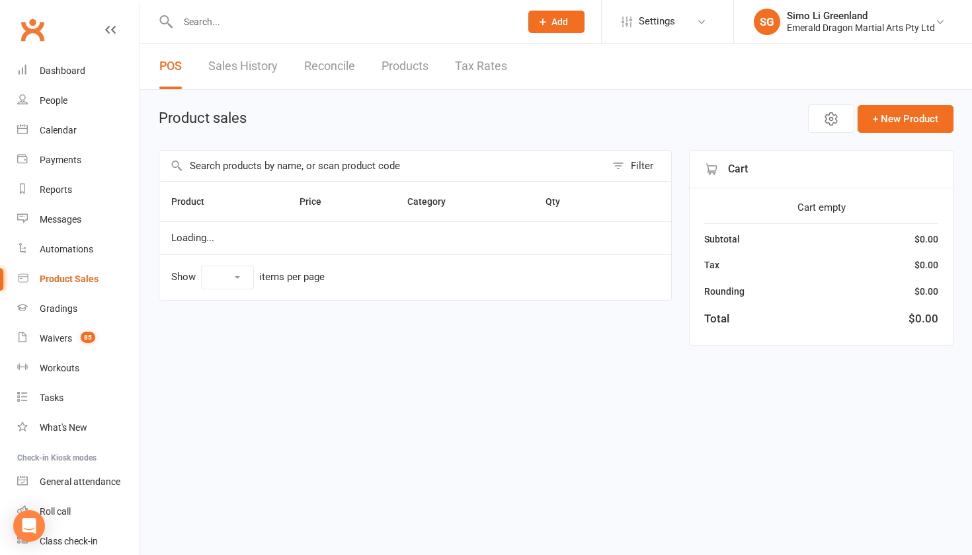
select select "10"
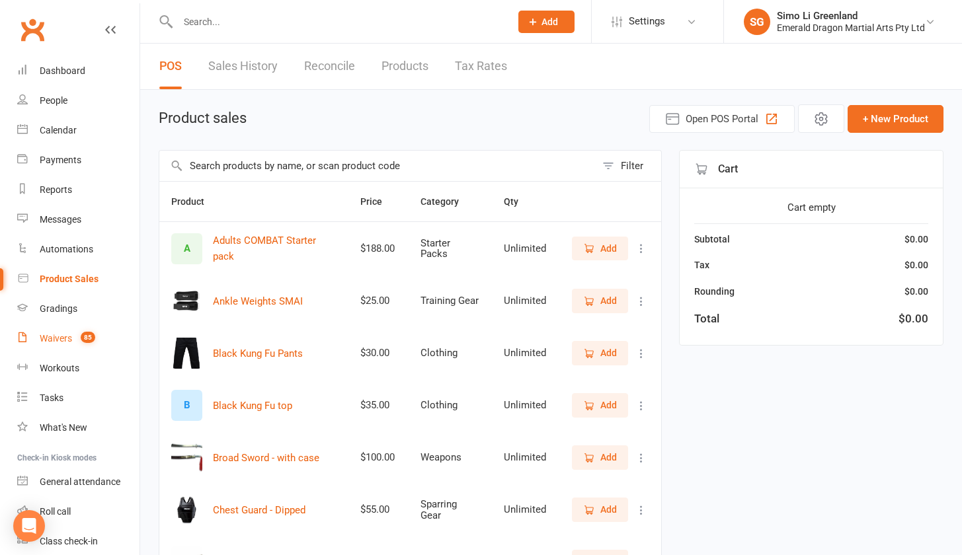
click at [61, 335] on div "Waivers" at bounding box center [56, 338] width 32 height 11
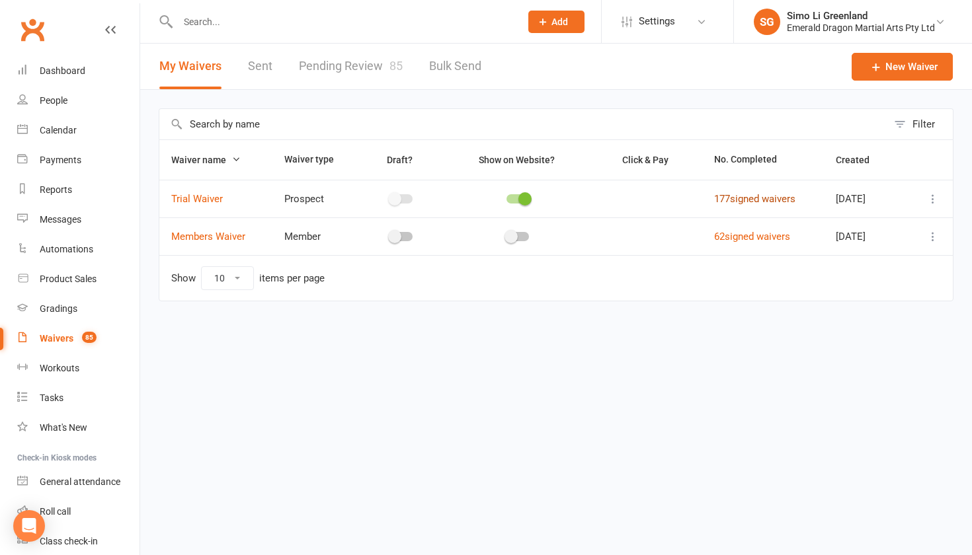
click at [739, 198] on link "177 signed waivers" at bounding box center [754, 199] width 81 height 12
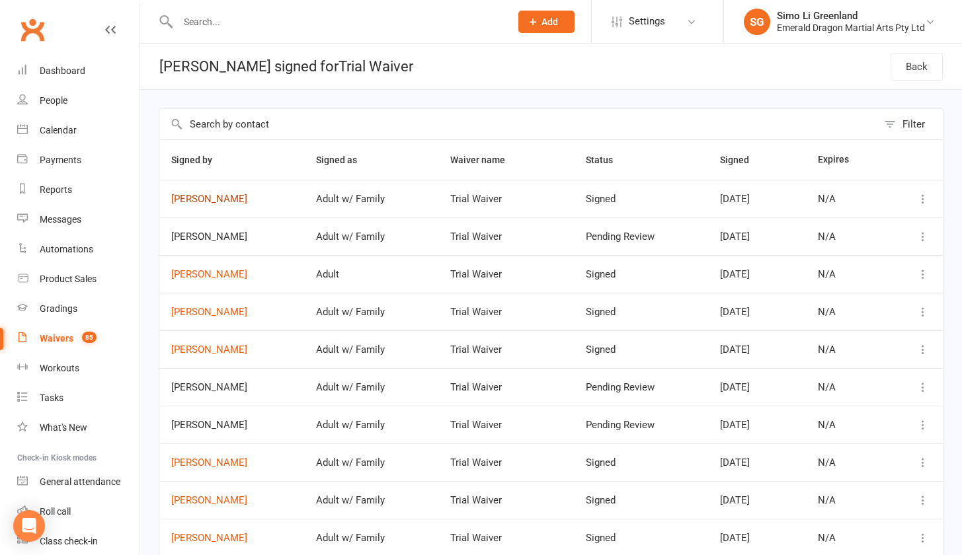
click at [220, 200] on link "Amber Daley" at bounding box center [231, 199] width 121 height 11
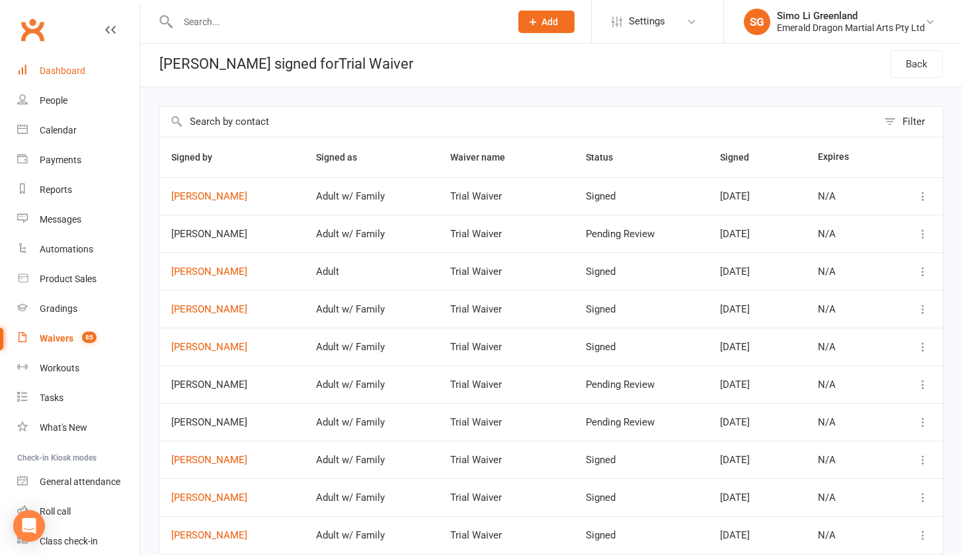
click at [43, 68] on div "Dashboard" at bounding box center [63, 70] width 46 height 11
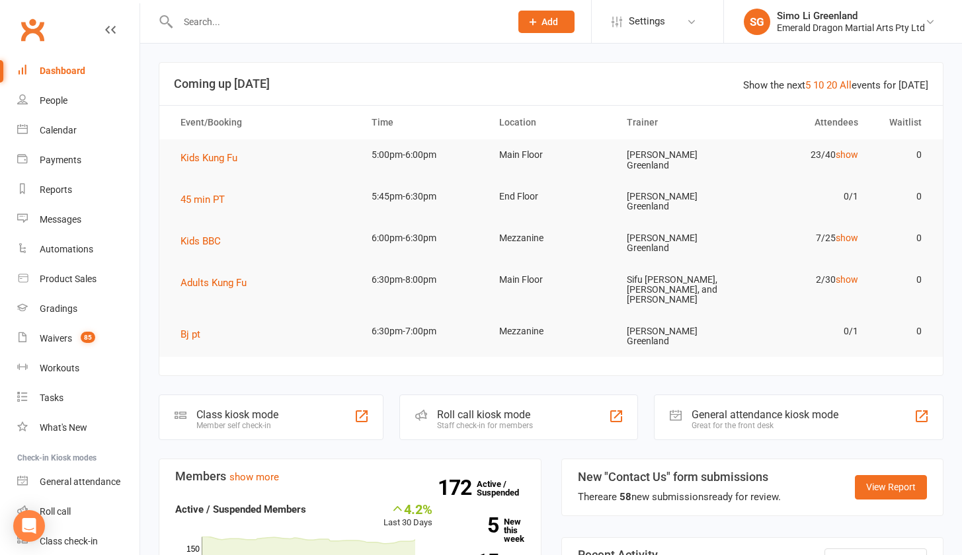
click at [227, 143] on td "Kids Kung Fu" at bounding box center [264, 158] width 191 height 37
click at [223, 160] on span "Kids Kung Fu" at bounding box center [209, 158] width 57 height 12
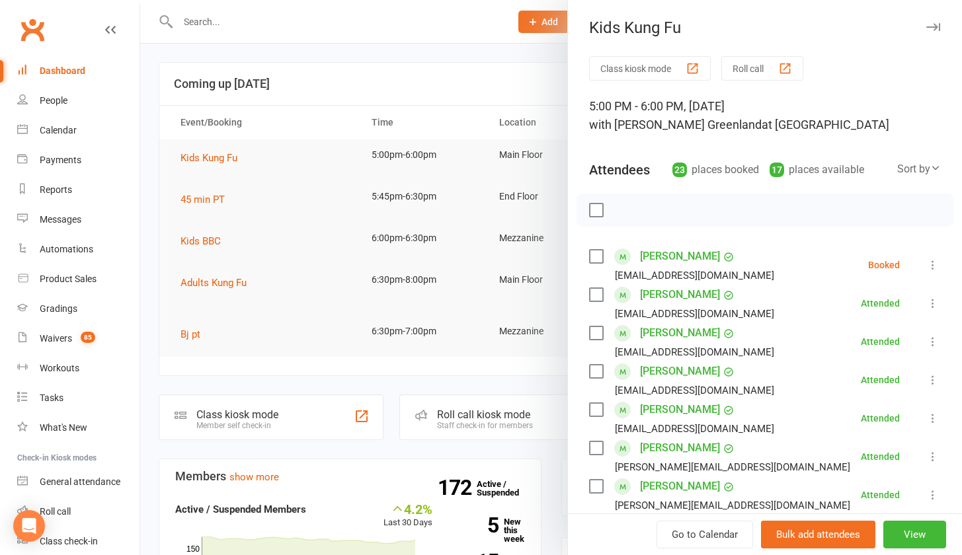
click at [619, 52] on div "Kids Kung Fu Class kiosk mode Roll call 5:00 PM - 6:00 PM, Tuesday, August, 12,…" at bounding box center [764, 277] width 395 height 555
click at [627, 69] on button "Class kiosk mode" at bounding box center [650, 68] width 122 height 24
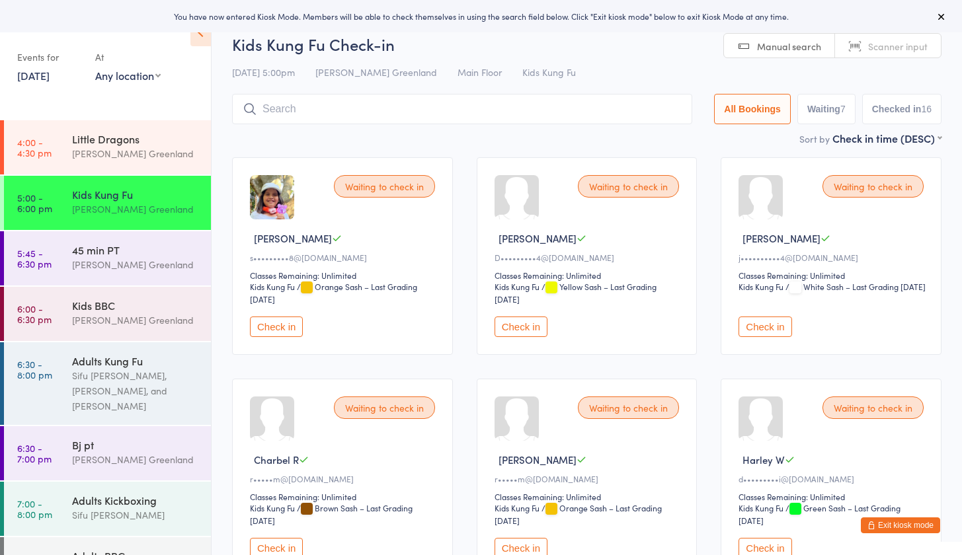
click at [273, 314] on div "Waiting to check in [PERSON_NAME] A s•••••••••8@[DOMAIN_NAME] Classes Remaining…" at bounding box center [342, 256] width 221 height 198
click at [282, 333] on button "Check in" at bounding box center [276, 327] width 53 height 20
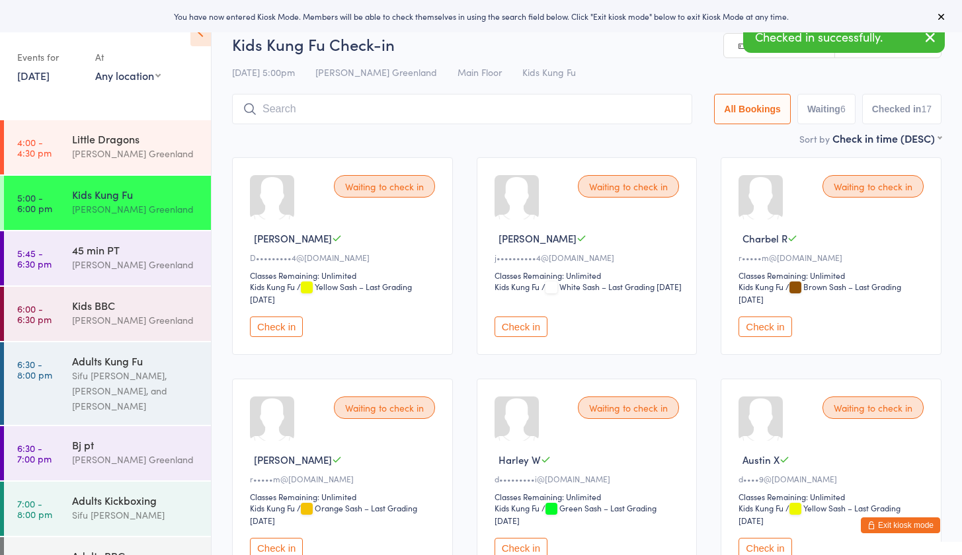
click at [520, 327] on button "Check in" at bounding box center [521, 327] width 53 height 20
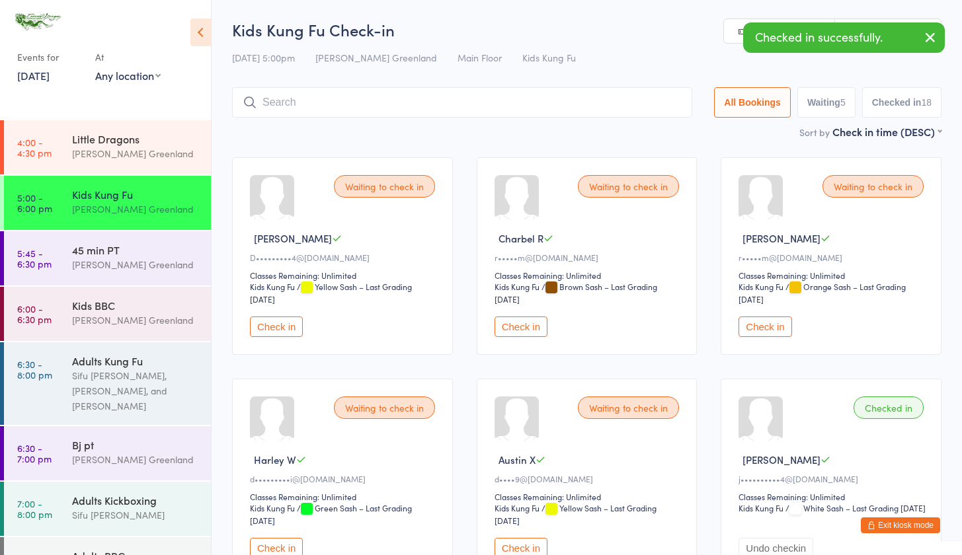
click at [520, 327] on button "Check in" at bounding box center [521, 327] width 53 height 20
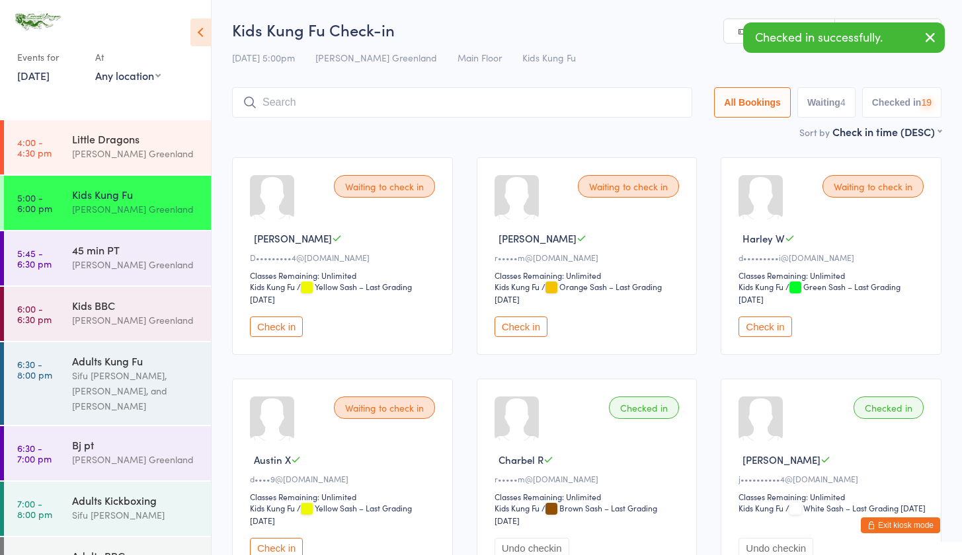
click at [520, 327] on button "Check in" at bounding box center [521, 327] width 53 height 20
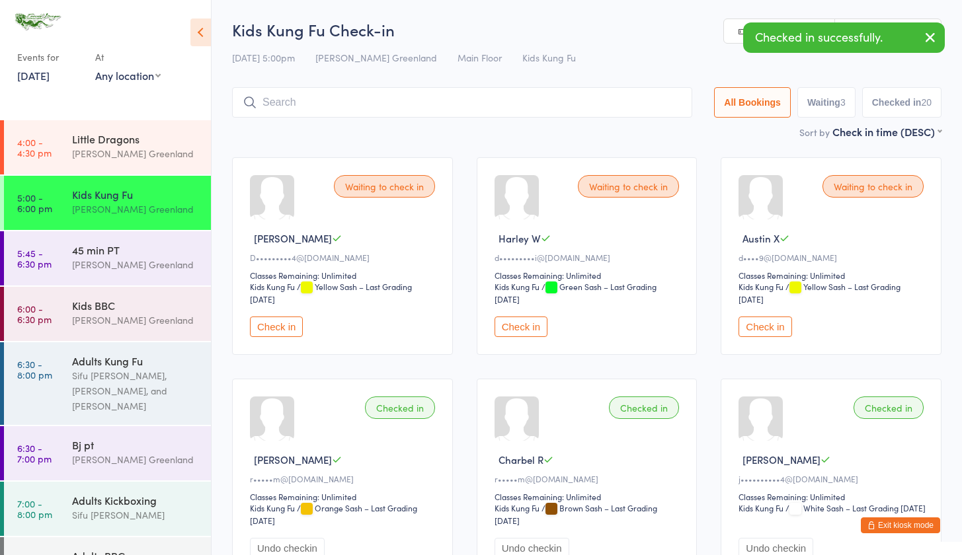
click at [520, 327] on button "Check in" at bounding box center [521, 327] width 53 height 20
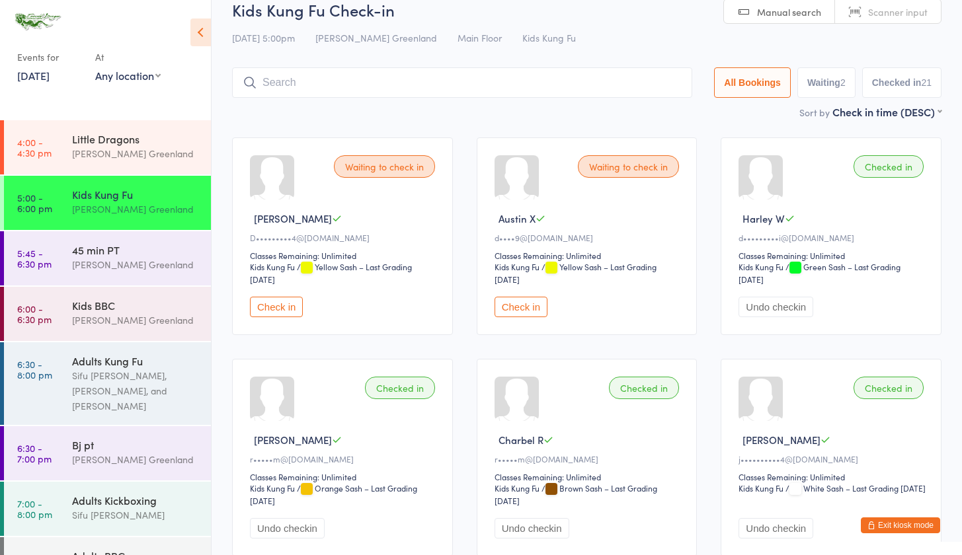
click at [297, 55] on div "Kids Kung Fu Check-in [DATE] 5:00pm Sifu [PERSON_NAME] Greenland Main Floor Kid…" at bounding box center [586, 52] width 709 height 106
click at [293, 73] on input "search" at bounding box center [462, 82] width 460 height 30
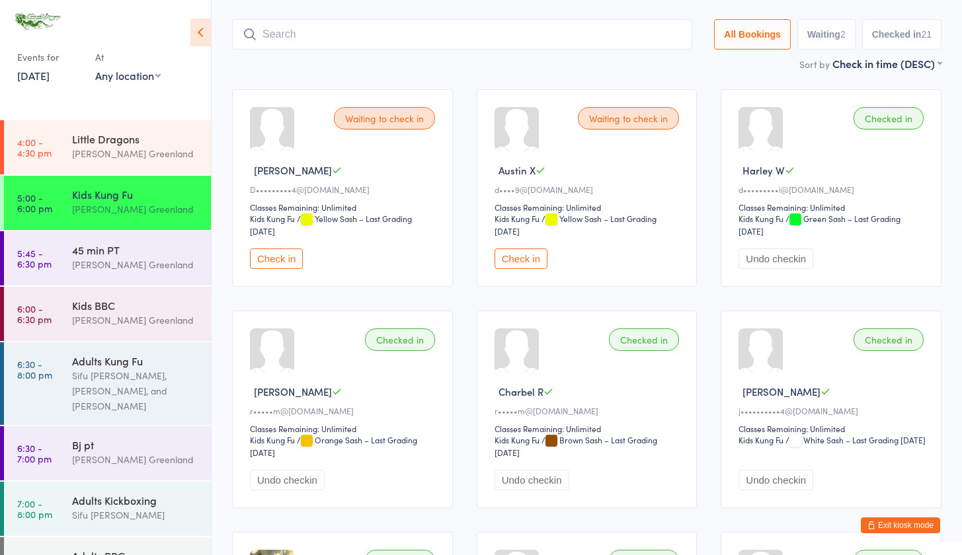
scroll to position [87, 0]
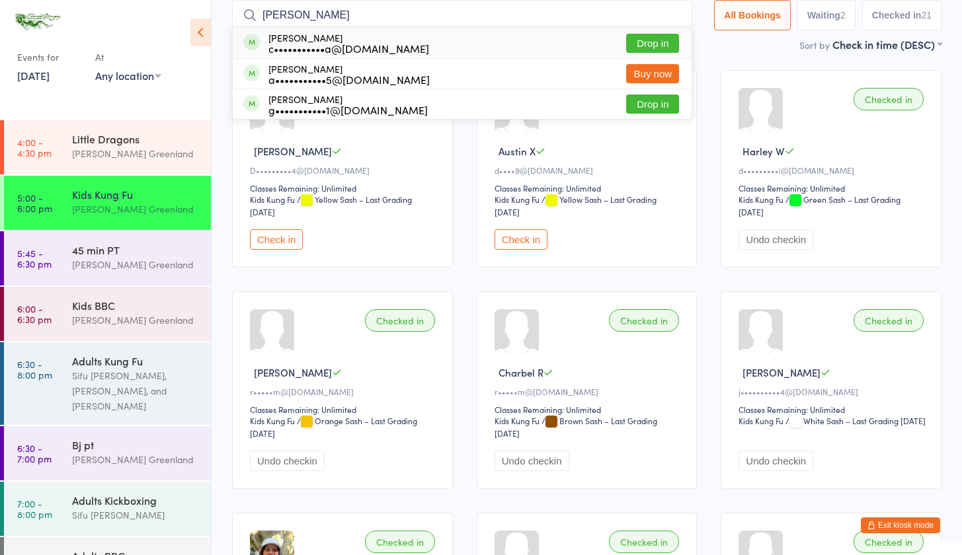
type input "[PERSON_NAME]"
click at [651, 35] on button "Drop in" at bounding box center [652, 43] width 53 height 19
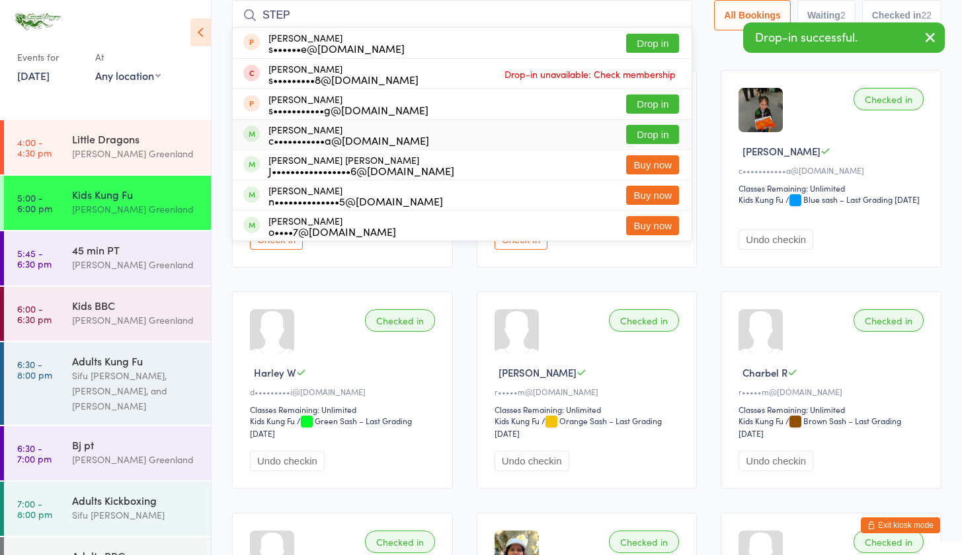
type input "STEP"
click at [627, 140] on button "Drop in" at bounding box center [652, 134] width 53 height 19
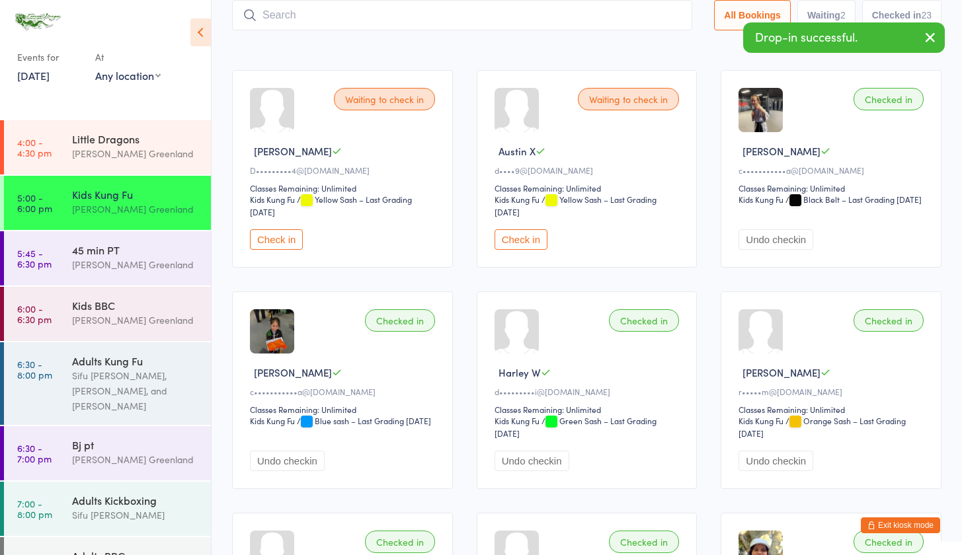
click at [280, 20] on input "search" at bounding box center [462, 15] width 460 height 30
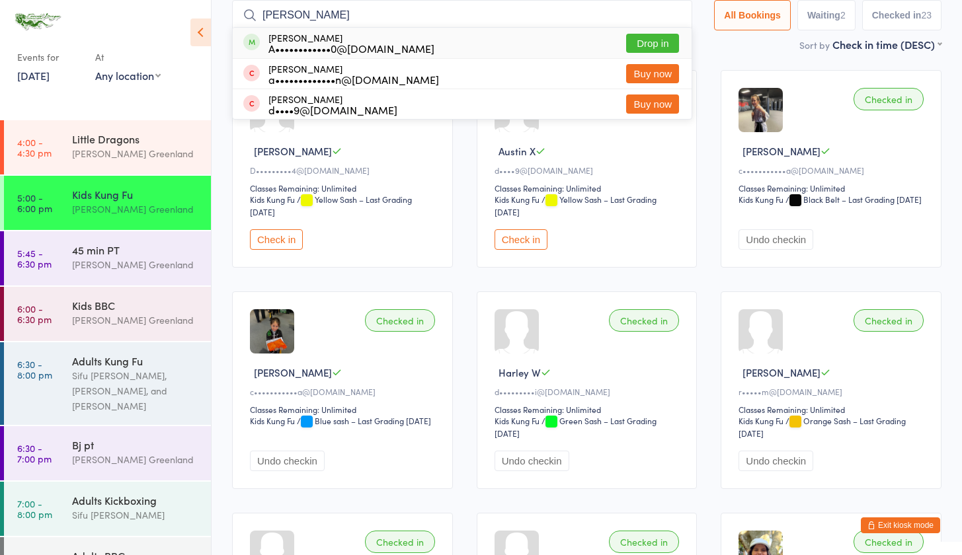
type input "[PERSON_NAME]"
click at [644, 45] on button "Drop in" at bounding box center [652, 43] width 53 height 19
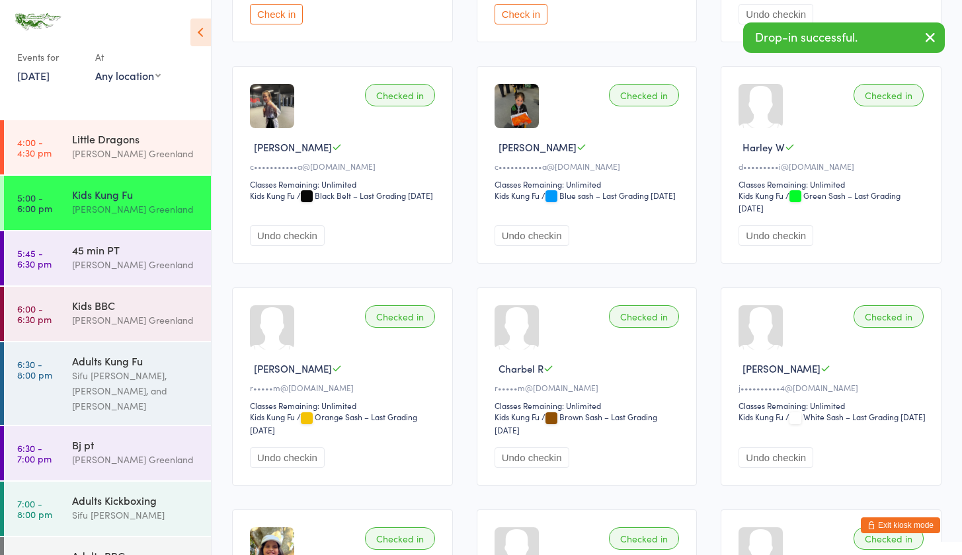
scroll to position [0, 0]
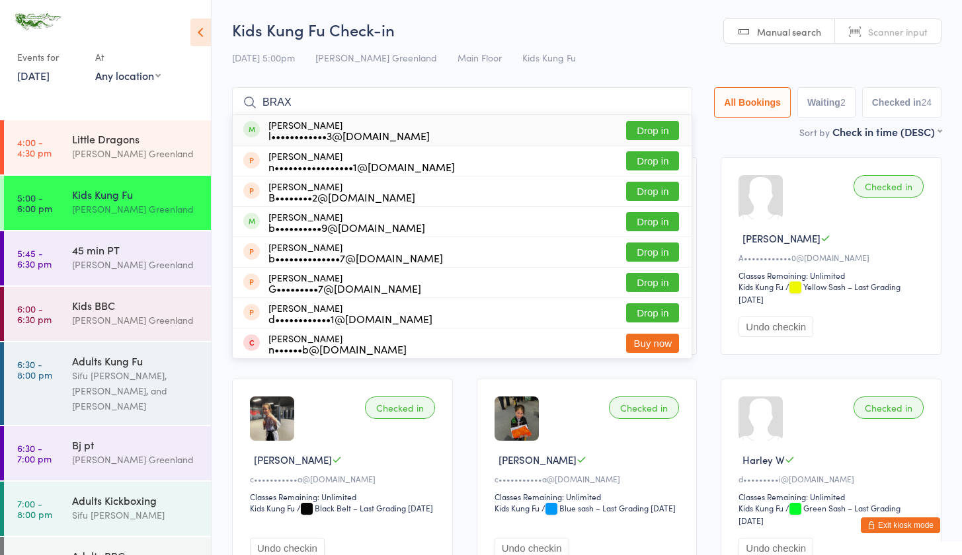
type input "BRAX"
click at [649, 127] on button "Drop in" at bounding box center [652, 130] width 53 height 19
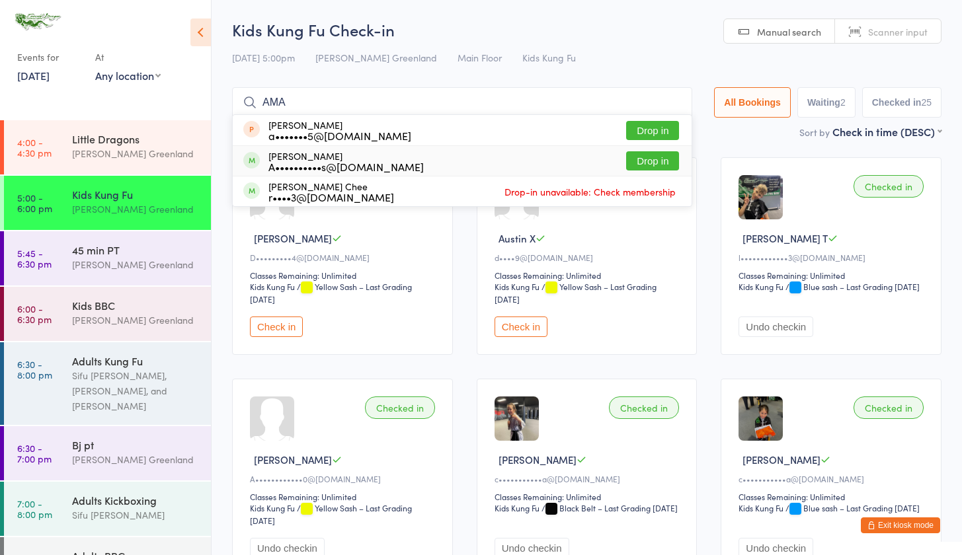
type input "AMA"
click at [660, 161] on button "Drop in" at bounding box center [652, 160] width 53 height 19
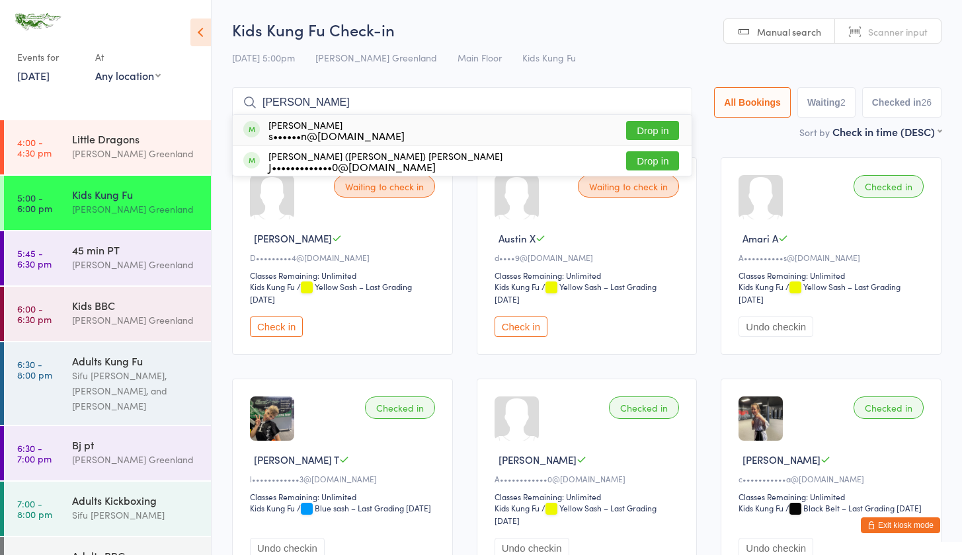
type input "[PERSON_NAME]"
click at [642, 124] on button "Drop in" at bounding box center [652, 130] width 53 height 19
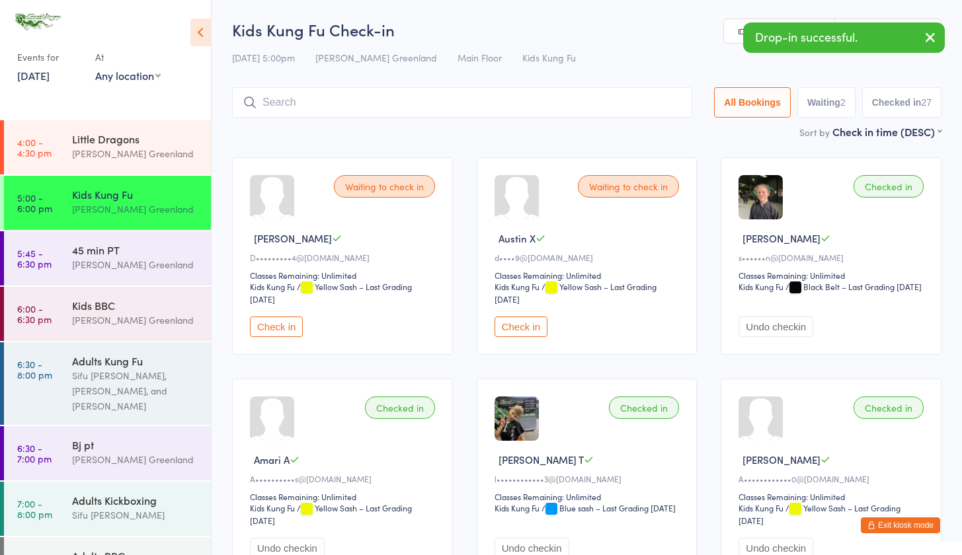
click at [286, 108] on input "search" at bounding box center [462, 102] width 460 height 30
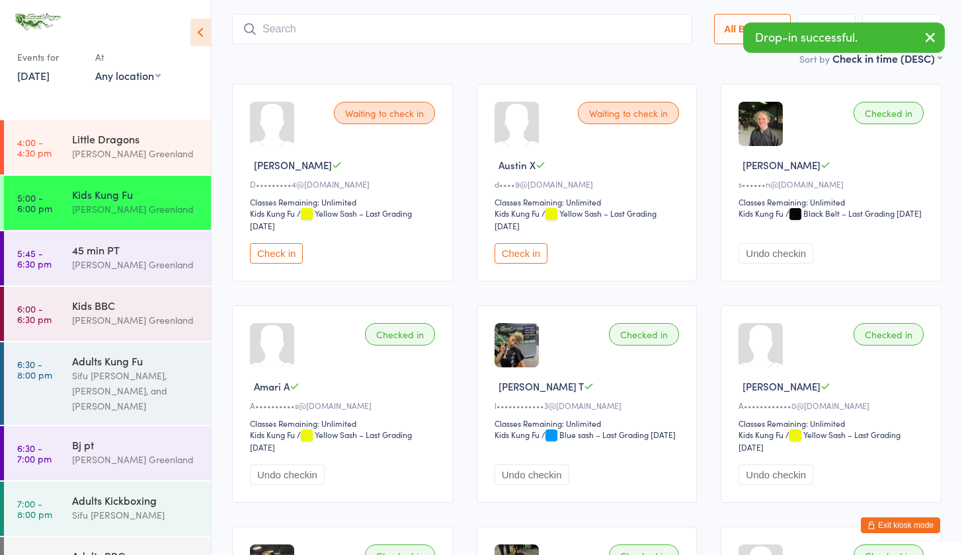
scroll to position [87, 0]
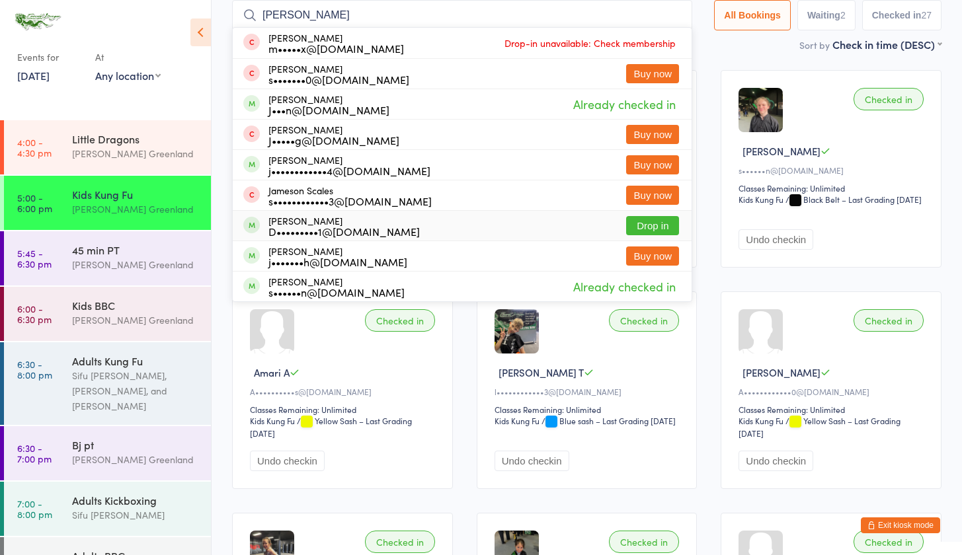
type input "[PERSON_NAME]"
click at [646, 225] on button "Drop in" at bounding box center [652, 225] width 53 height 19
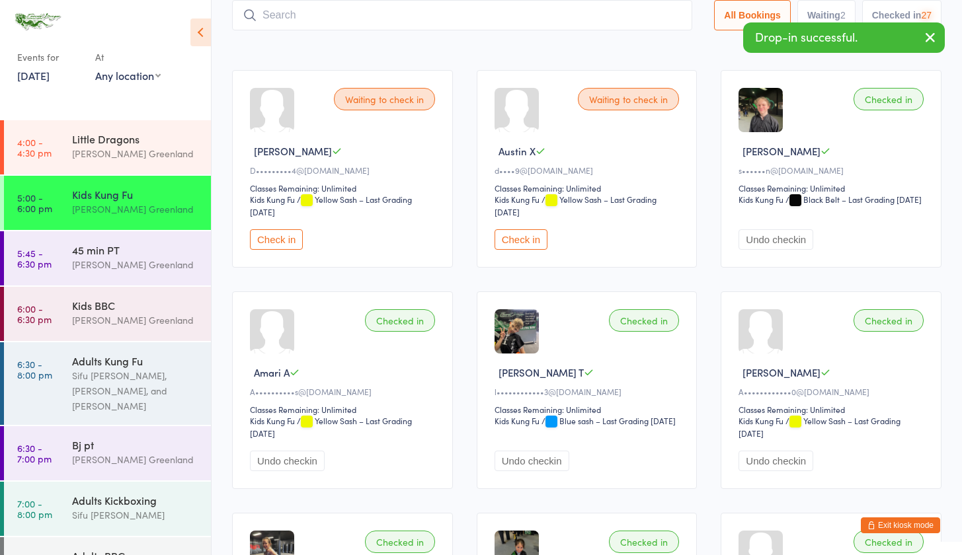
click at [296, 15] on input "search" at bounding box center [462, 15] width 460 height 30
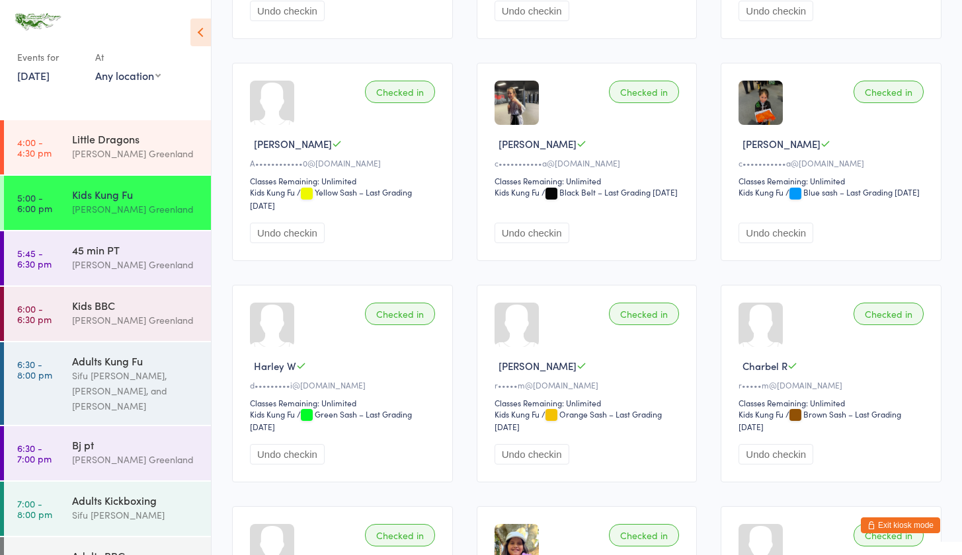
scroll to position [0, 0]
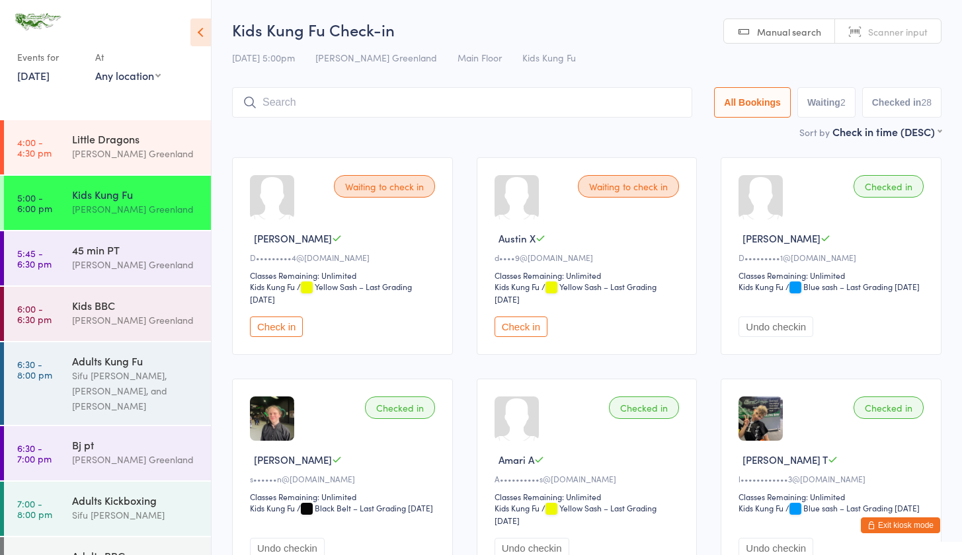
click at [285, 104] on input "search" at bounding box center [462, 102] width 460 height 30
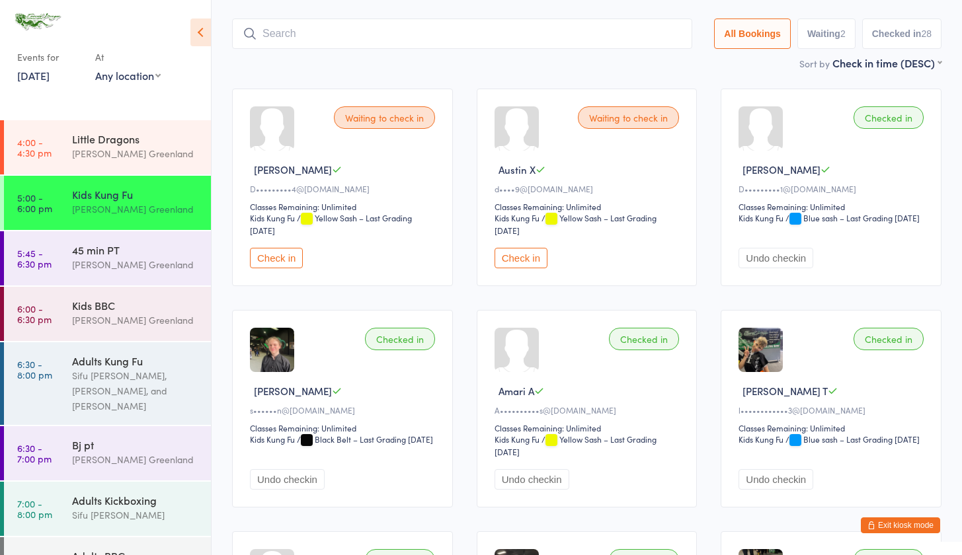
scroll to position [87, 0]
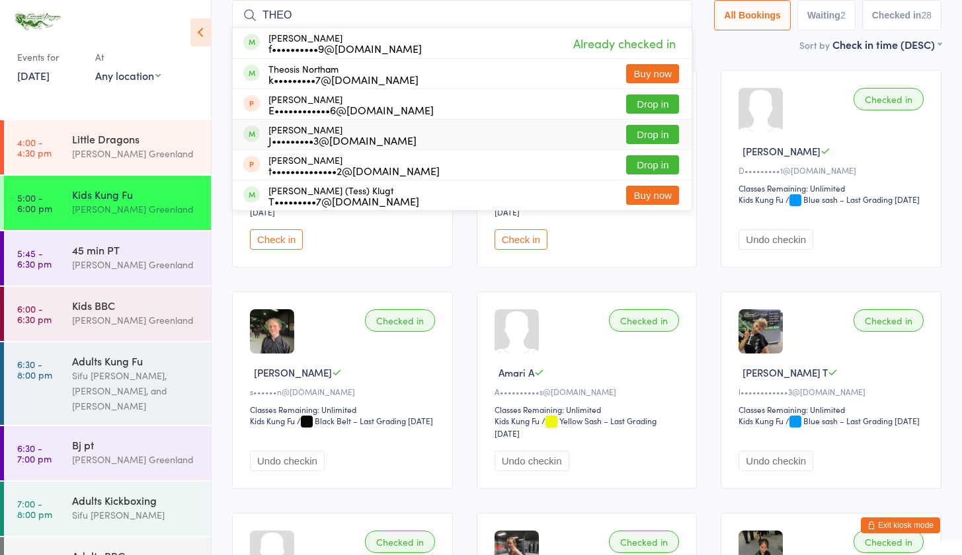
type input "THEO"
click at [647, 133] on button "Drop in" at bounding box center [652, 134] width 53 height 19
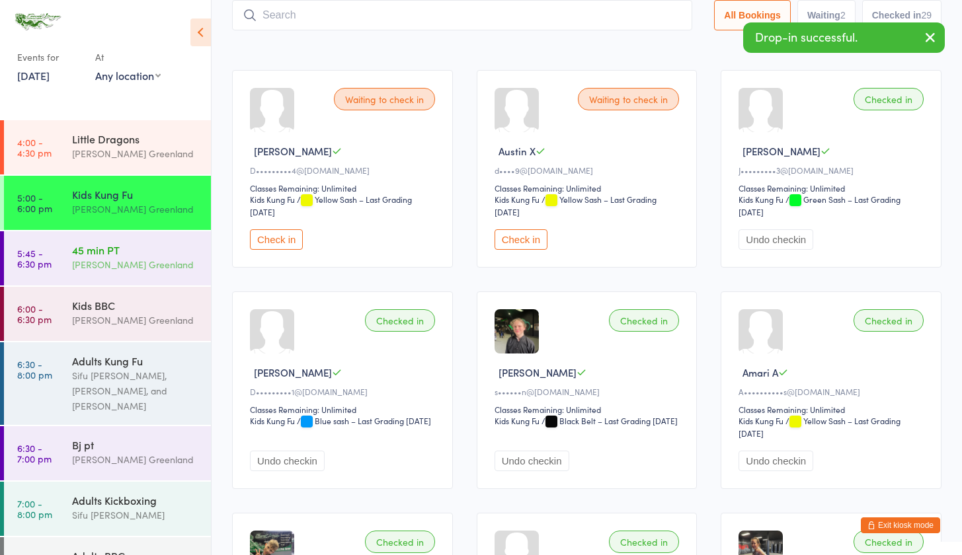
click at [129, 247] on div "45 min PT" at bounding box center [136, 250] width 128 height 15
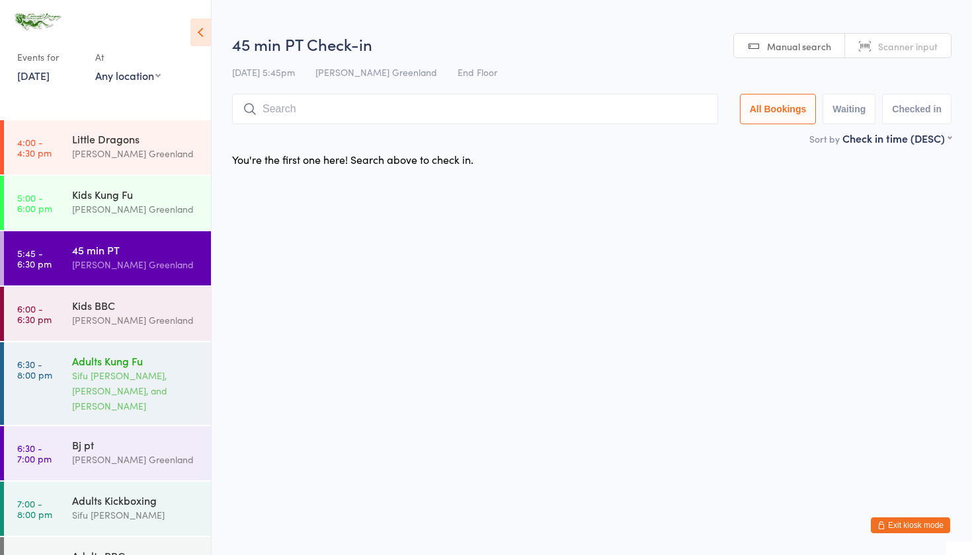
click at [122, 344] on div "Adults Kung Fu Sifu [PERSON_NAME], [PERSON_NAME], and [PERSON_NAME]" at bounding box center [141, 384] width 139 height 83
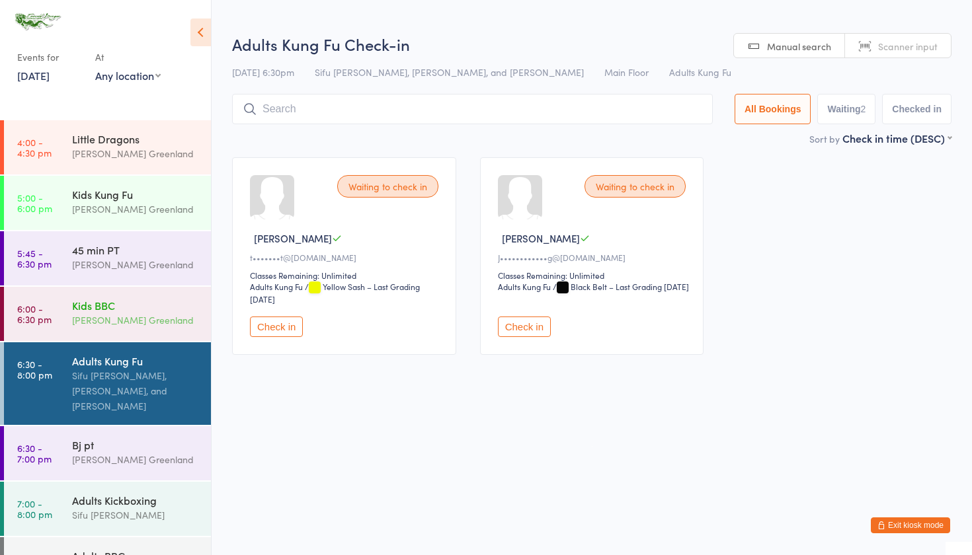
click at [122, 323] on div "[PERSON_NAME] Greenland" at bounding box center [136, 320] width 128 height 15
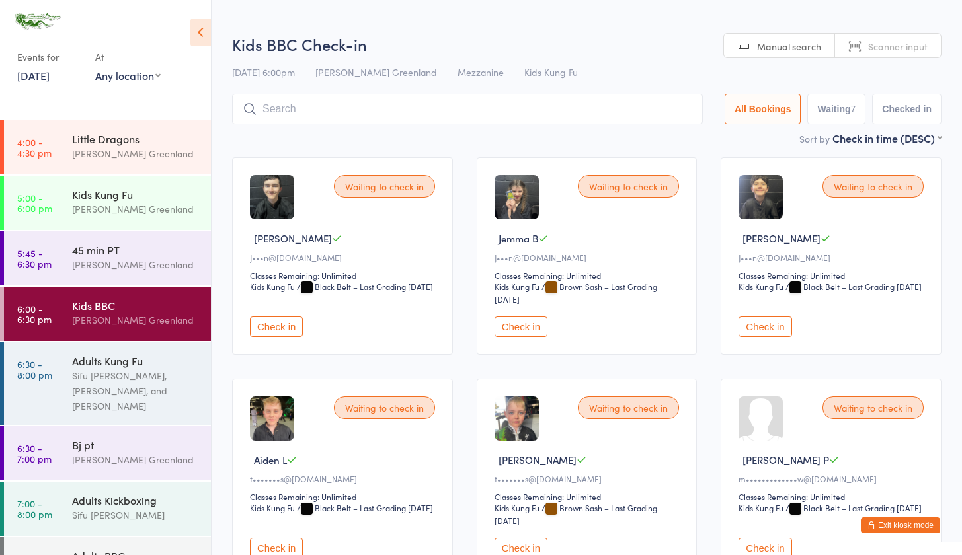
click at [286, 331] on button "Check in" at bounding box center [276, 327] width 53 height 20
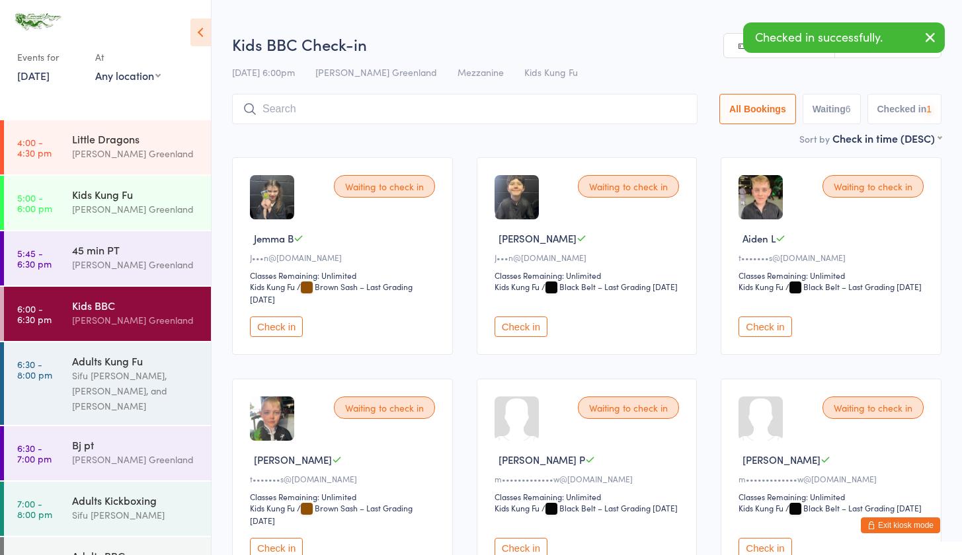
click at [286, 331] on button "Check in" at bounding box center [276, 327] width 53 height 20
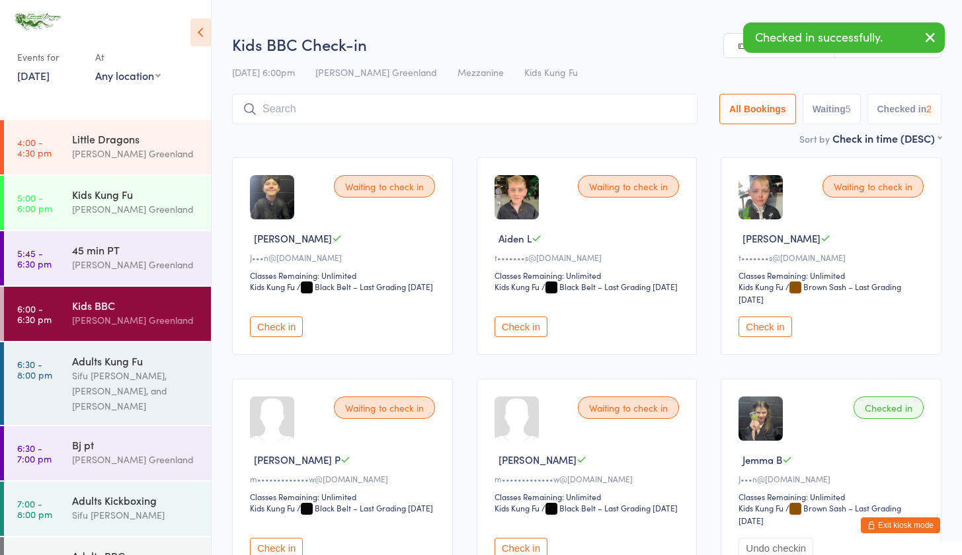
click at [286, 331] on button "Check in" at bounding box center [276, 327] width 53 height 20
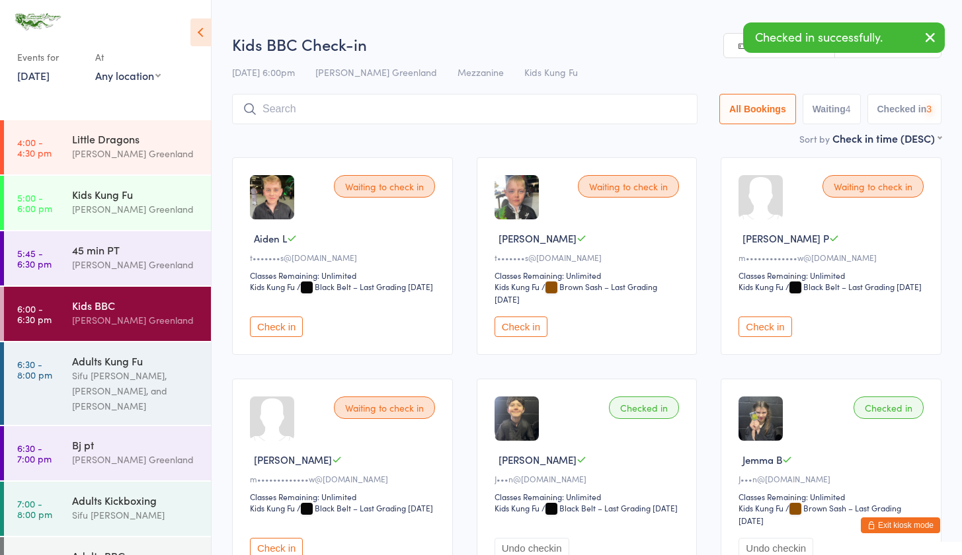
click at [286, 331] on button "Check in" at bounding box center [276, 327] width 53 height 20
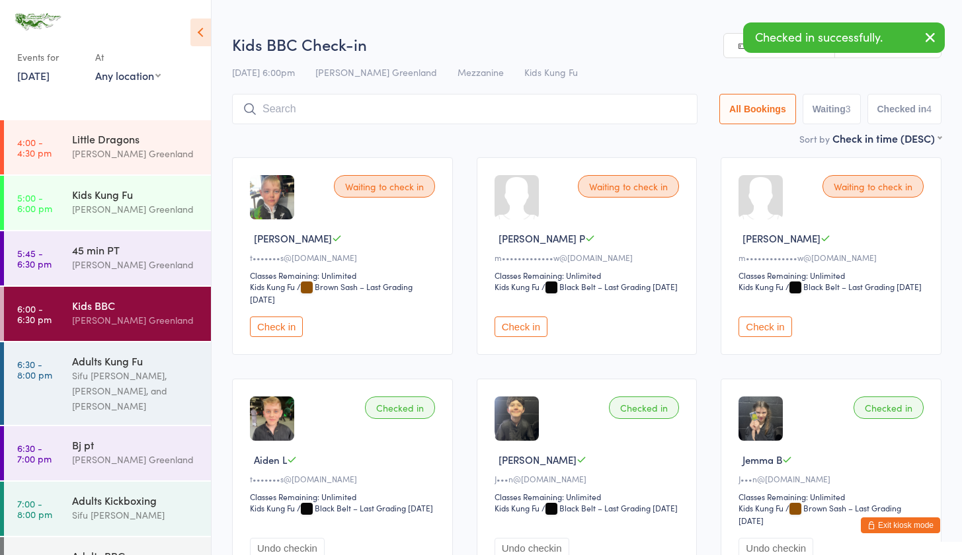
click at [286, 331] on button "Check in" at bounding box center [276, 327] width 53 height 20
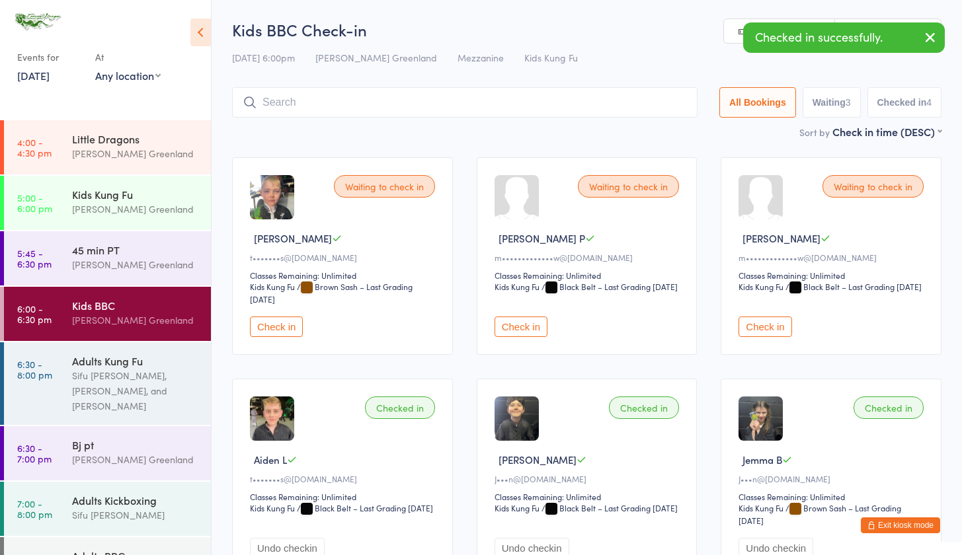
click at [286, 331] on button "Check in" at bounding box center [276, 327] width 53 height 20
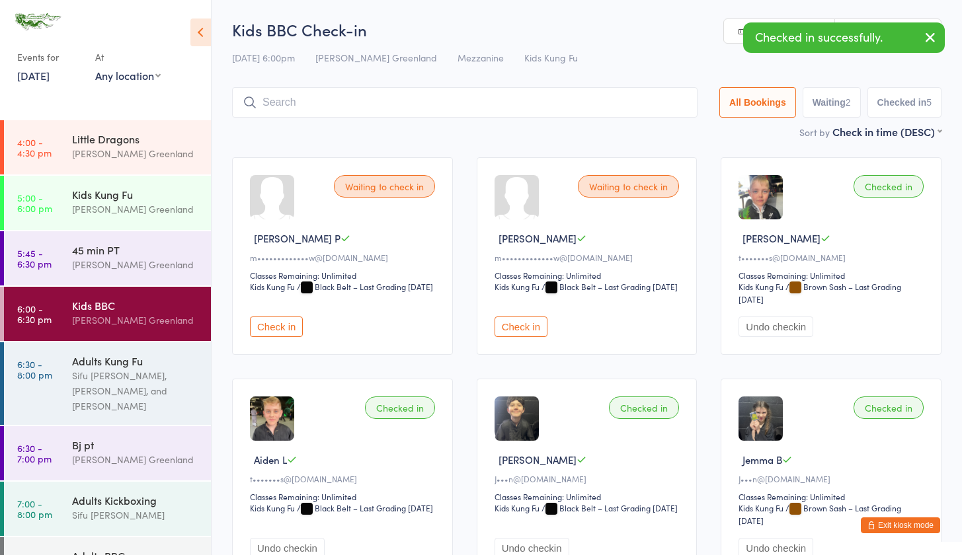
click at [286, 331] on button "Check in" at bounding box center [276, 327] width 53 height 20
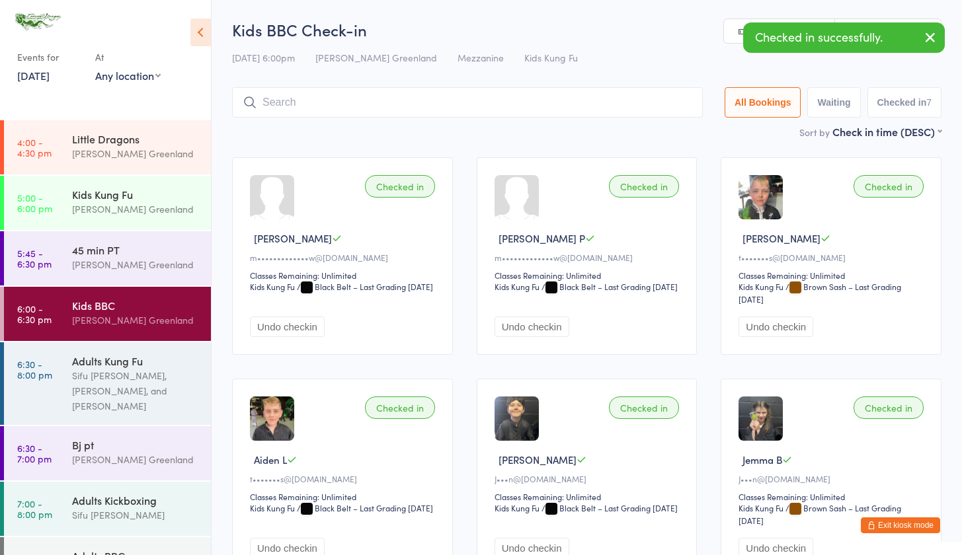
click at [325, 109] on input "search" at bounding box center [467, 102] width 471 height 30
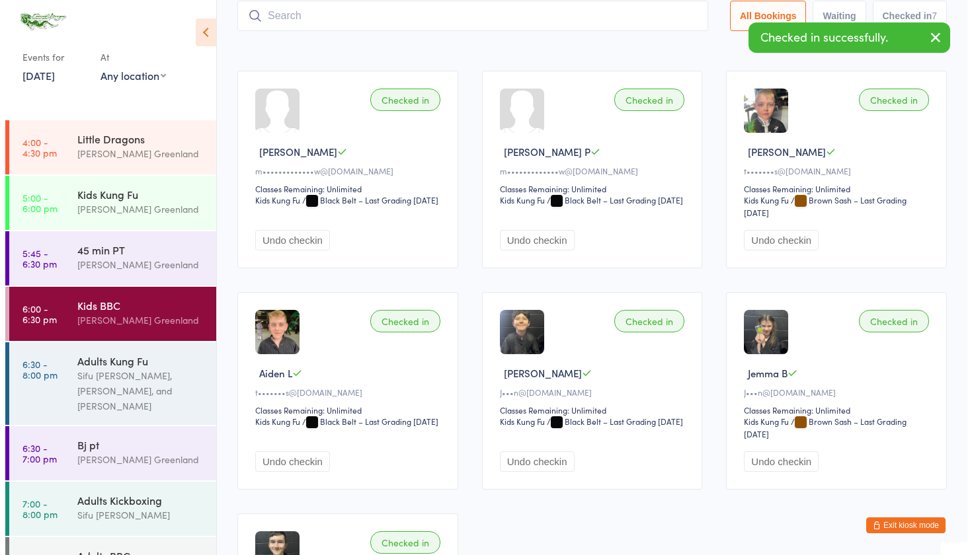
scroll to position [87, 0]
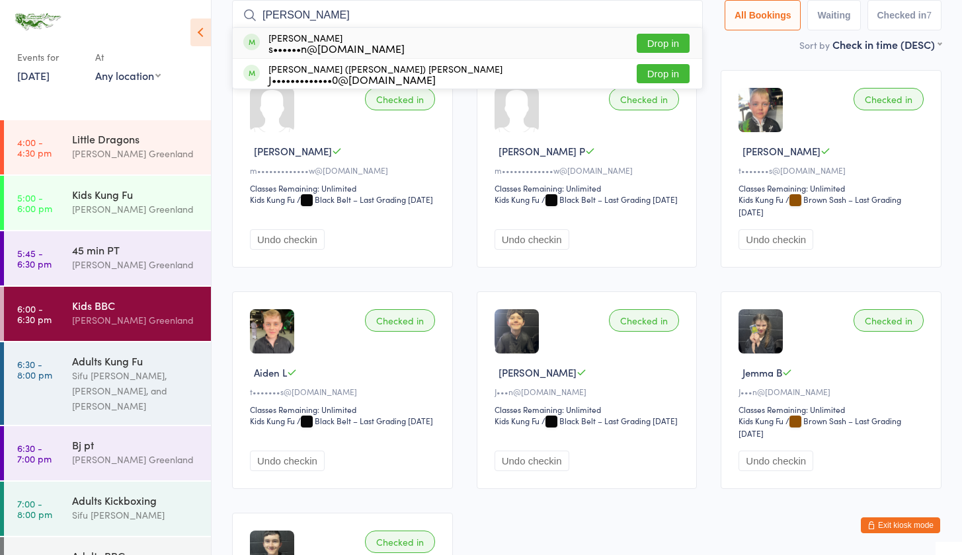
type input "[PERSON_NAME]"
click at [678, 43] on button "Drop in" at bounding box center [663, 43] width 53 height 19
